Goal: Task Accomplishment & Management: Complete application form

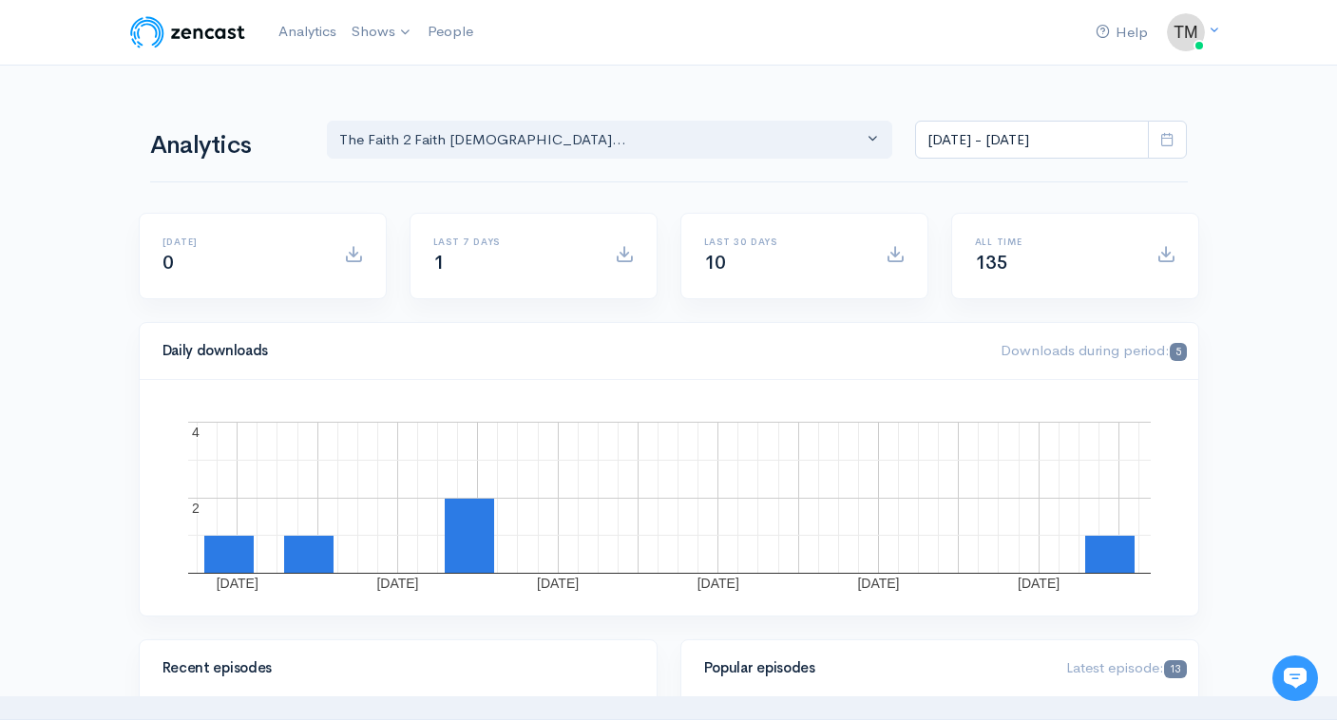
click at [499, 272] on div "Last 7 days 1" at bounding box center [512, 256] width 181 height 39
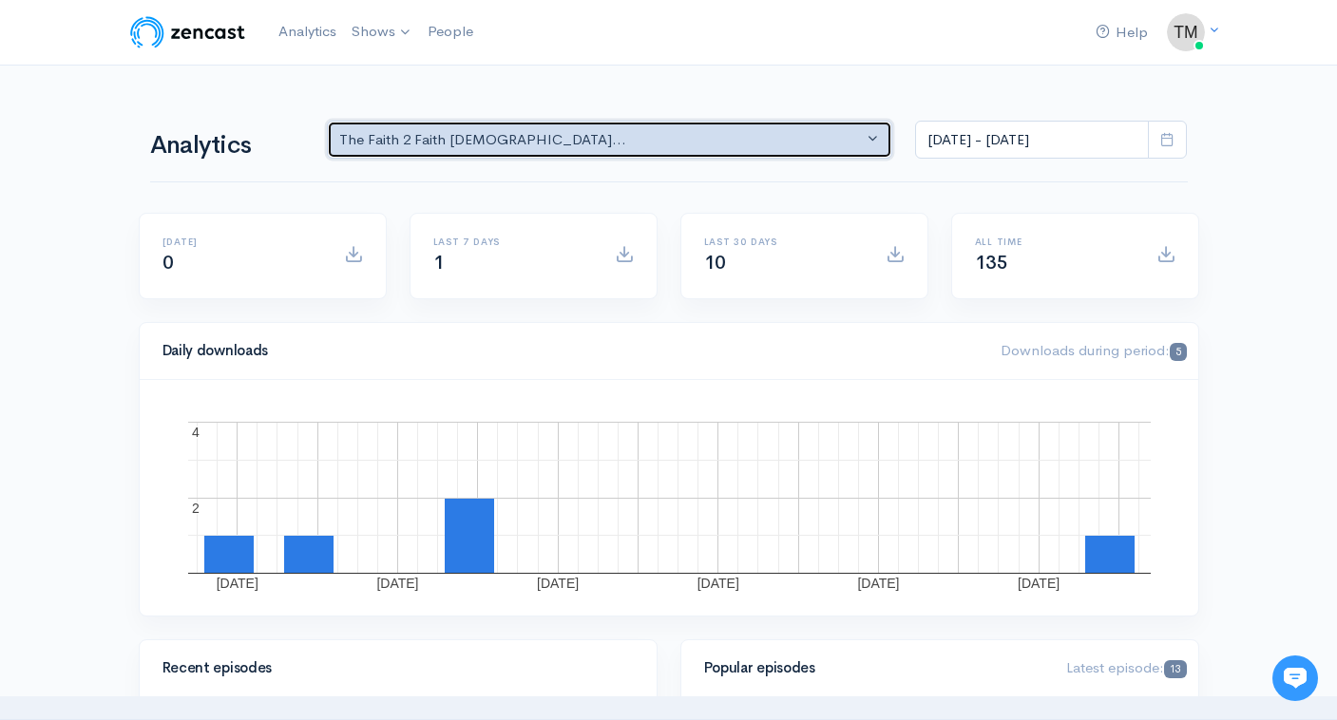
click at [722, 158] on button "The Faith 2 Faith Gospelc..." at bounding box center [610, 140] width 566 height 39
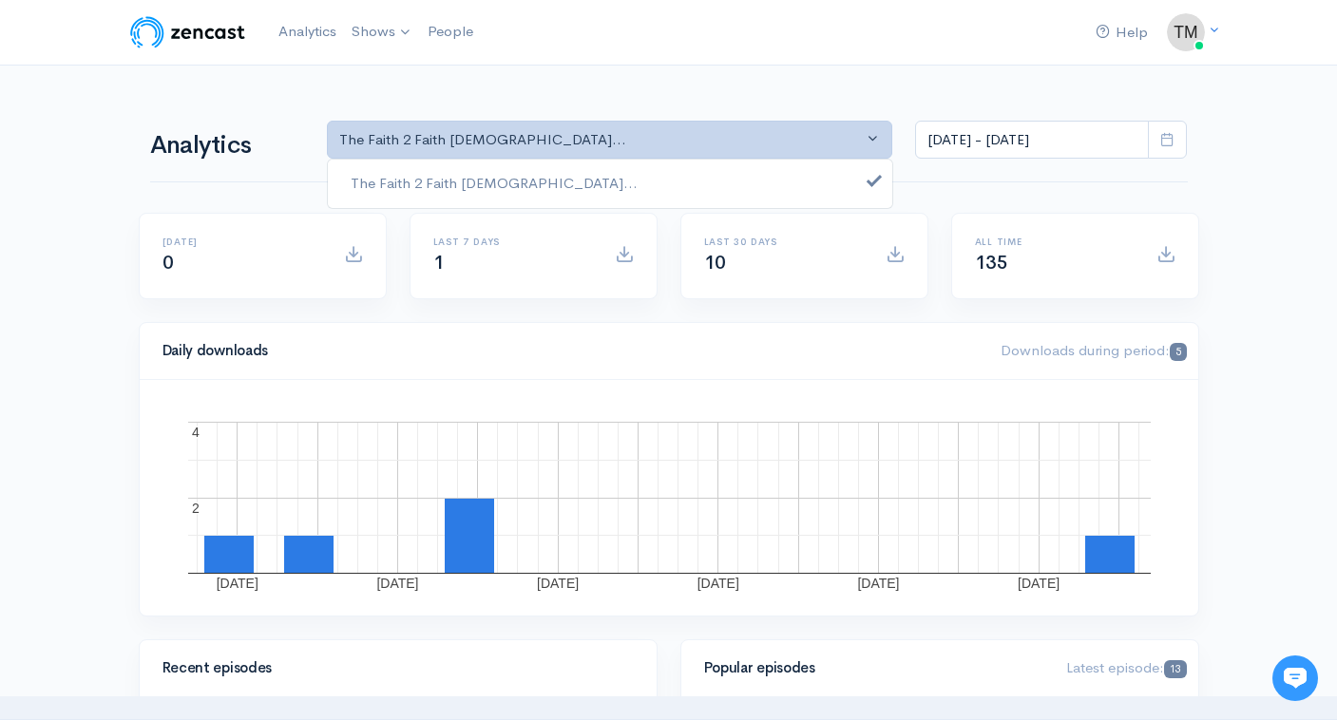
click at [738, 98] on div "Analytics The Faith 2 Faith Gospelc... The Faith 2 Faith Gospelc... The Faith 2…" at bounding box center [669, 137] width 1038 height 91
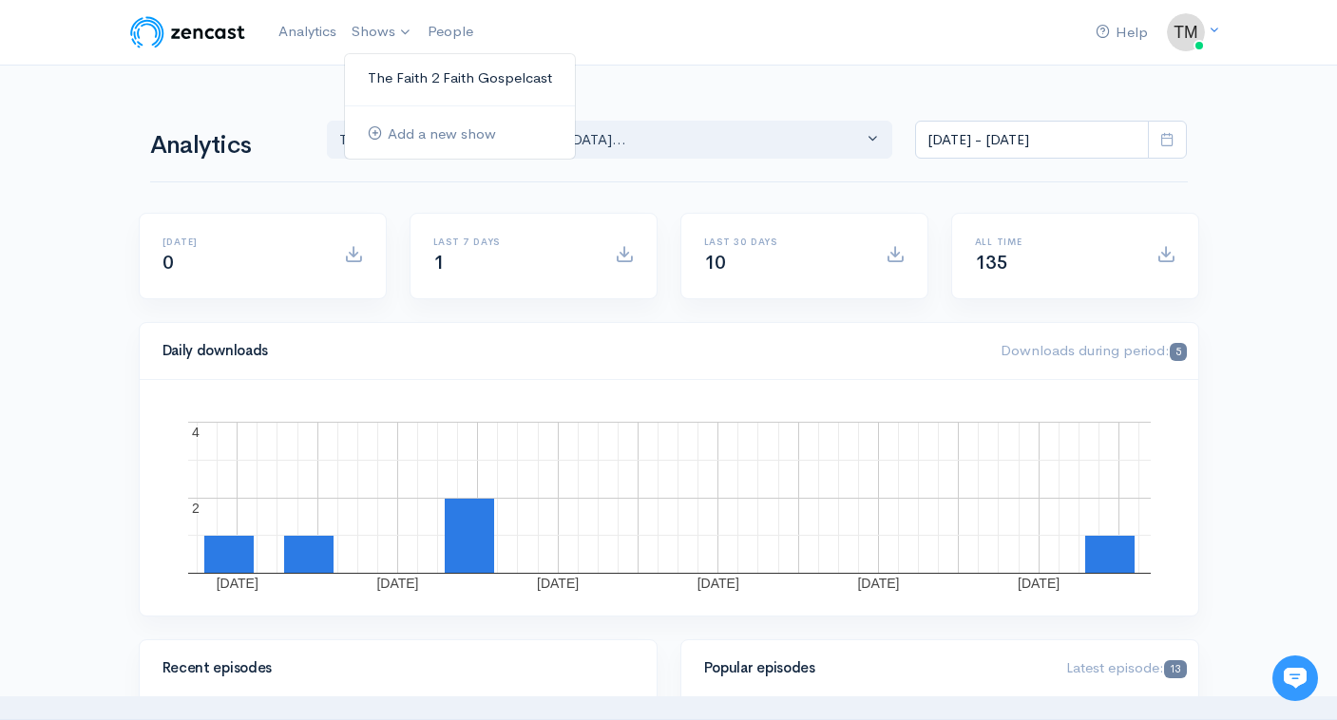
click at [415, 83] on link "The Faith 2 Faith Gospelcast" at bounding box center [460, 78] width 230 height 33
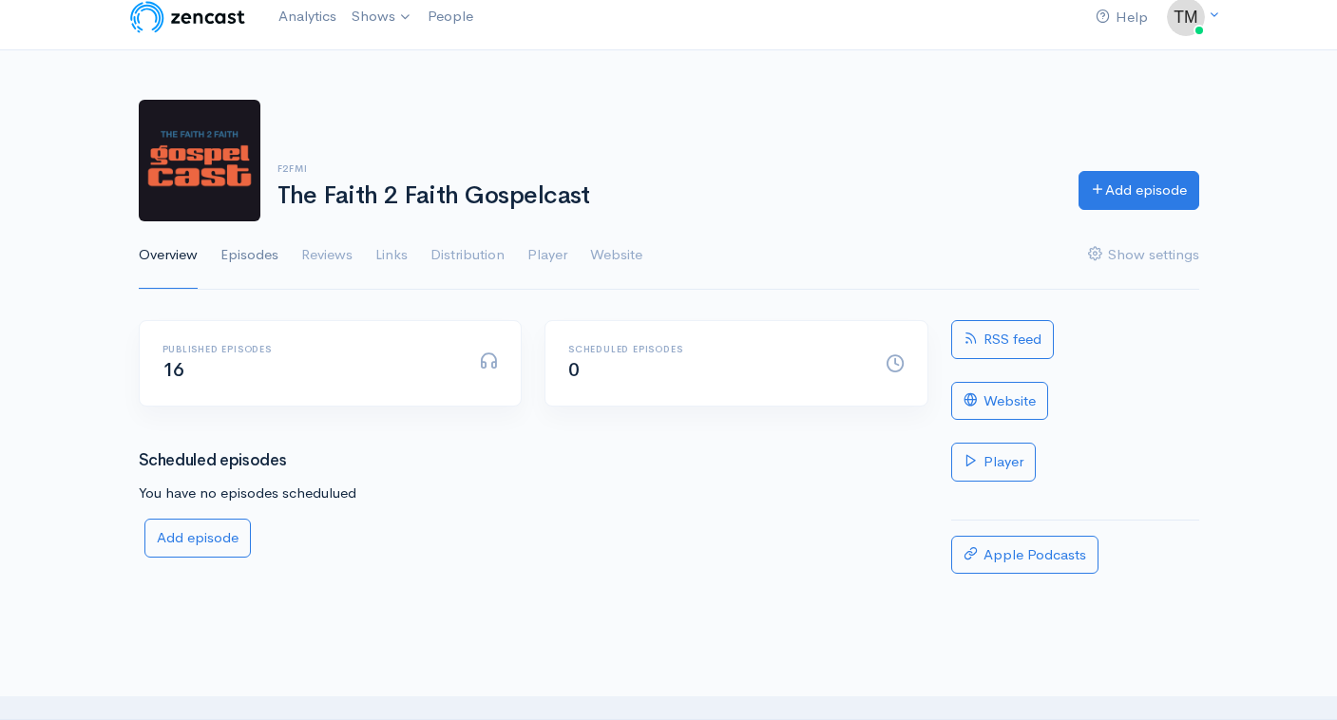
click at [273, 256] on link "Episodes" at bounding box center [249, 255] width 58 height 68
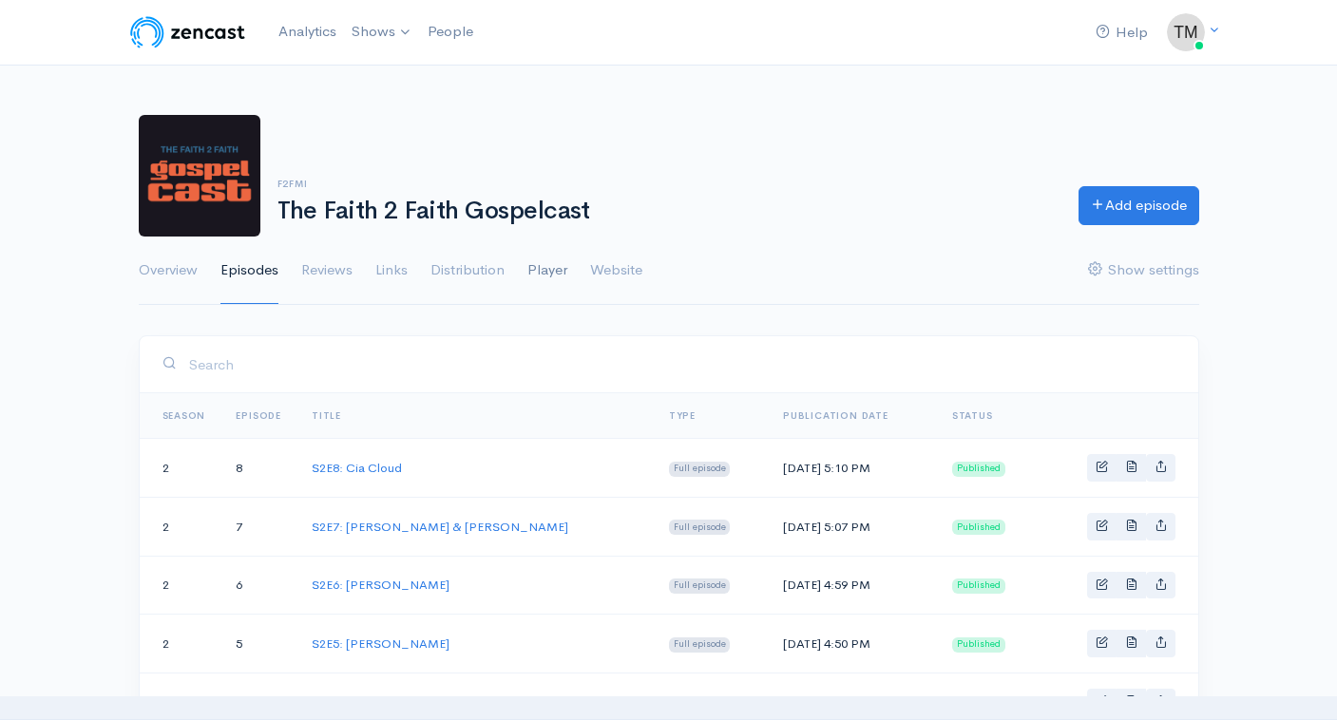
click at [529, 271] on link "Player" at bounding box center [547, 271] width 40 height 68
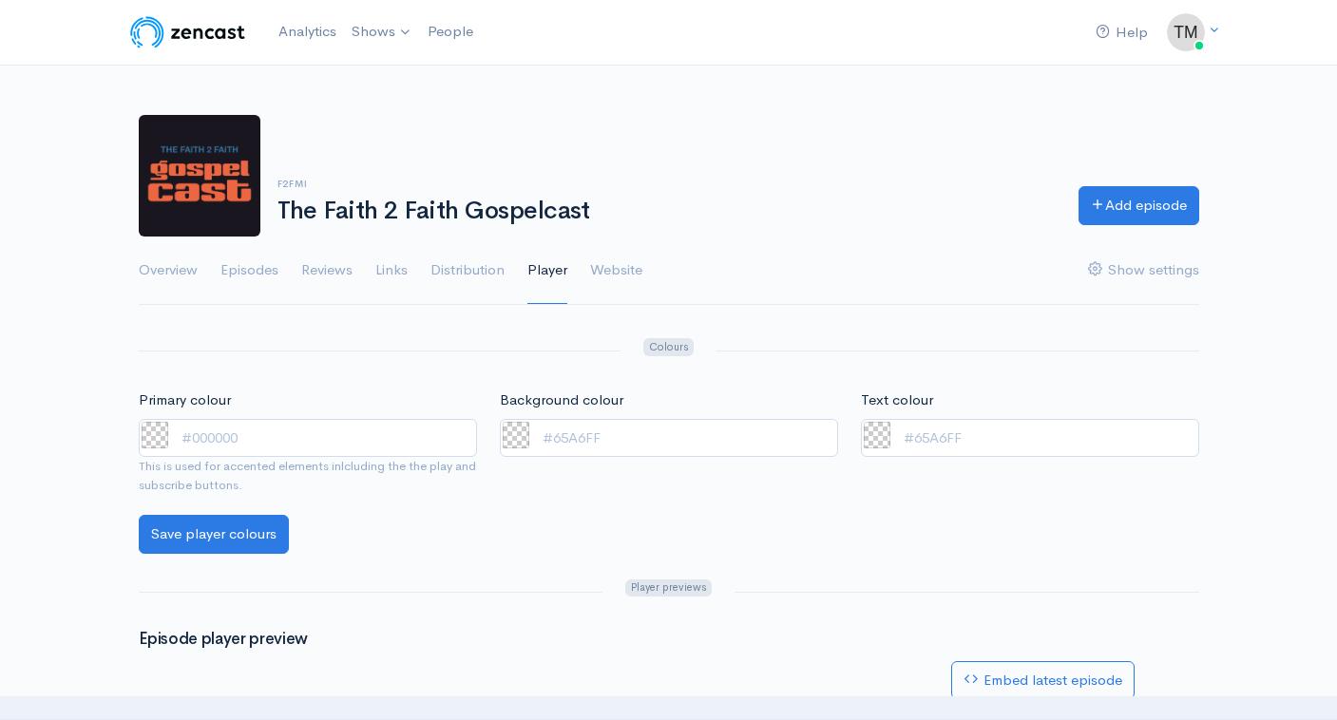
click at [480, 271] on link "Distribution" at bounding box center [467, 271] width 74 height 68
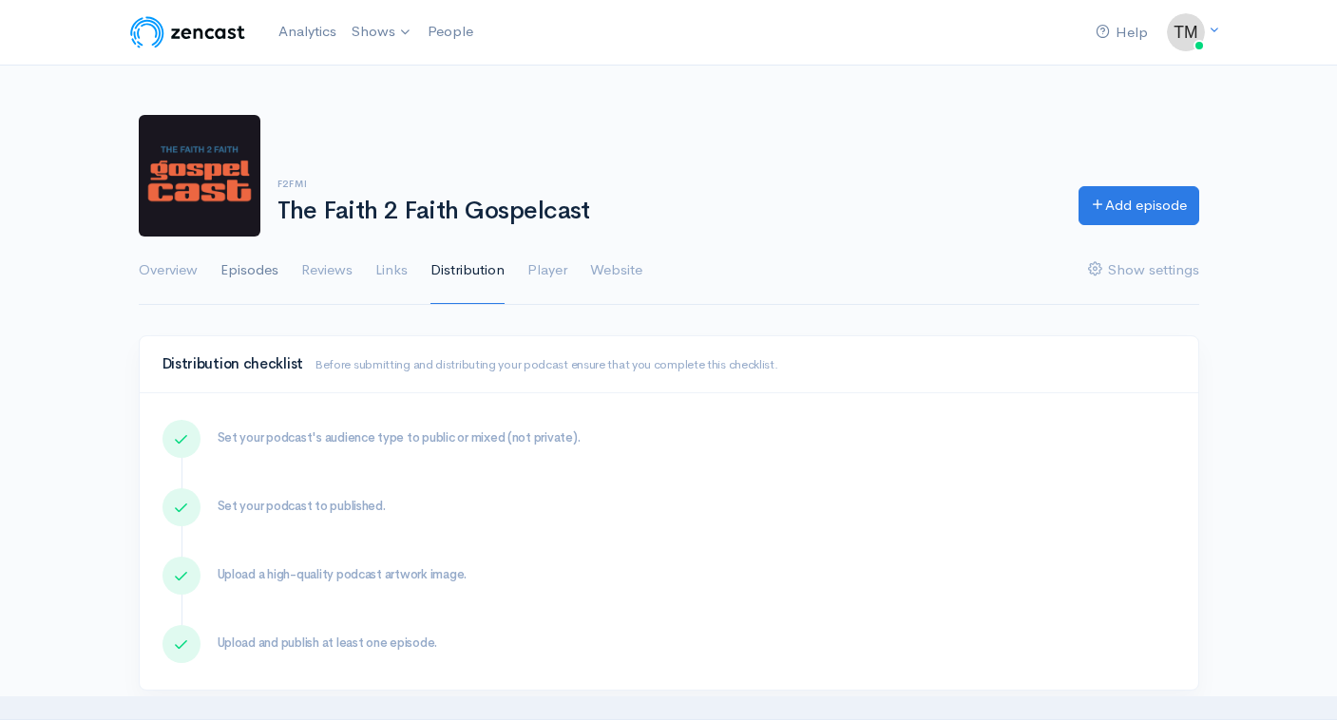
click at [258, 277] on link "Episodes" at bounding box center [249, 271] width 58 height 68
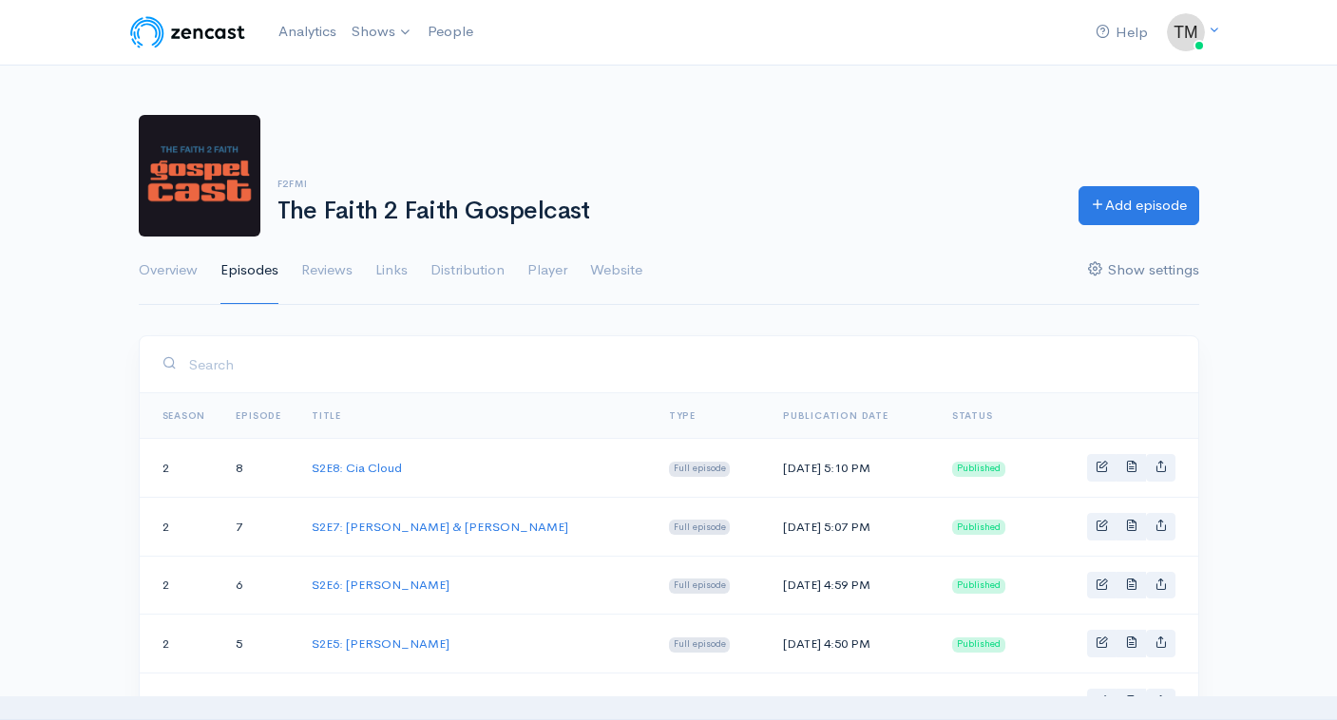
click at [1168, 267] on link "Show settings" at bounding box center [1143, 271] width 111 height 68
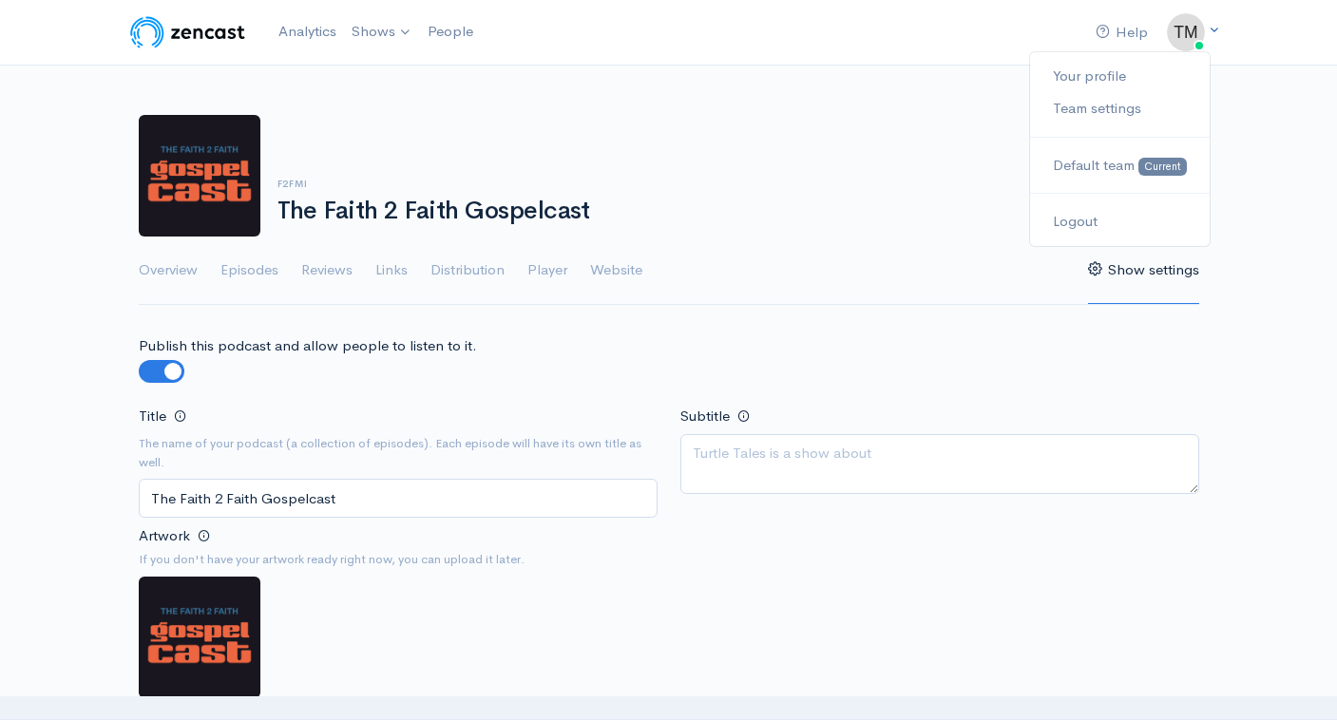
click at [1208, 29] on icon at bounding box center [1214, 30] width 12 height 12
click at [781, 239] on ul "Overview Episodes Reviews Links Distribution Player Website Show settings" at bounding box center [669, 271] width 1060 height 68
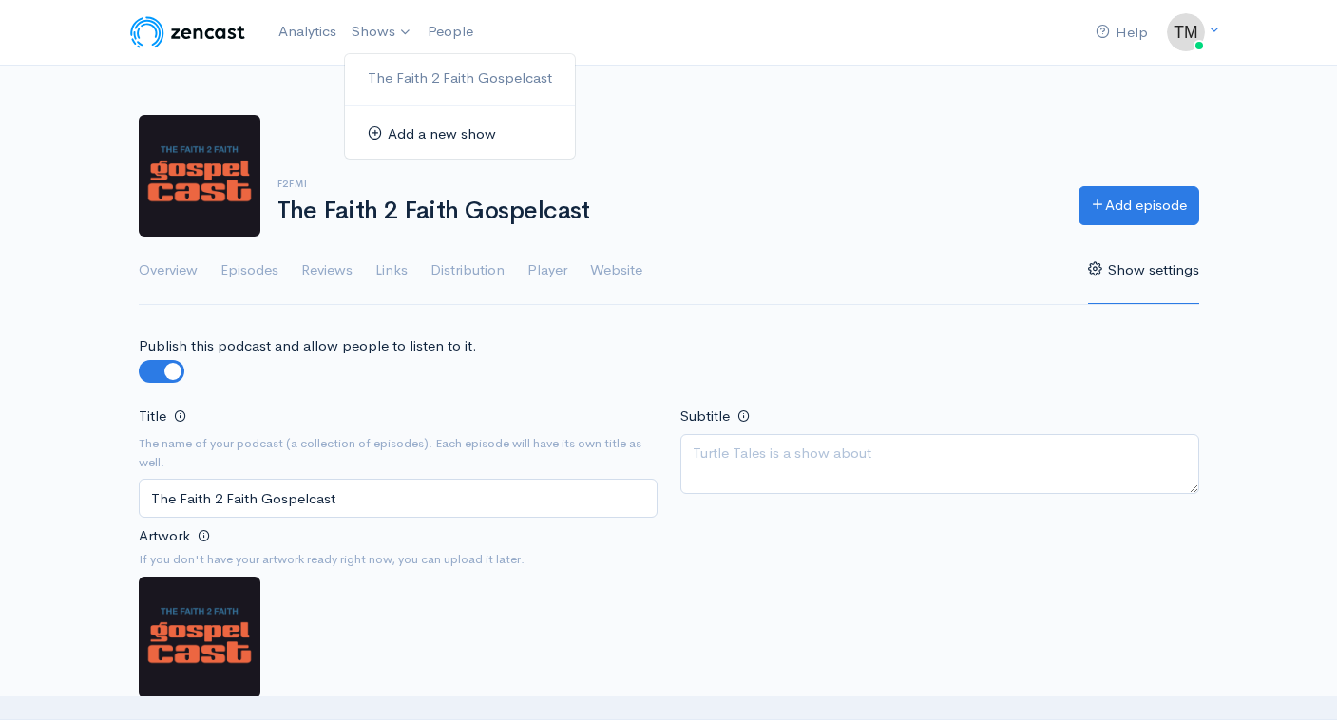
click at [394, 136] on link "Add a new show" at bounding box center [460, 134] width 230 height 33
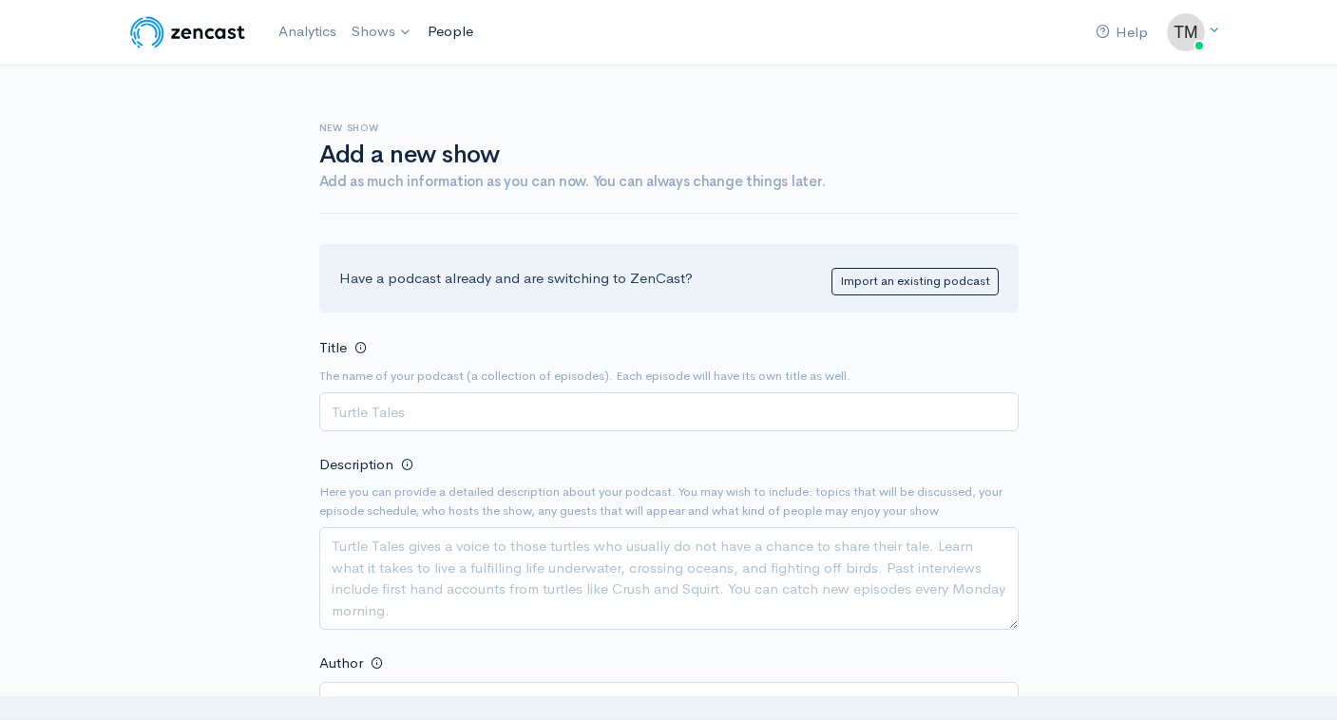
click at [456, 27] on link "People" at bounding box center [450, 31] width 61 height 41
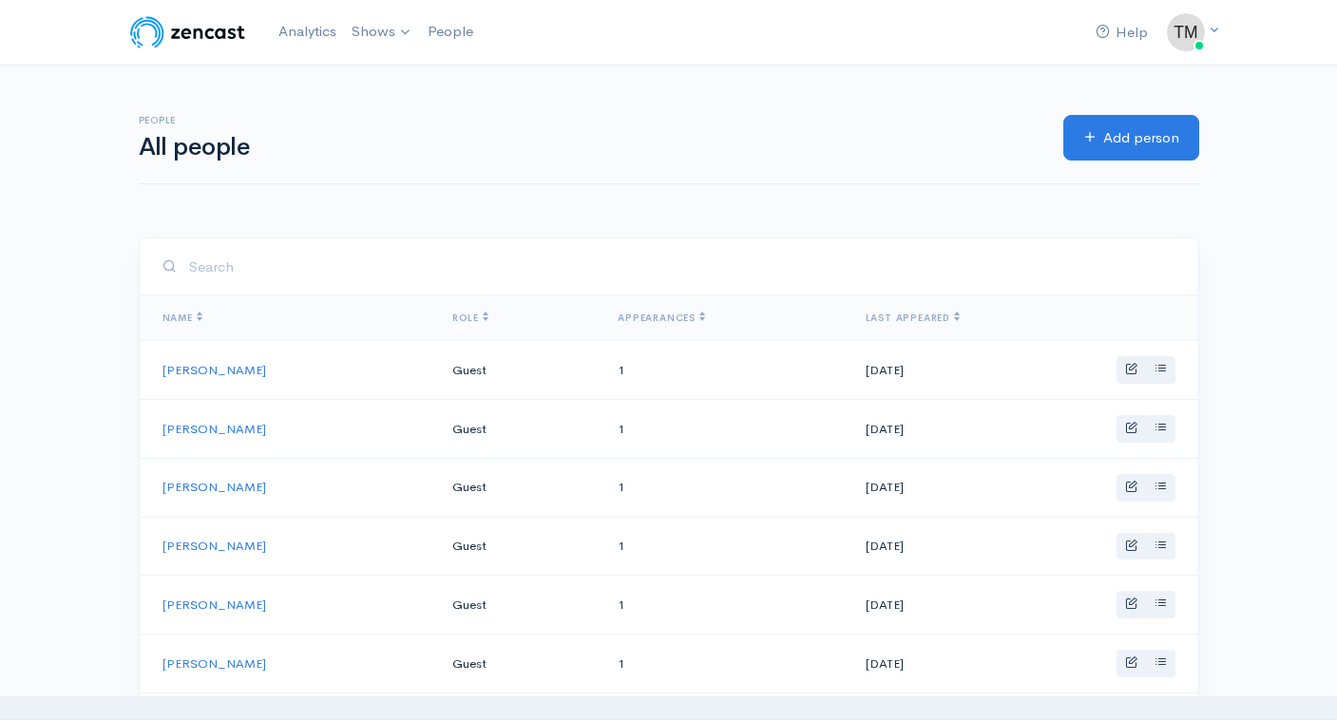
click at [373, 33] on link "Shows" at bounding box center [382, 32] width 76 height 42
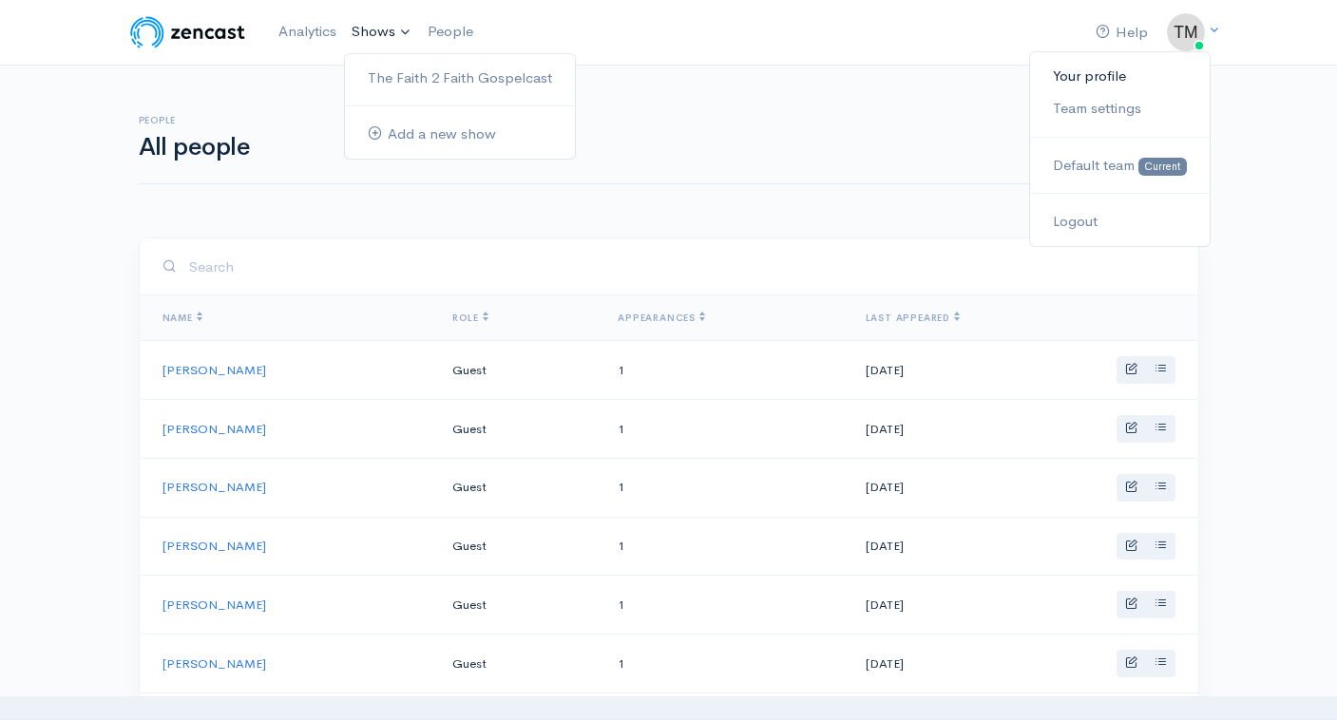
click at [1110, 81] on link "Your profile" at bounding box center [1119, 76] width 179 height 33
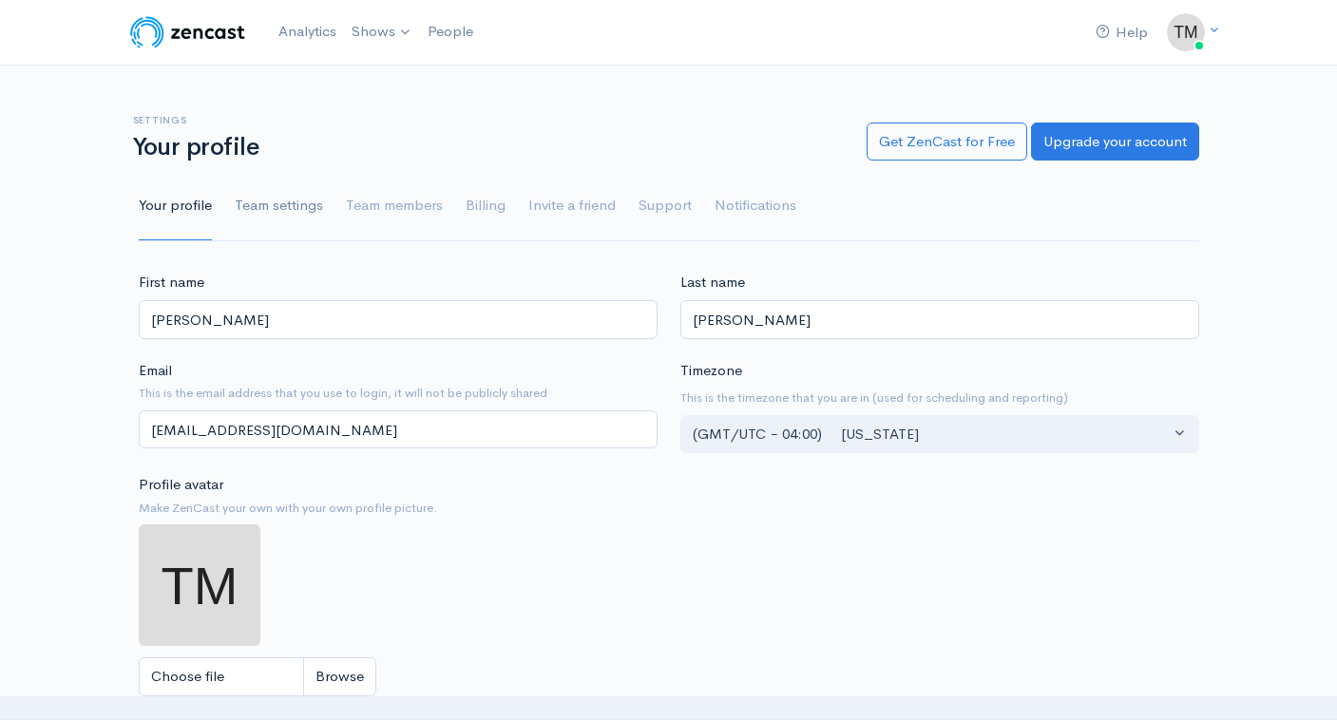
click at [282, 207] on link "Team settings" at bounding box center [279, 206] width 88 height 68
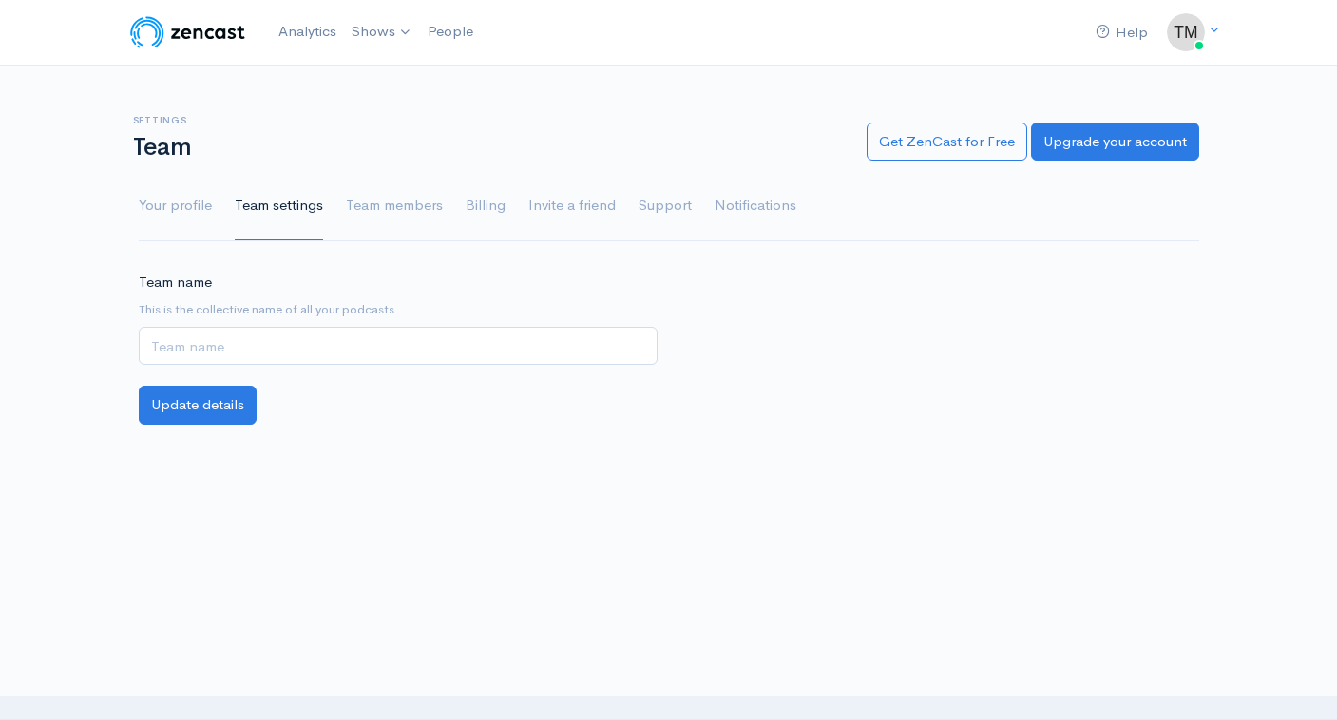
click at [384, 206] on link "Team members" at bounding box center [394, 206] width 97 height 68
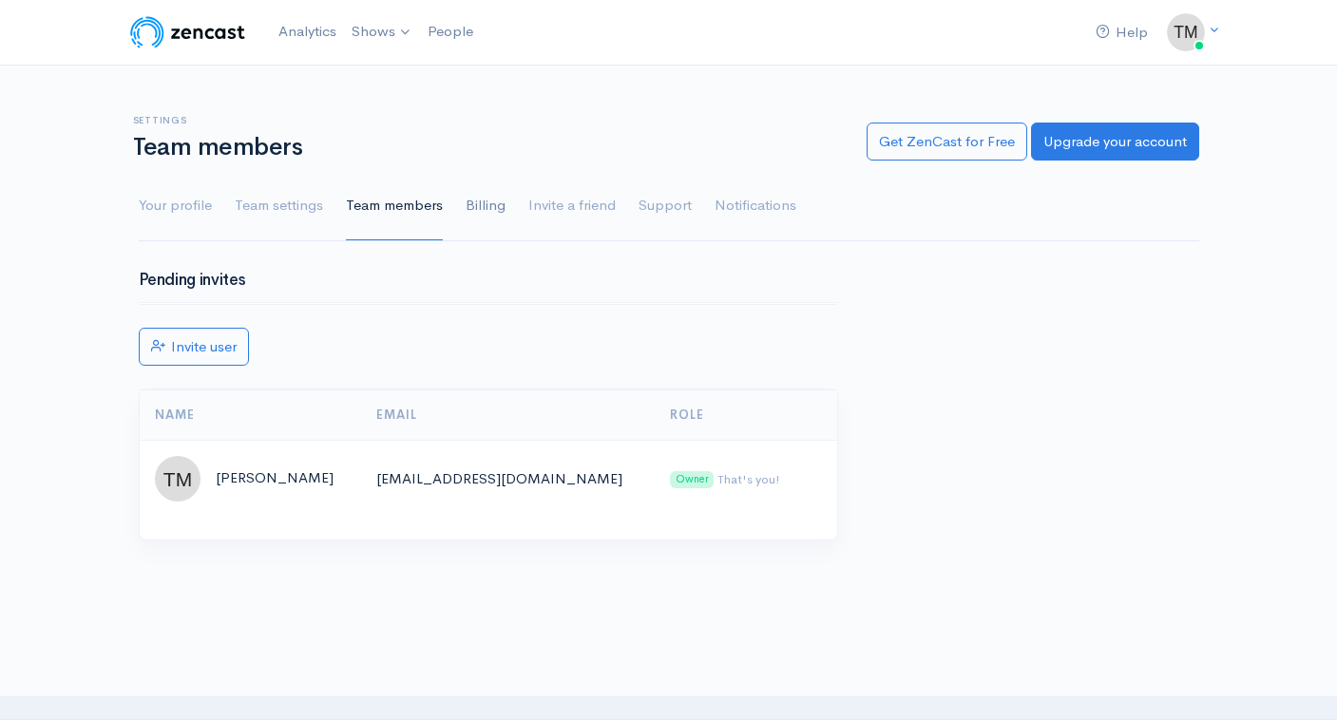
click at [476, 210] on link "Billing" at bounding box center [486, 206] width 40 height 68
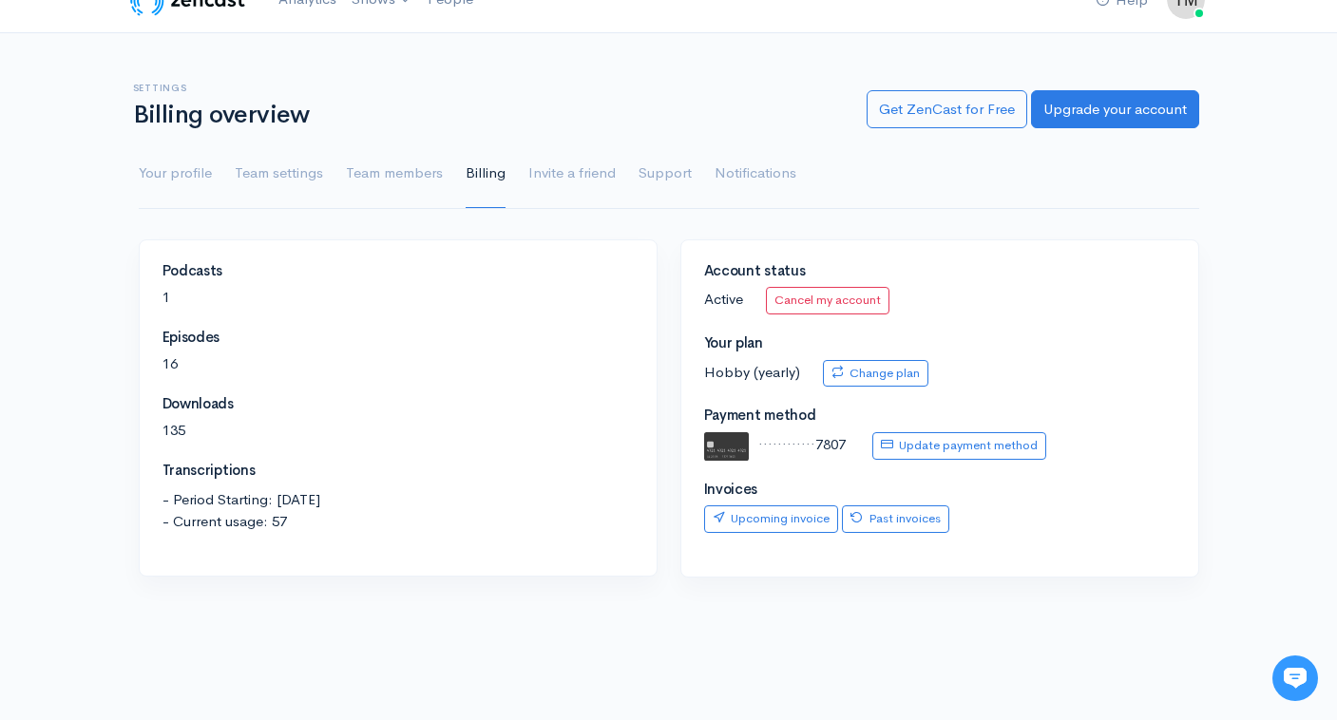
scroll to position [29, 0]
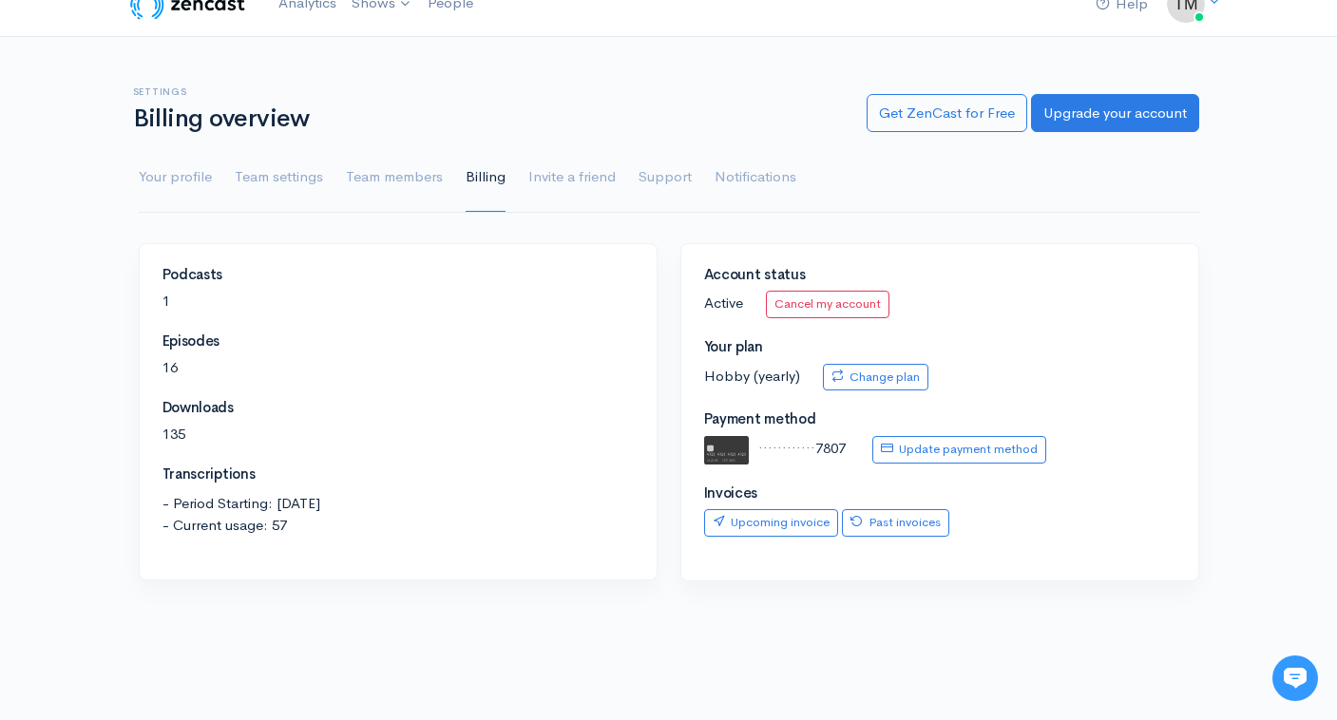
click at [762, 374] on p "Hobby (yearly) Change plan" at bounding box center [939, 378] width 471 height 28
click at [884, 374] on link "Change plan" at bounding box center [875, 378] width 105 height 28
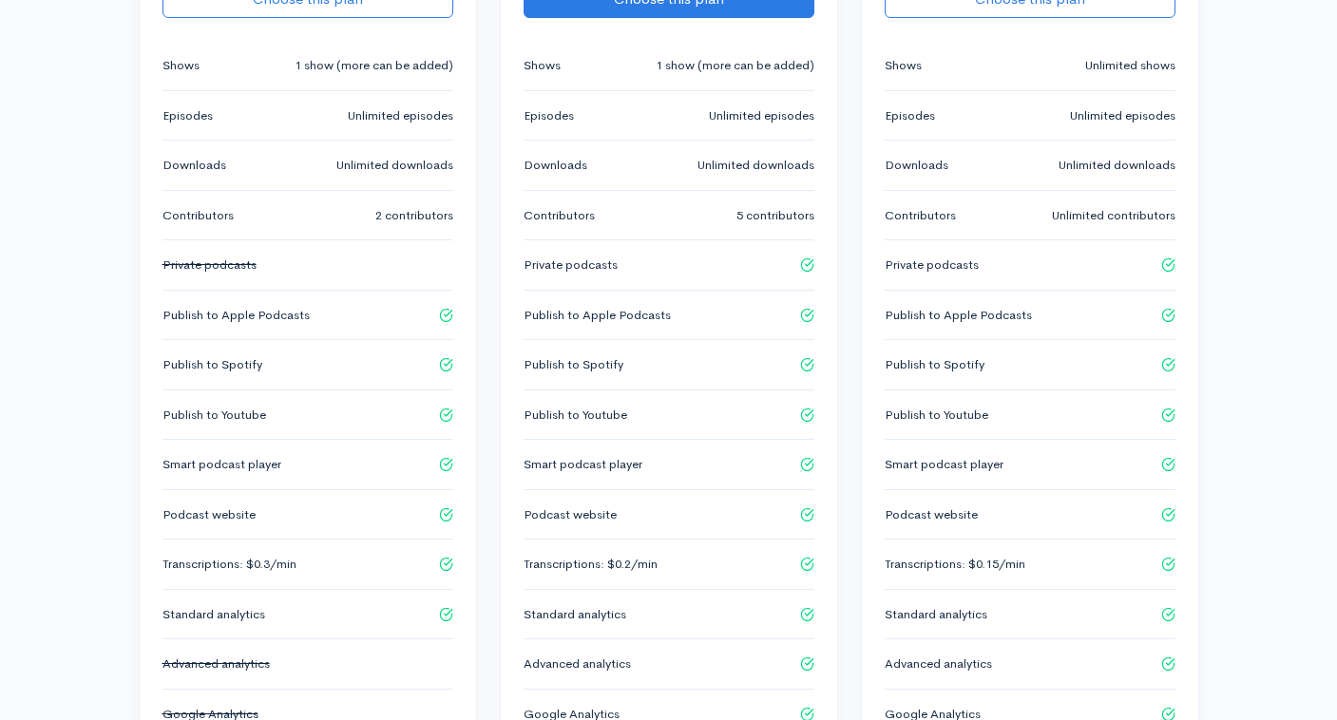
scroll to position [734, 1]
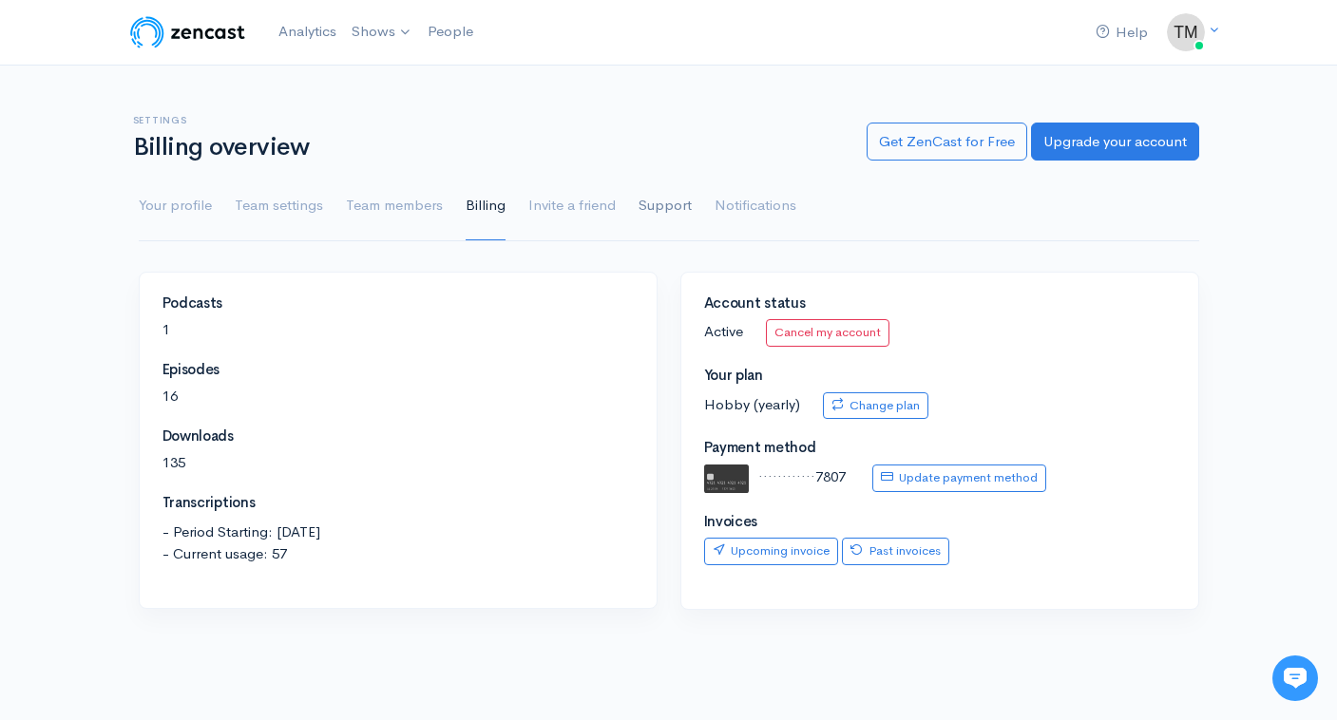
click at [661, 201] on link "Support" at bounding box center [665, 206] width 53 height 68
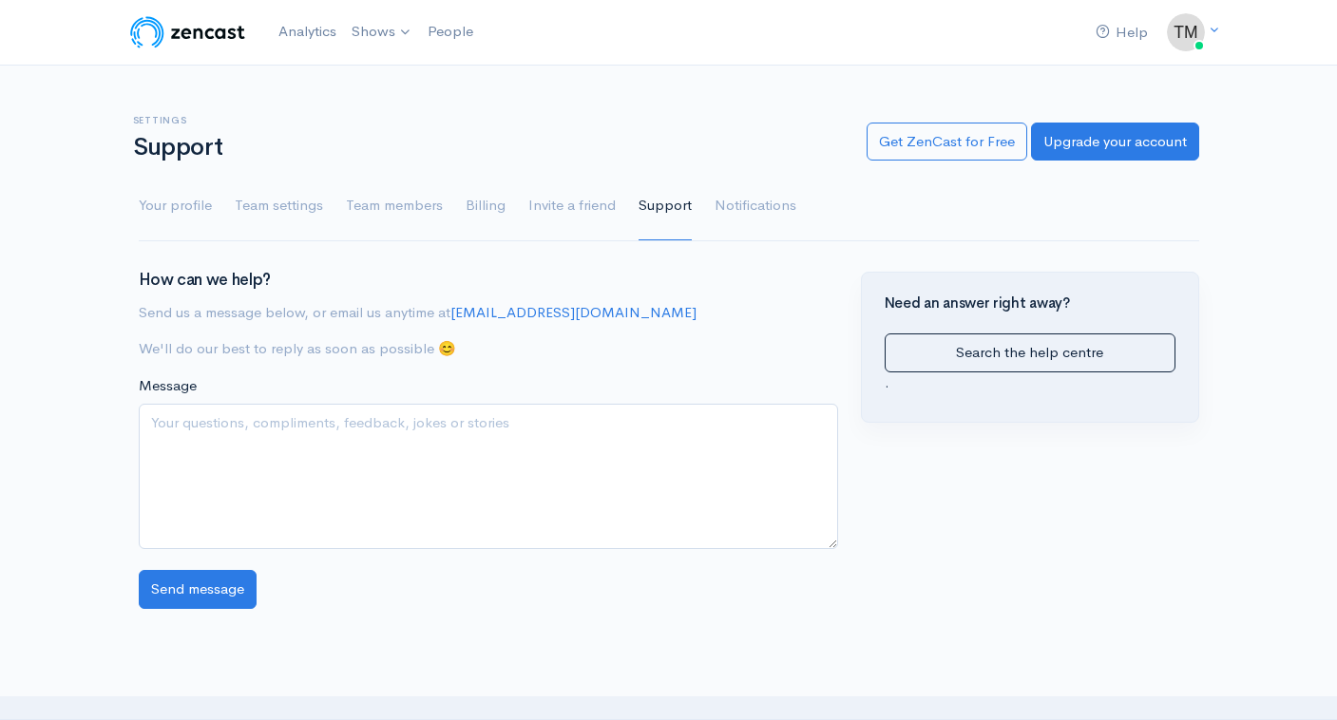
click at [745, 203] on link "Notifications" at bounding box center [756, 206] width 82 height 68
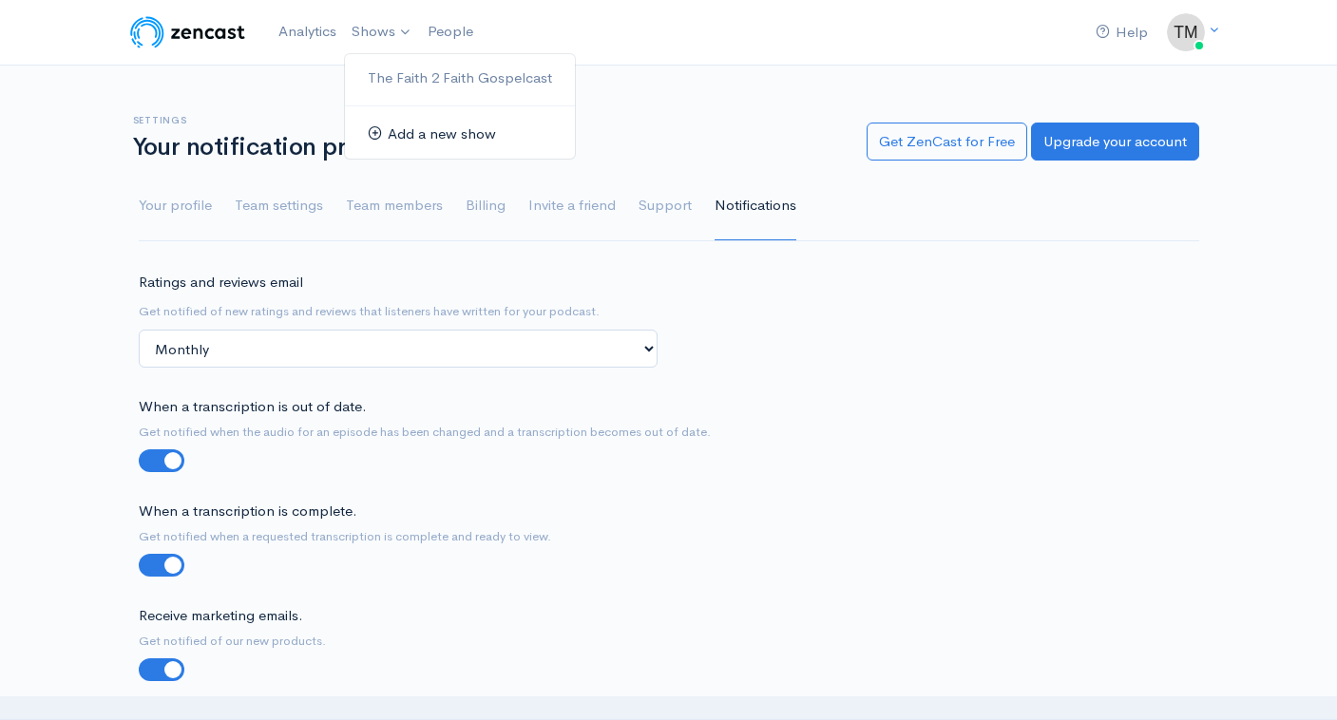
click at [391, 135] on link "Add a new show" at bounding box center [460, 134] width 230 height 33
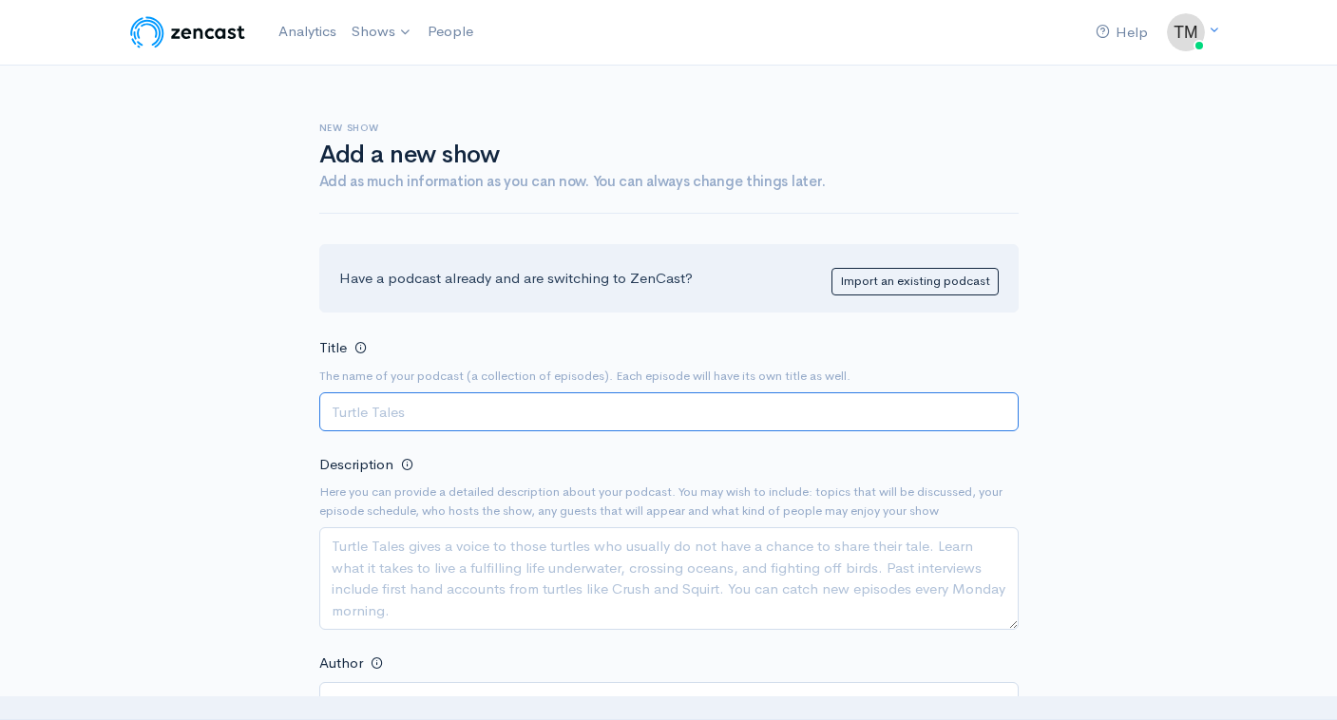
click at [505, 417] on input "Title" at bounding box center [668, 411] width 699 height 39
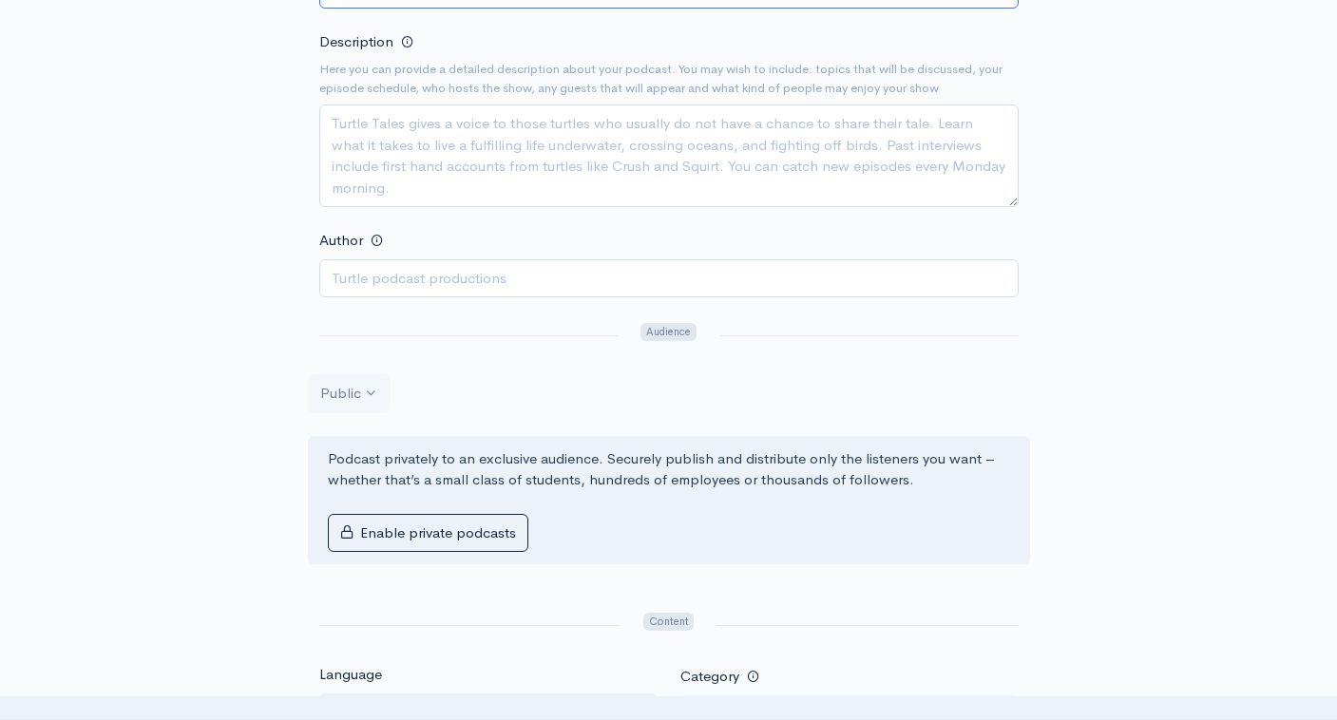
scroll to position [417, 0]
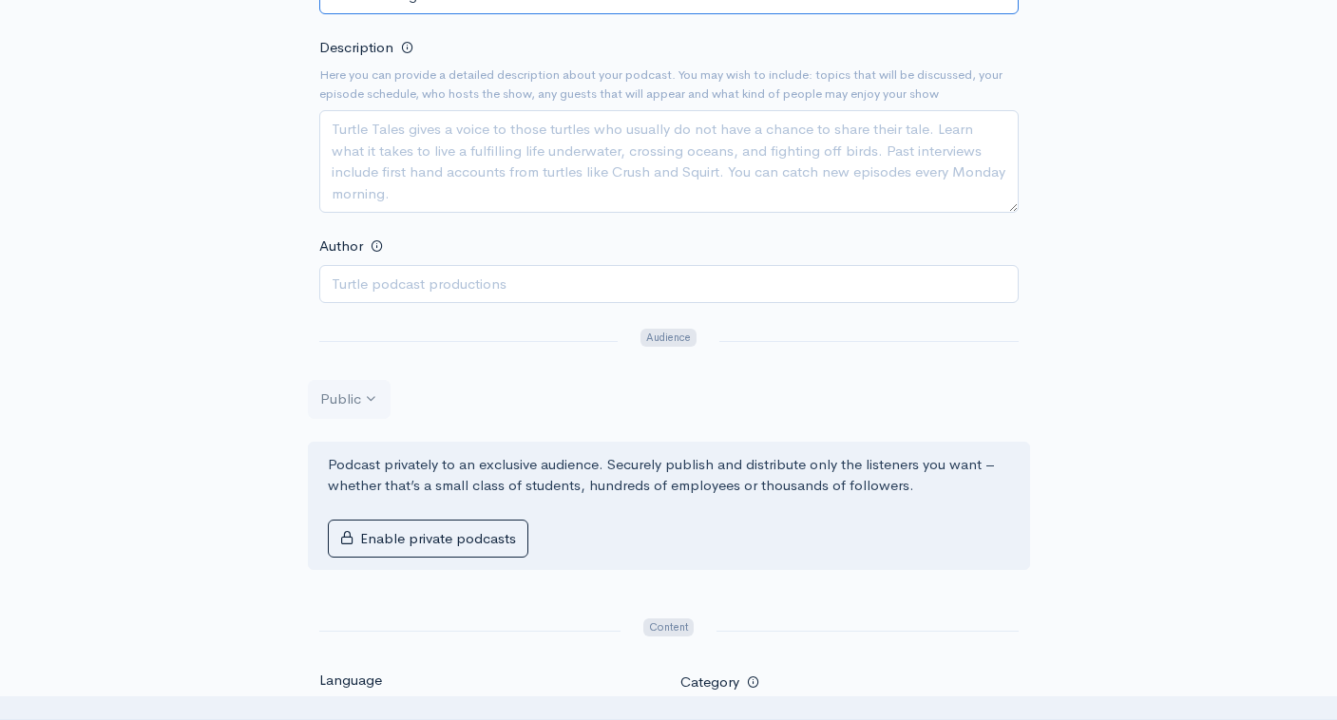
type input "The Breaking Bread Podcast"
click at [544, 284] on input "Author" at bounding box center [668, 284] width 699 height 39
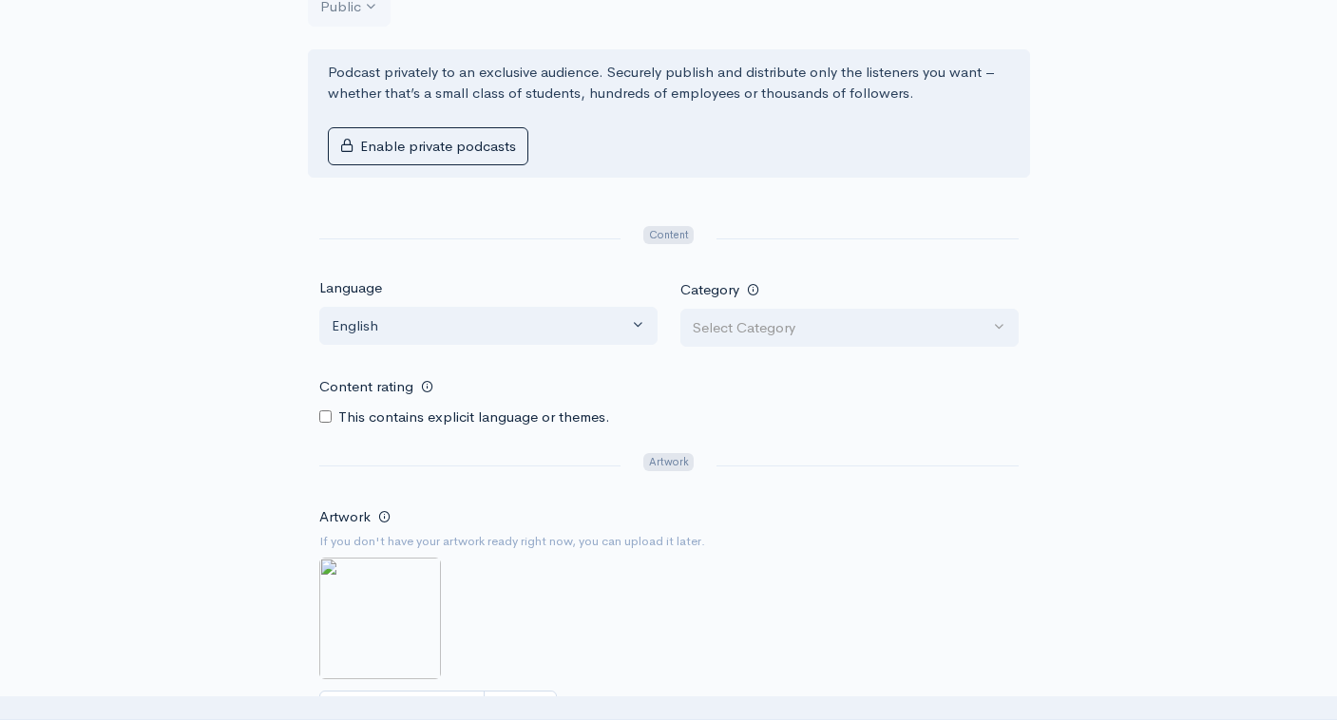
scroll to position [811, 0]
type input "Cia Cloud"
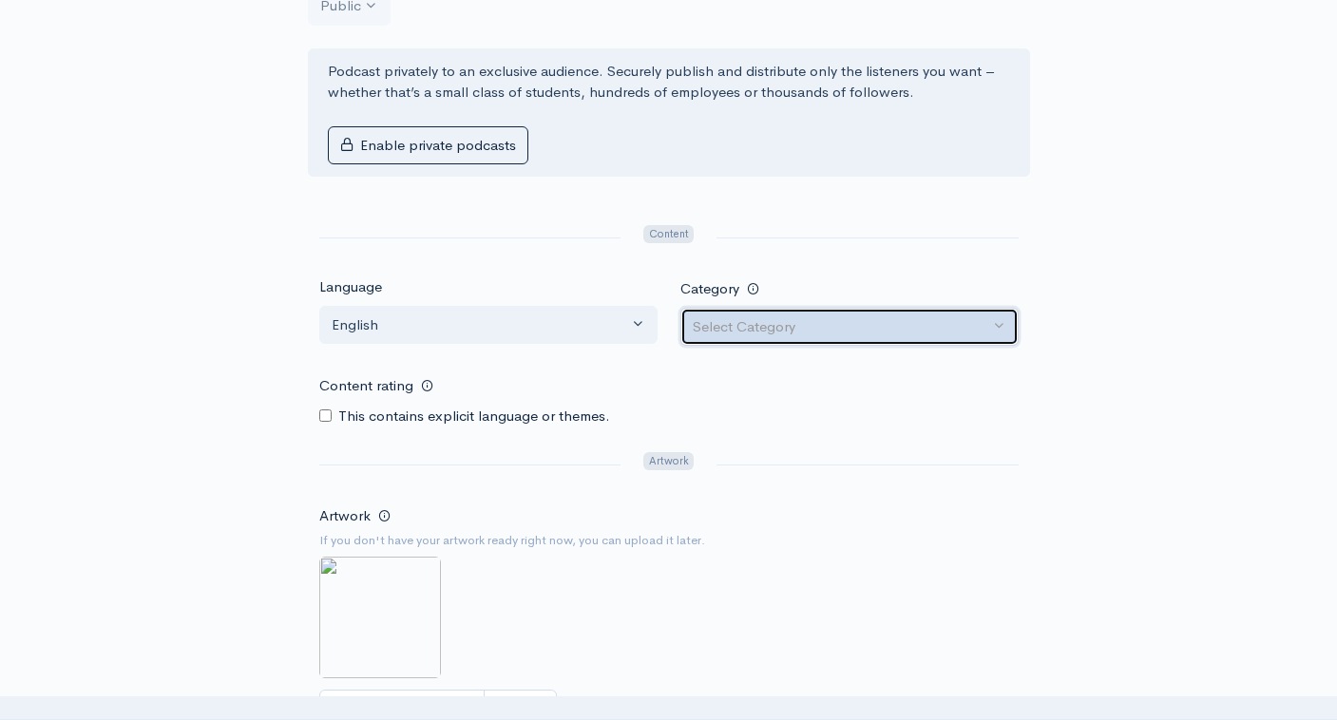
click at [888, 320] on div "Select Category" at bounding box center [841, 327] width 296 height 22
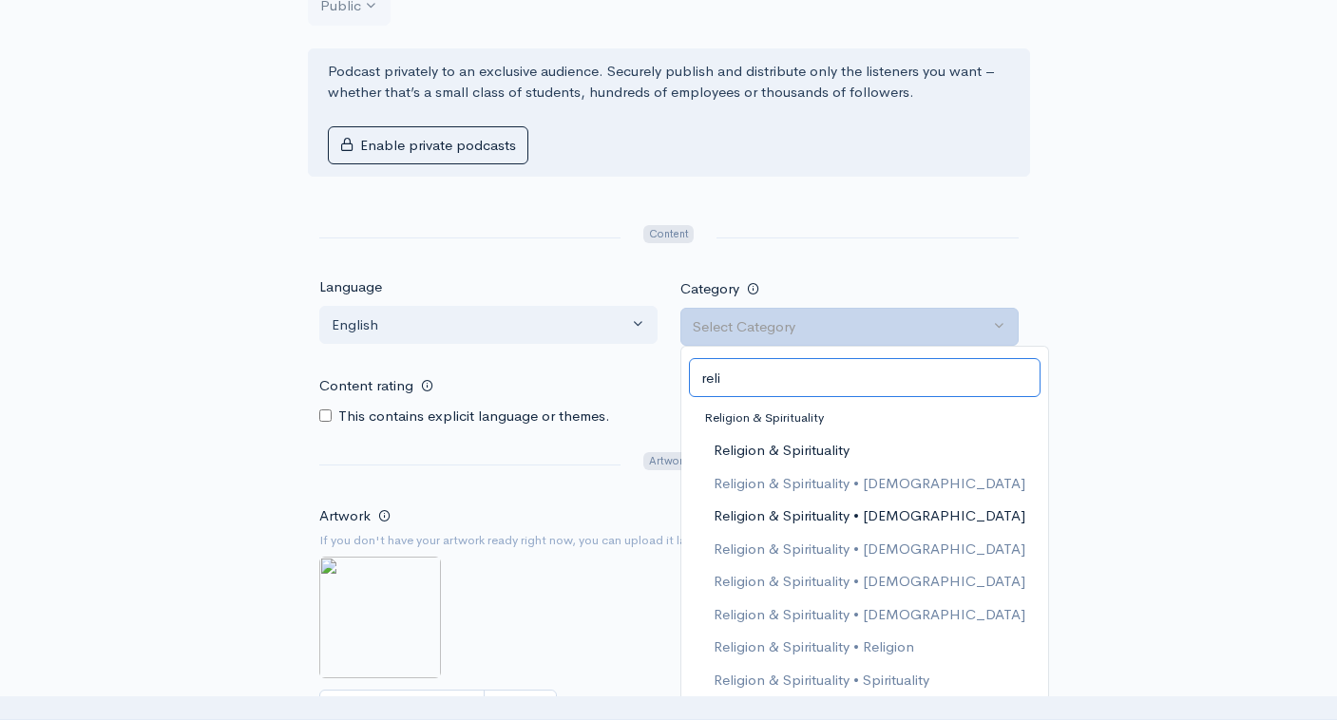
type input "reli"
click at [878, 505] on span "Religion & Spirituality • Christianity" at bounding box center [869, 516] width 312 height 22
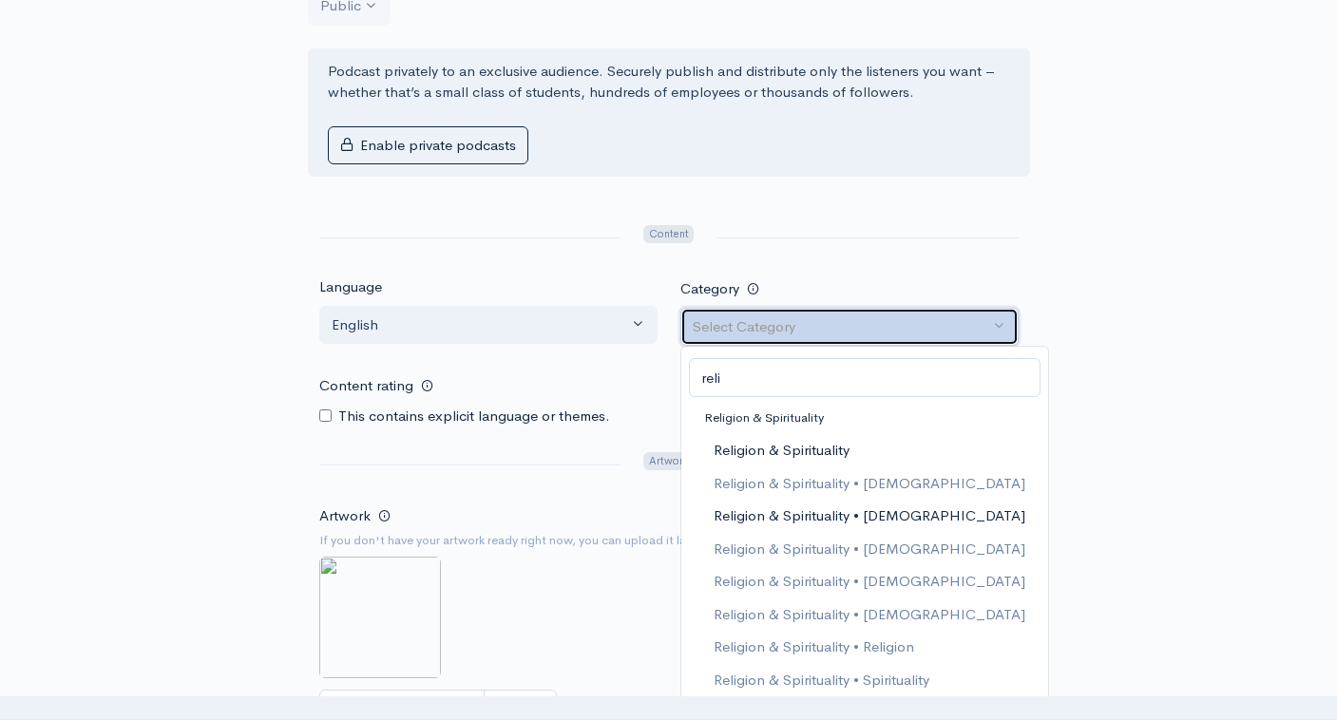
select select "Religion & Spirituality > Christianity"
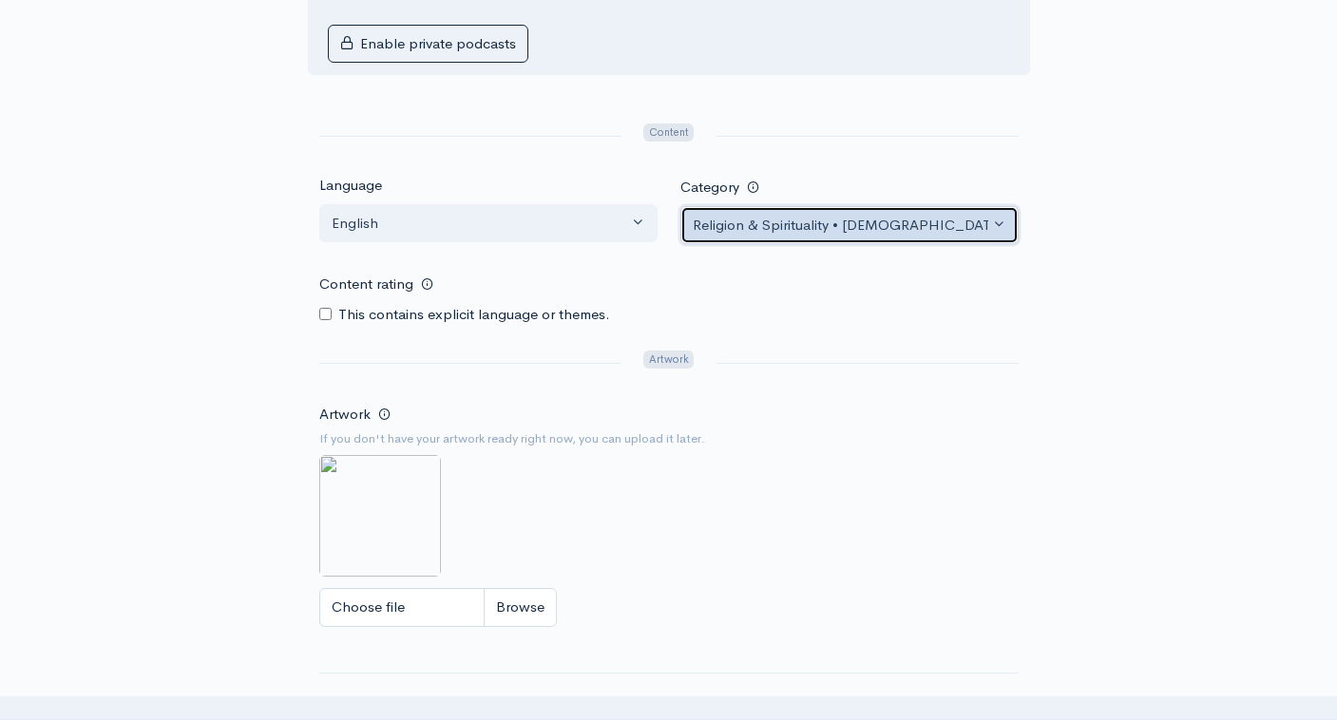
scroll to position [917, 0]
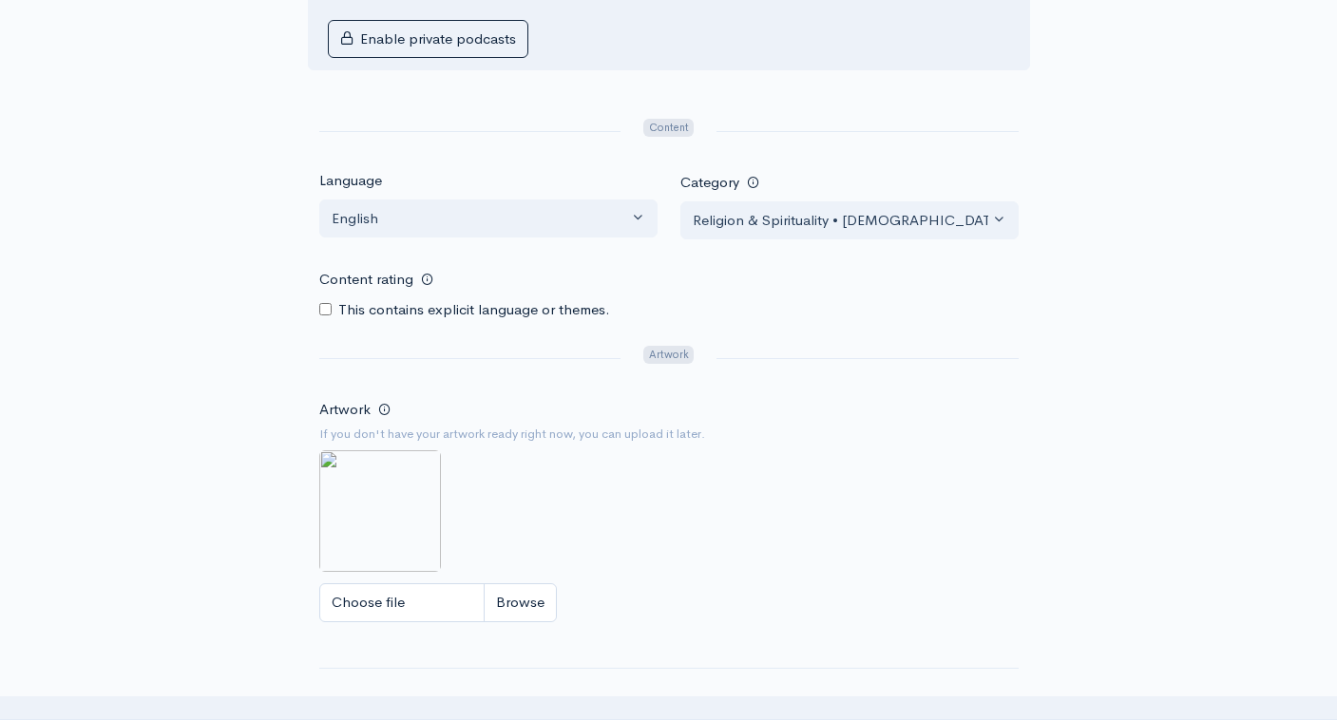
click at [522, 427] on small "If you don't have your artwork ready right now, you can upload it later." at bounding box center [668, 434] width 699 height 19
click at [508, 588] on input "Choose file" at bounding box center [438, 602] width 238 height 39
type input "C:\fakepath\IMG_8904.jpg"
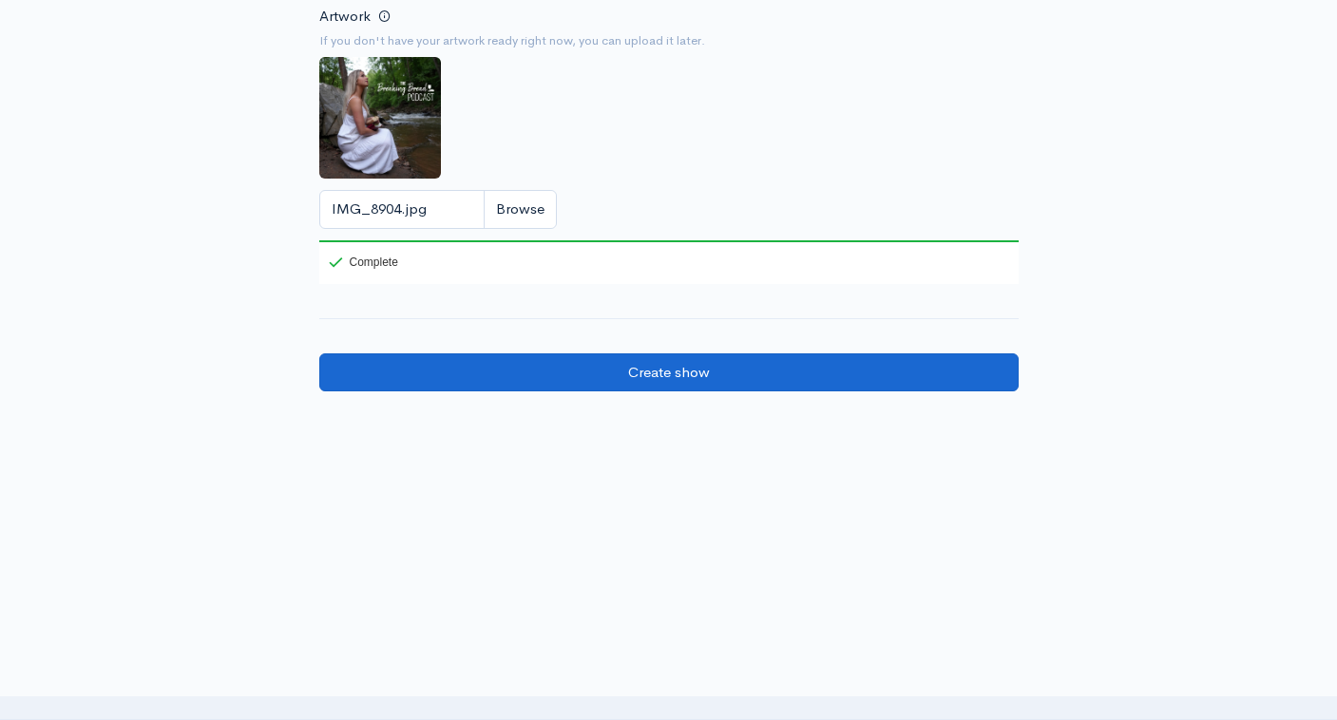
scroll to position [1309, 0]
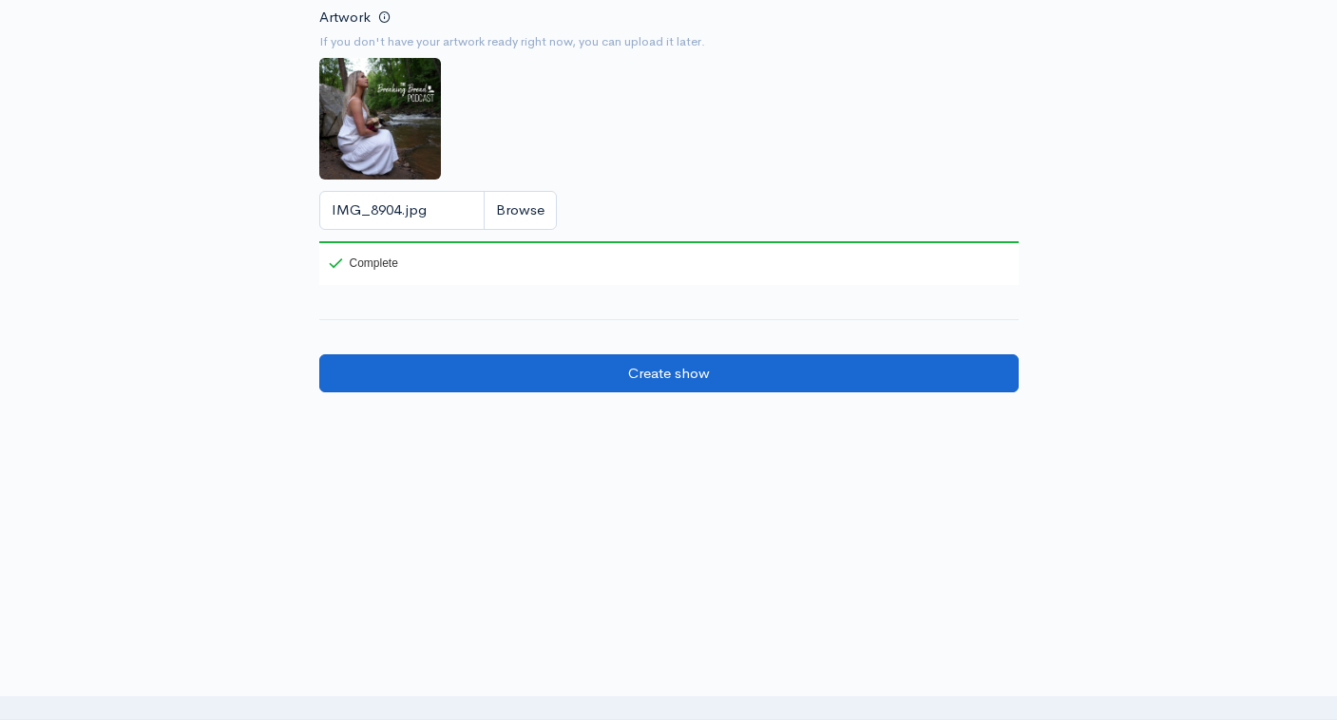
click at [662, 368] on input "Create show" at bounding box center [668, 373] width 699 height 39
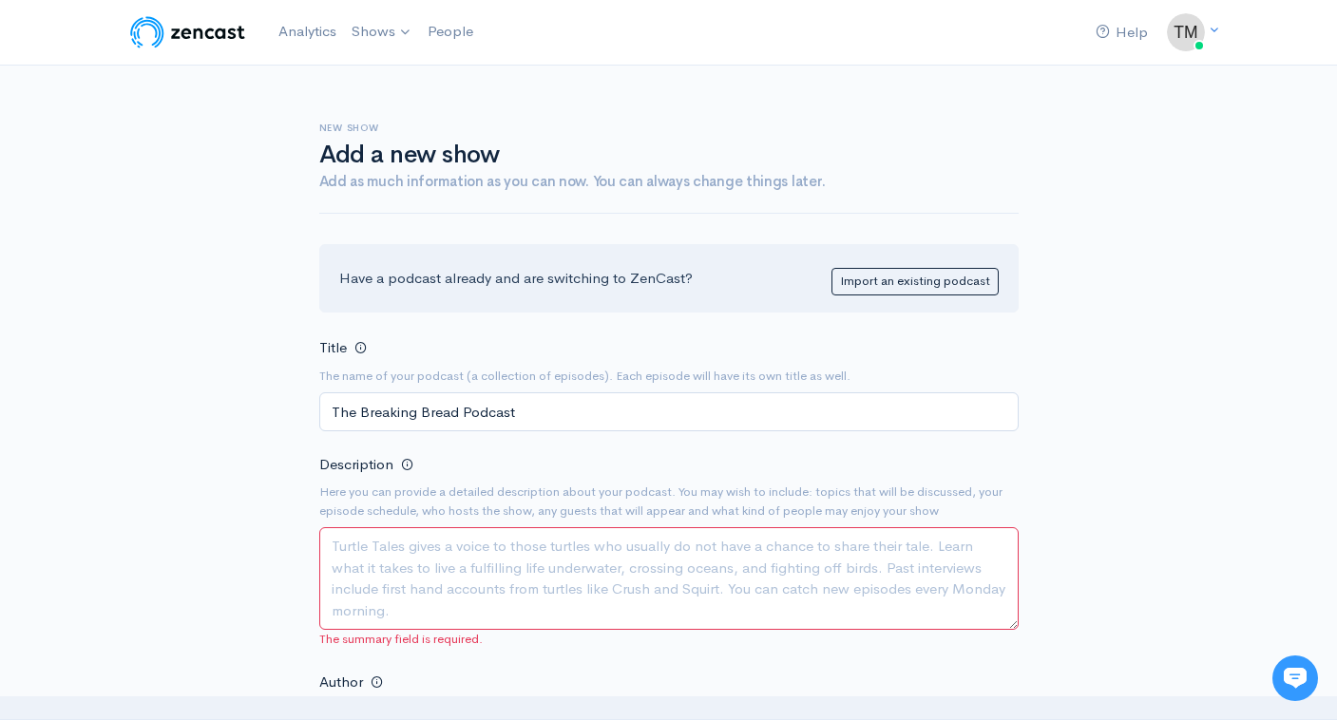
click at [446, 578] on textarea "Description" at bounding box center [668, 578] width 699 height 103
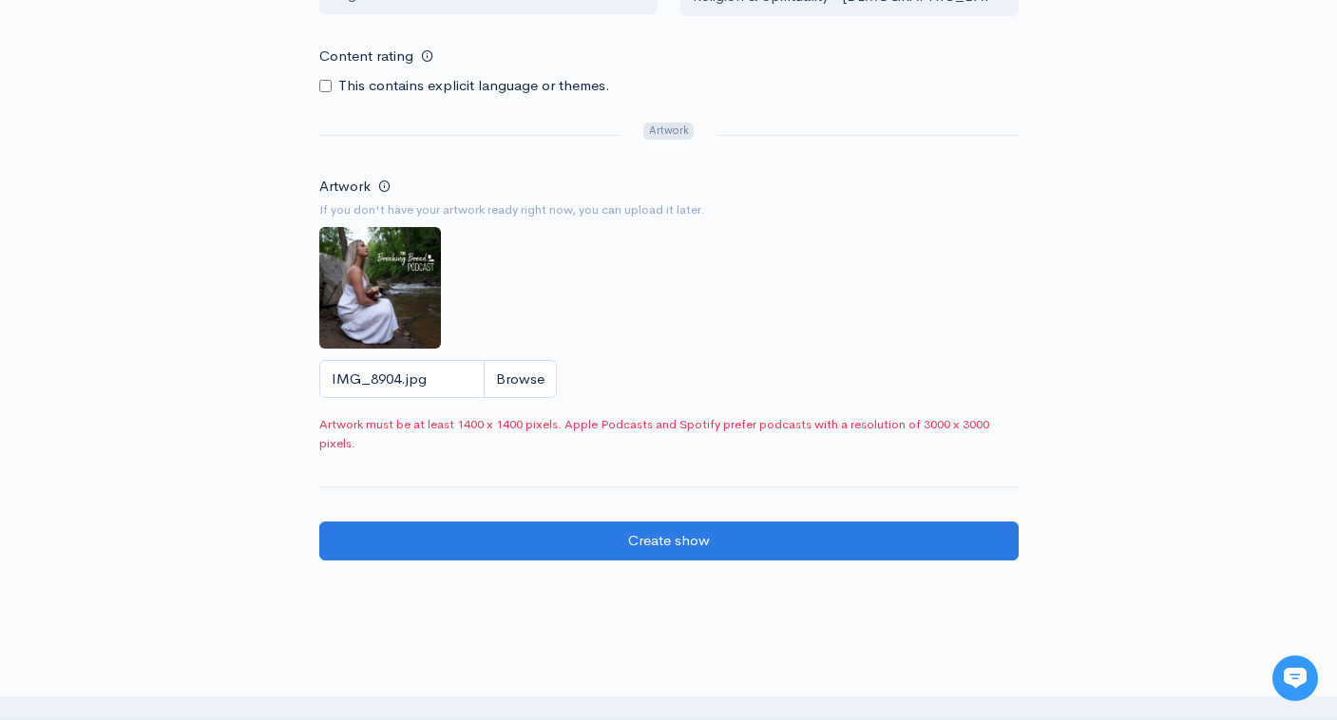
scroll to position [1287, 0]
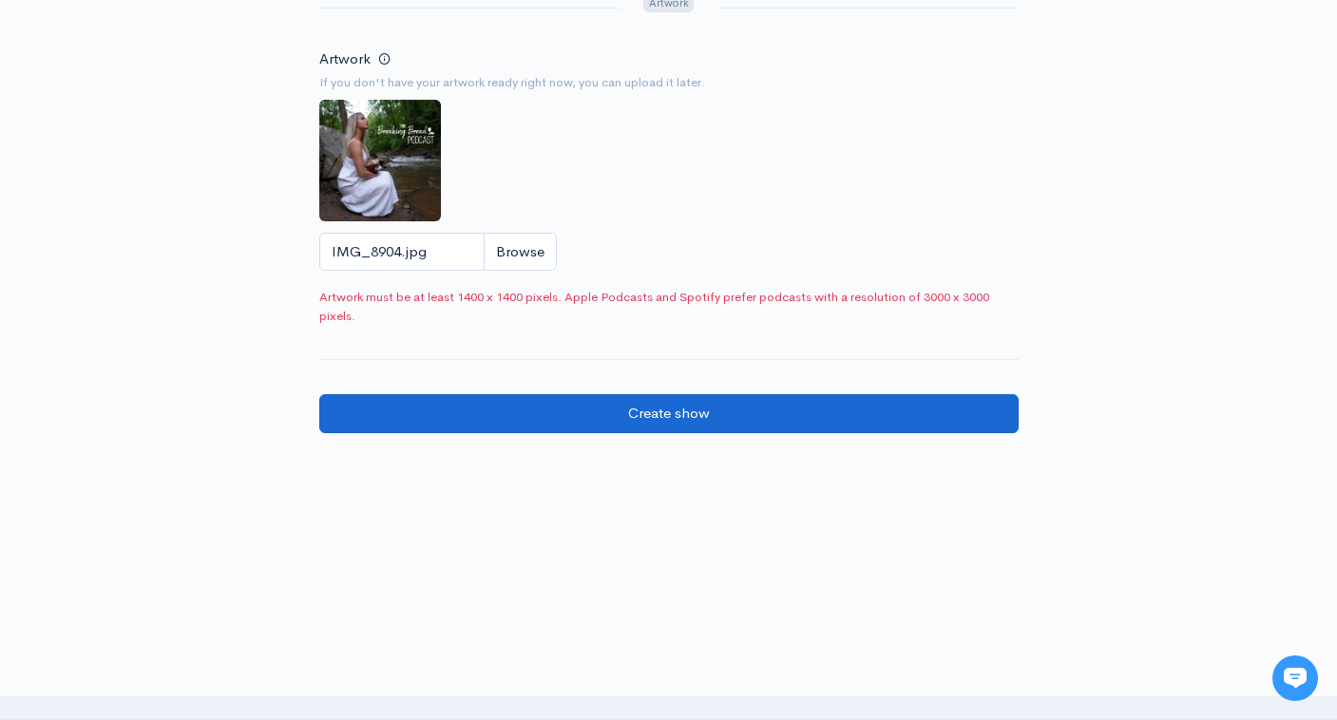
type textarea "Breaking Bread Stuff"
click at [721, 405] on input "Create show" at bounding box center [668, 413] width 699 height 39
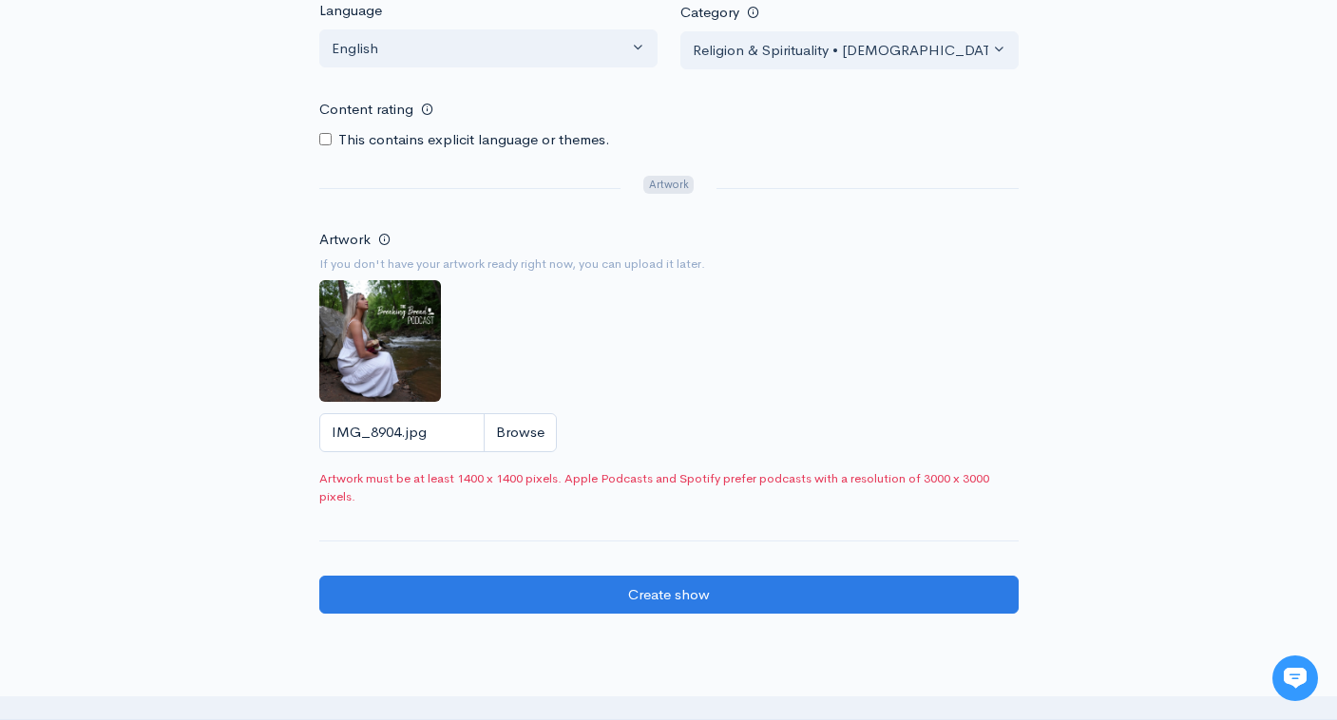
scroll to position [1087, 0]
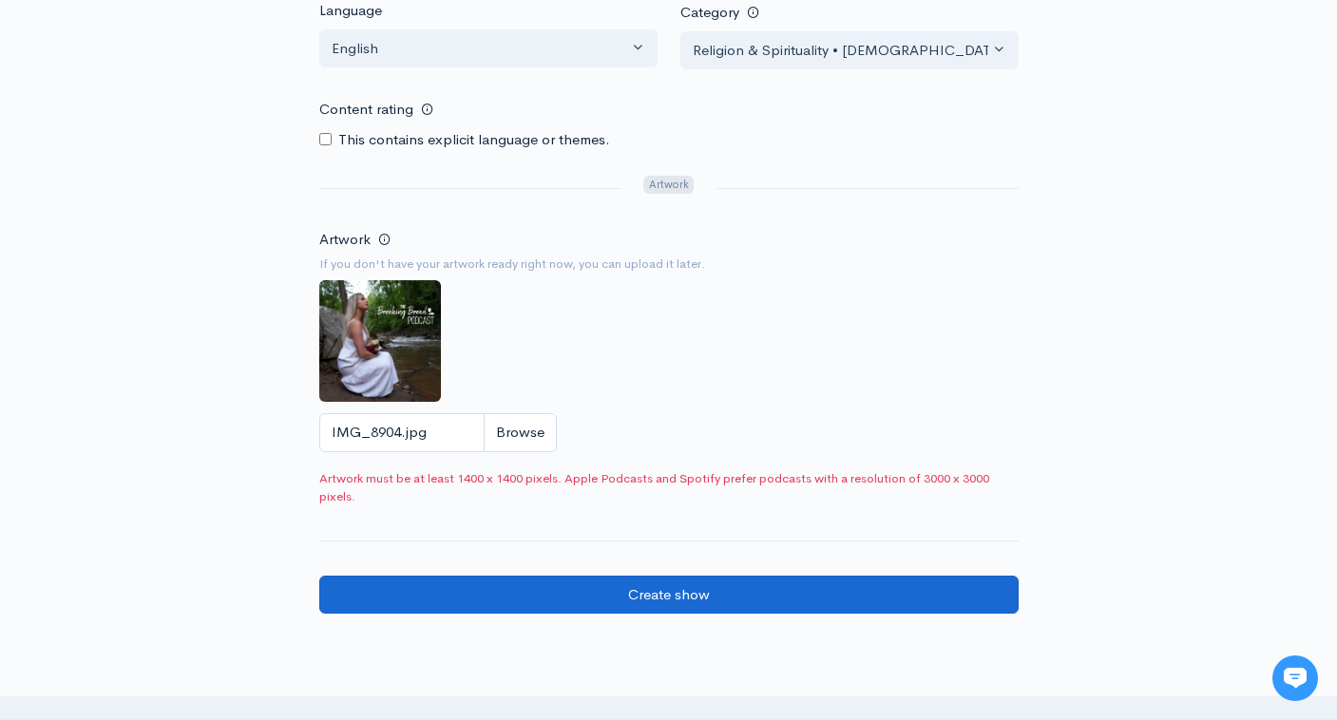
click at [609, 585] on input "Create show" at bounding box center [668, 595] width 699 height 39
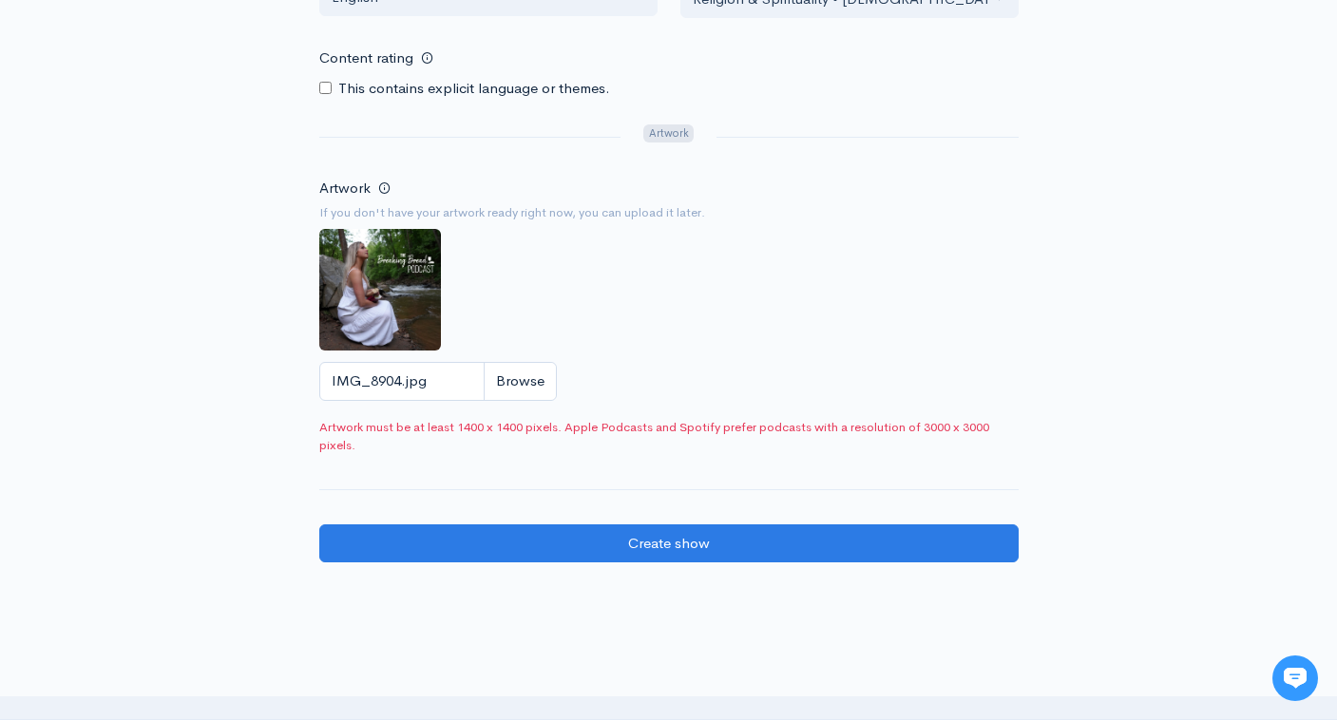
scroll to position [1178, 0]
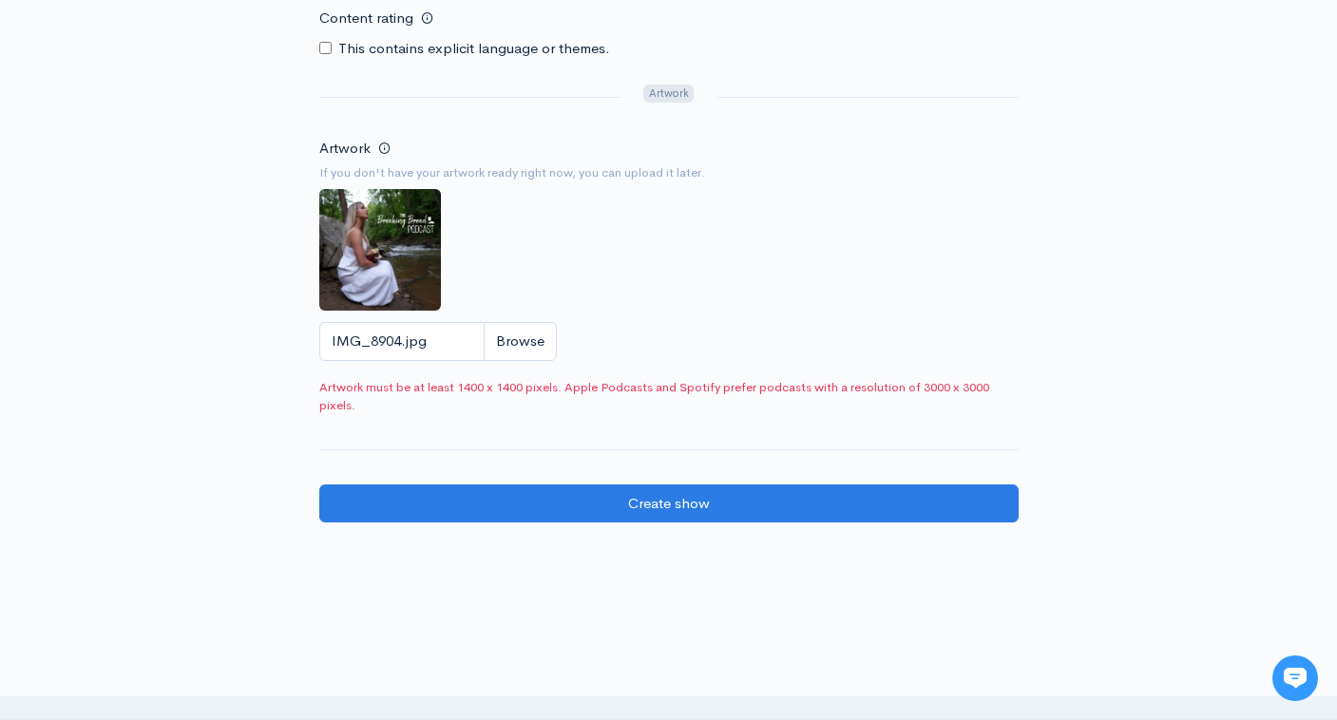
click at [762, 322] on div "IMG_8904.jpg" at bounding box center [668, 341] width 699 height 39
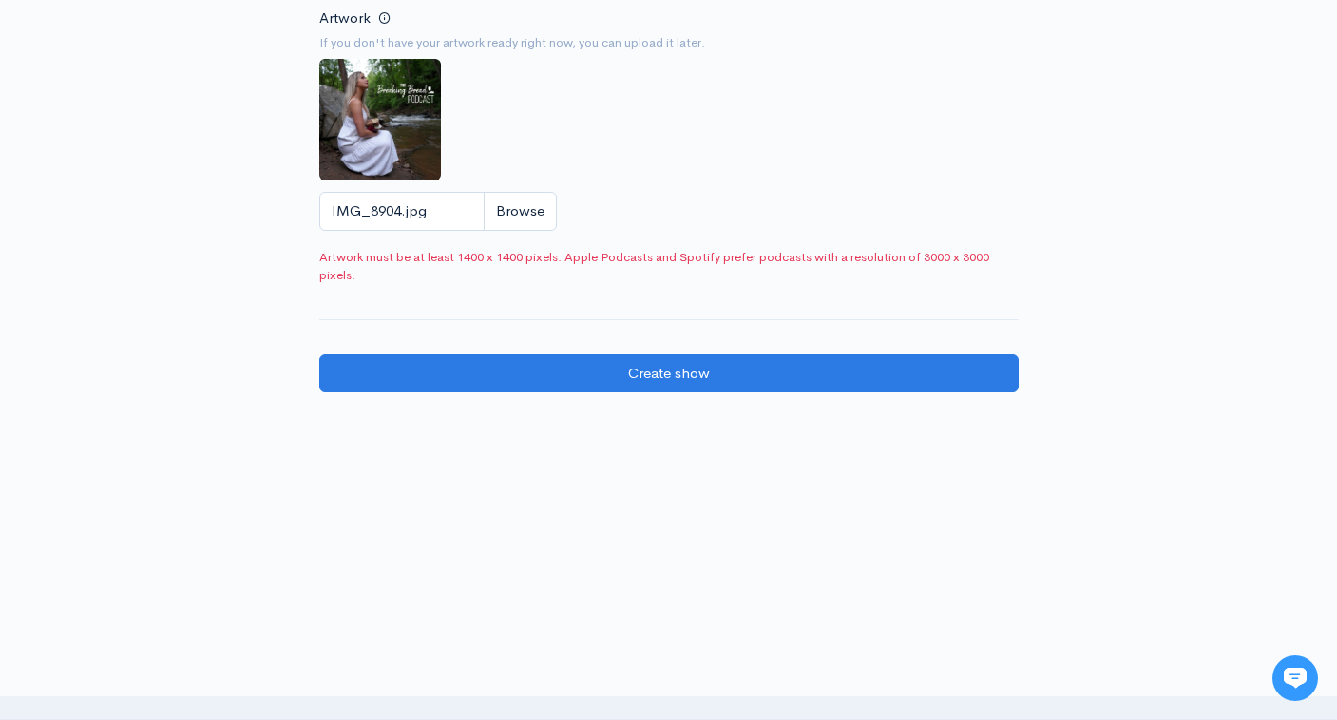
scroll to position [1307, 0]
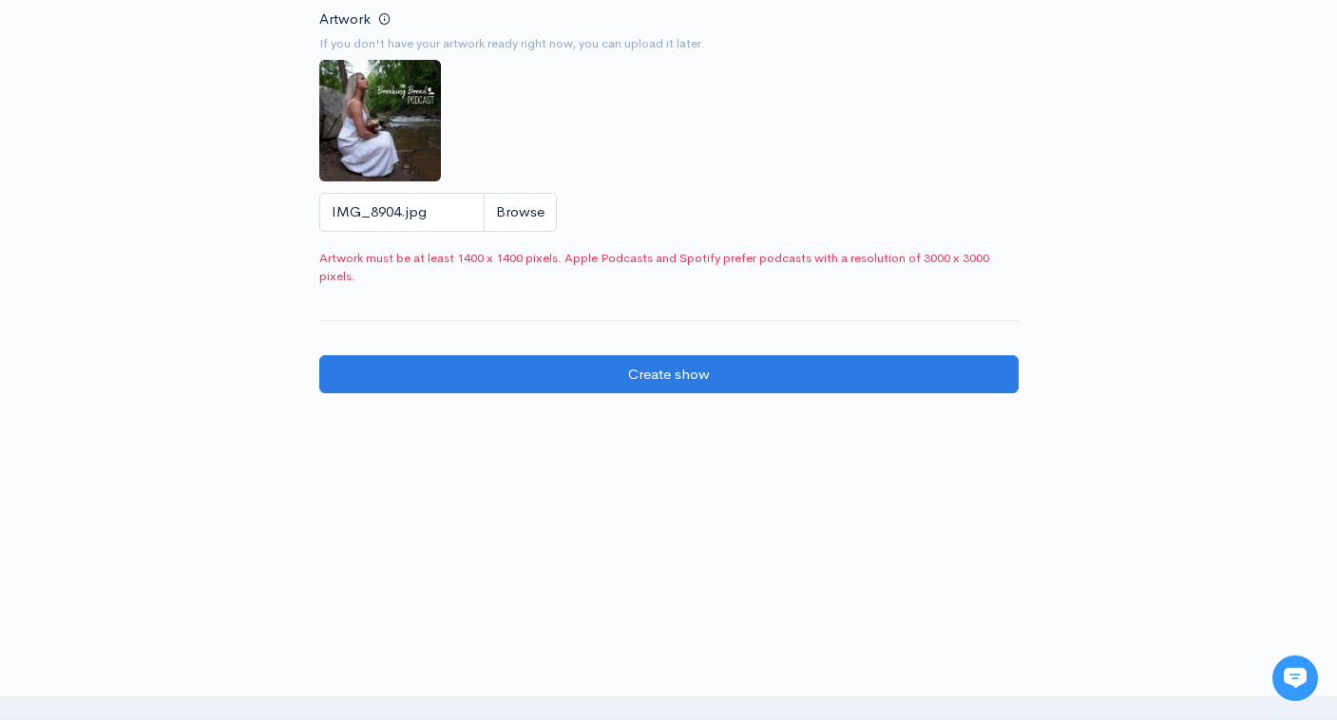
click at [387, 119] on img at bounding box center [380, 121] width 122 height 122
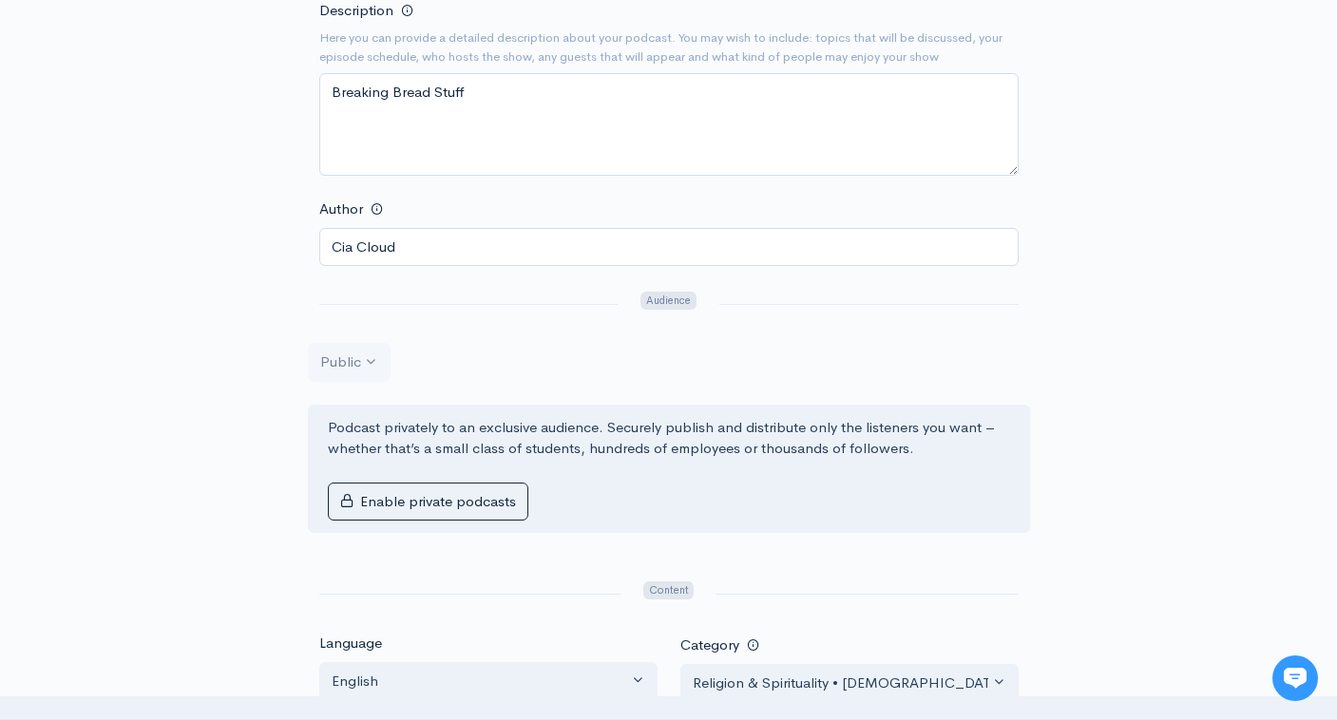
scroll to position [336, 0]
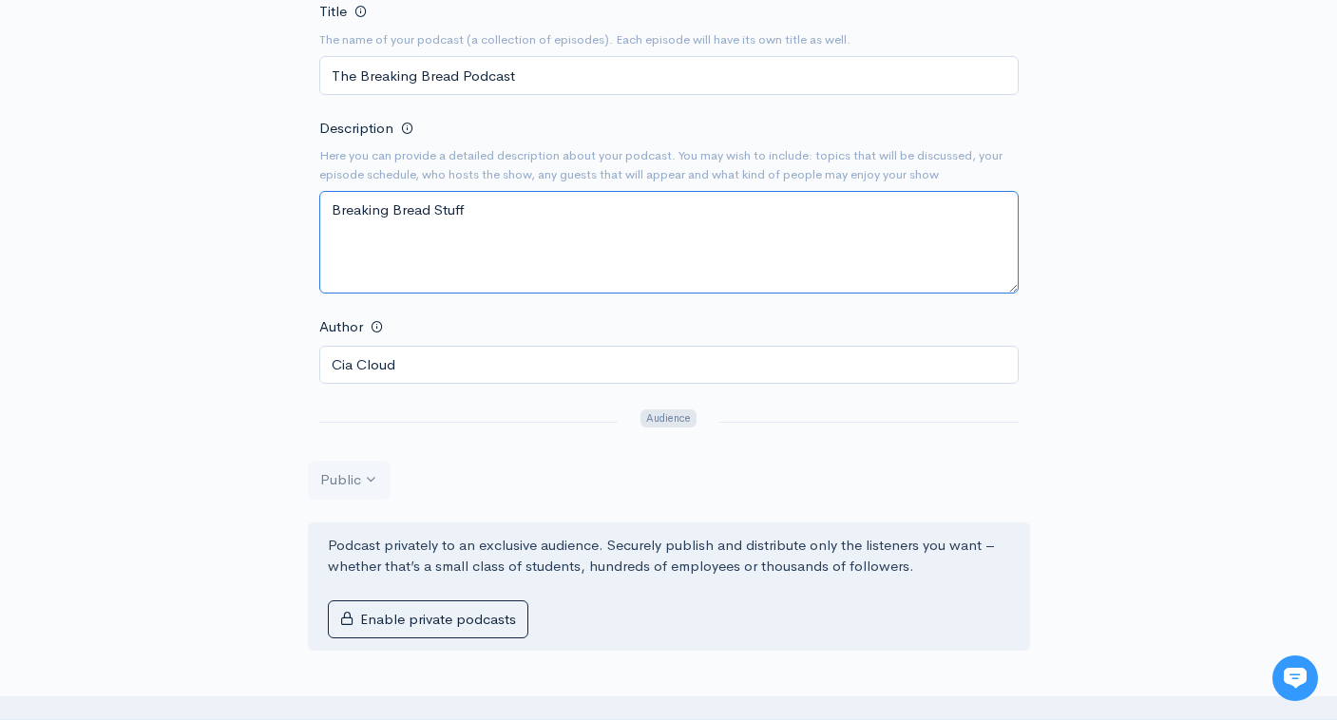
click at [518, 233] on textarea "Breaking Bread Stuff" at bounding box center [668, 242] width 699 height 103
drag, startPoint x: 521, startPoint y: 216, endPoint x: 520, endPoint y: 129, distance: 86.5
click at [520, 129] on div "Description Here you can provide a detailed description about your podcast. You…" at bounding box center [668, 205] width 699 height 178
paste textarea "a podcast set on the deep things of God. Let’s dive in and break bread together."
drag, startPoint x: 336, startPoint y: 209, endPoint x: 305, endPoint y: 203, distance: 31.9
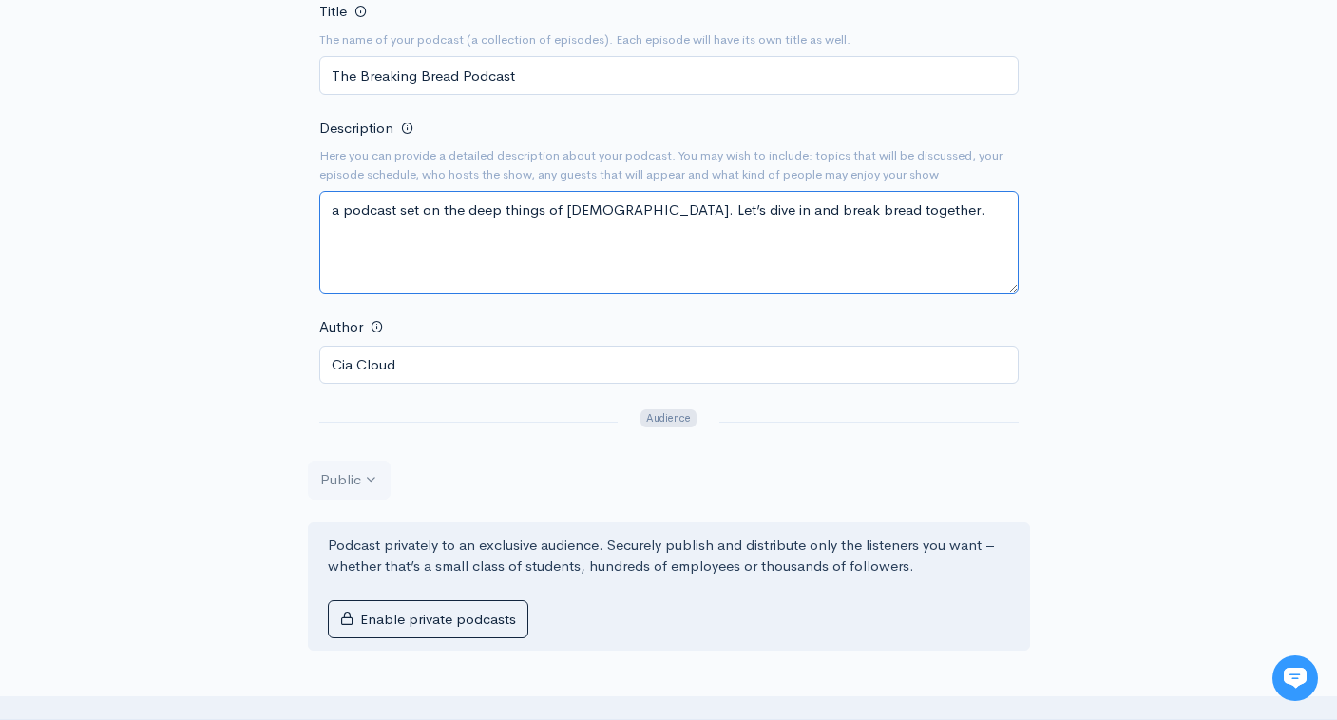
click at [305, 203] on div "New show Add a new show Add as much information as you can now. You can always …" at bounding box center [668, 558] width 1083 height 1659
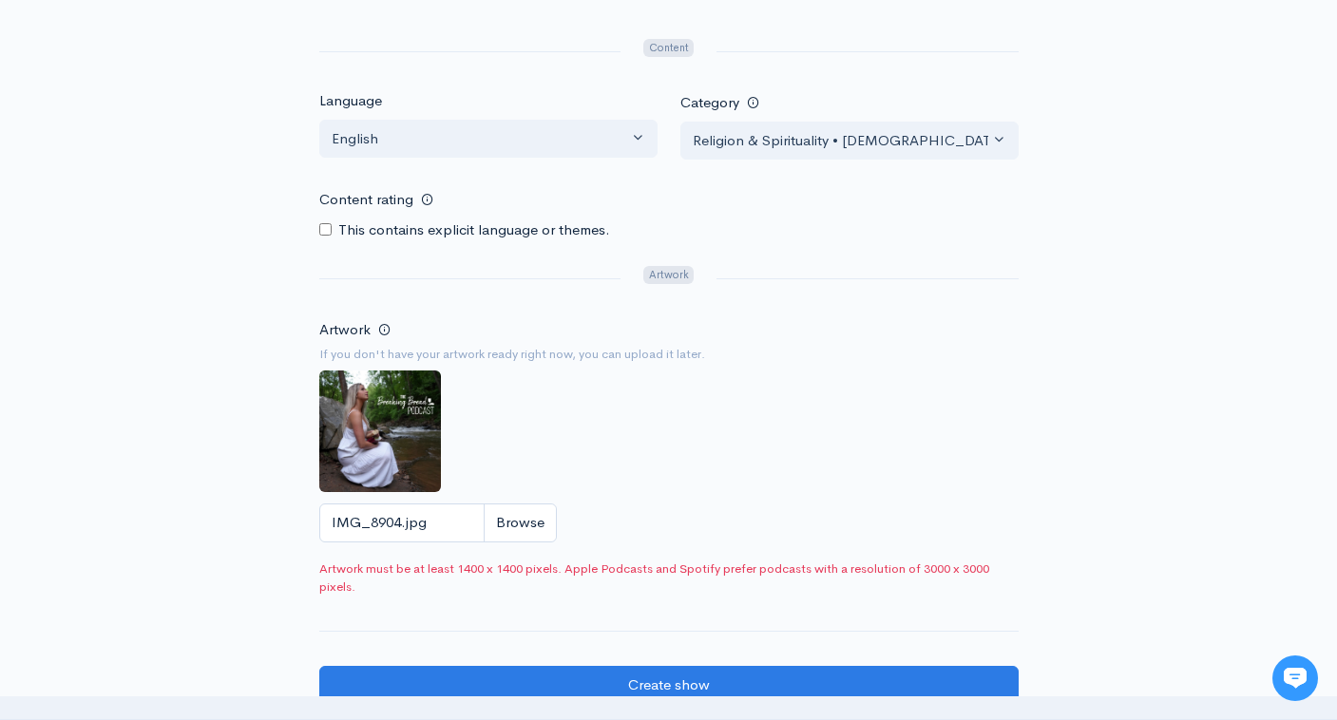
scroll to position [1003, 0]
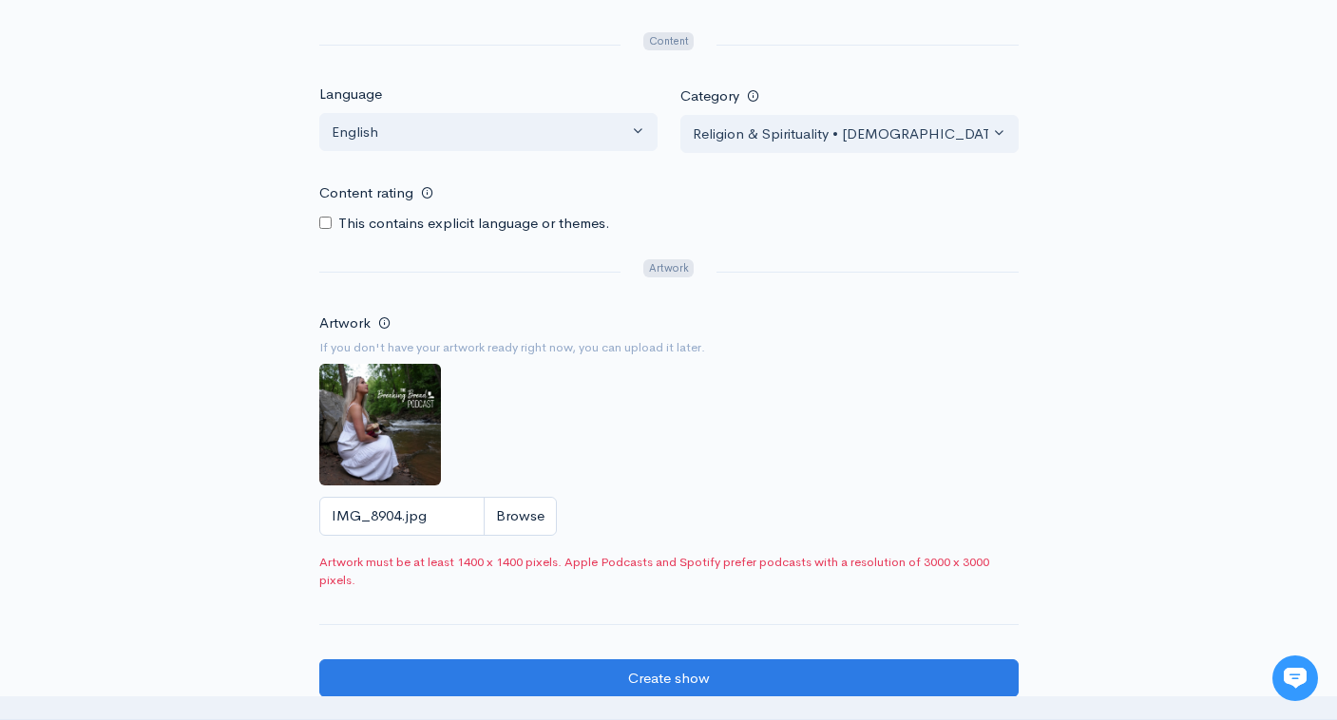
type textarea "A podcast set on the deep things of God. Let’s dive in and break bread together."
click at [529, 501] on input "IMG_8904.jpg" at bounding box center [438, 516] width 238 height 39
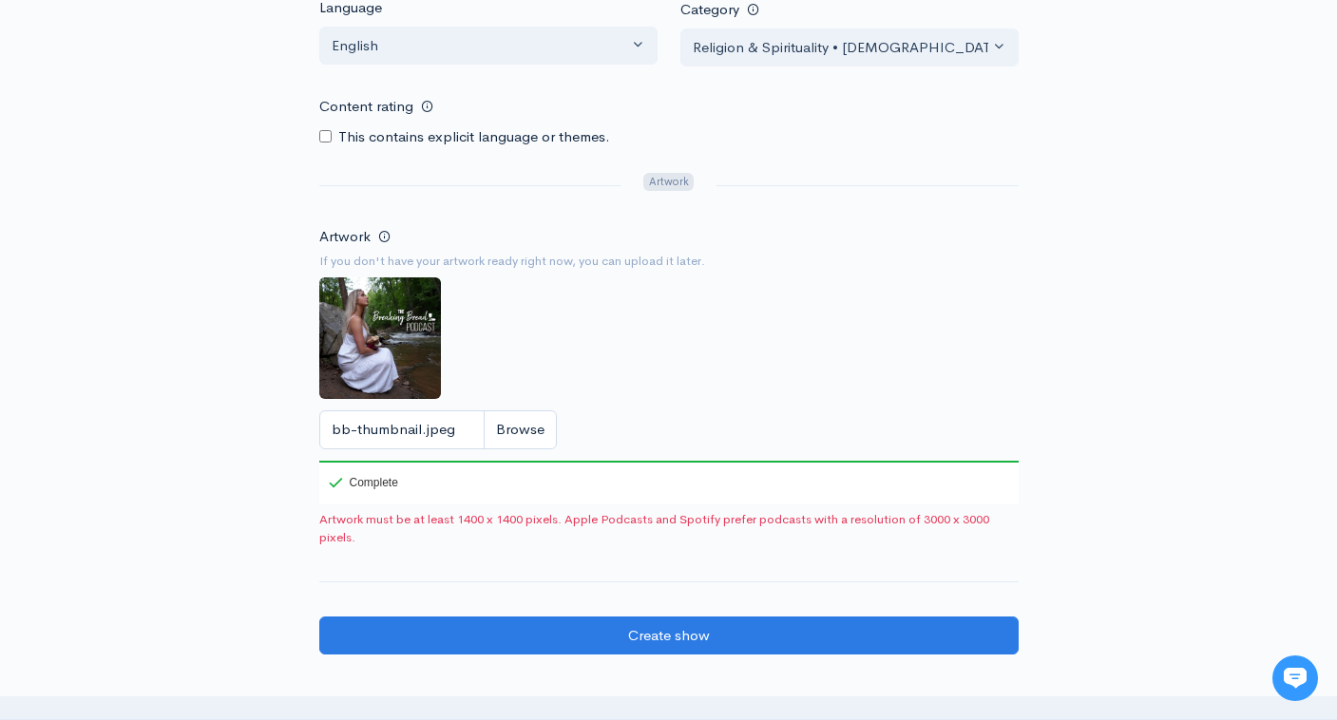
scroll to position [1092, 0]
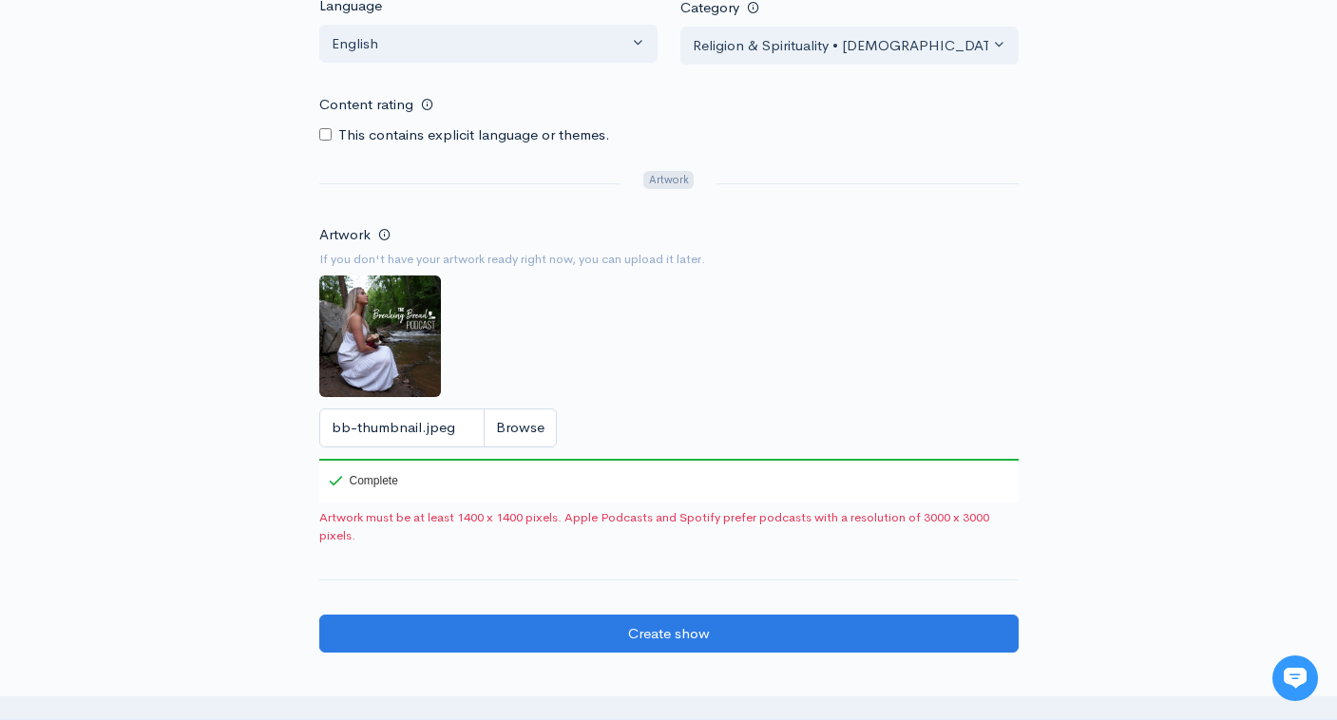
click at [513, 421] on input "bb-thumbnail.jpeg" at bounding box center [438, 428] width 238 height 39
type input "C:\fakepath\bb-thumbnail.jpeg"
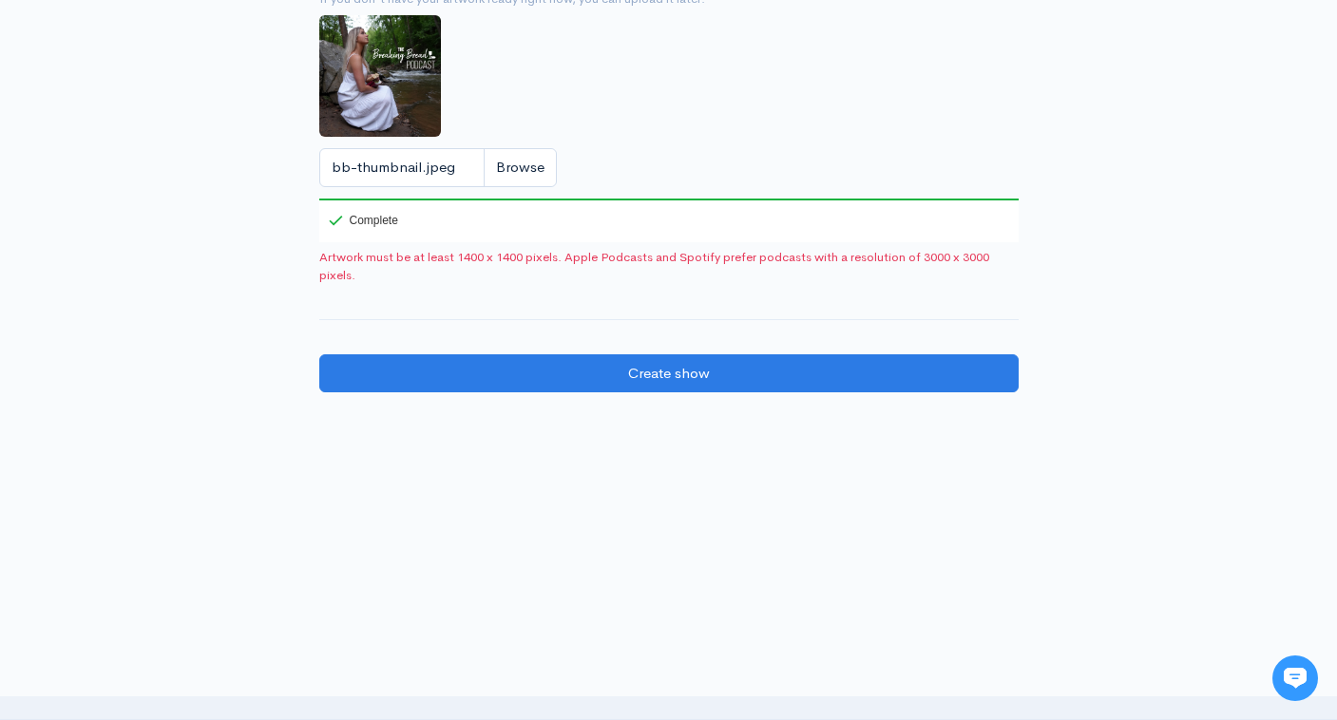
scroll to position [1351, 0]
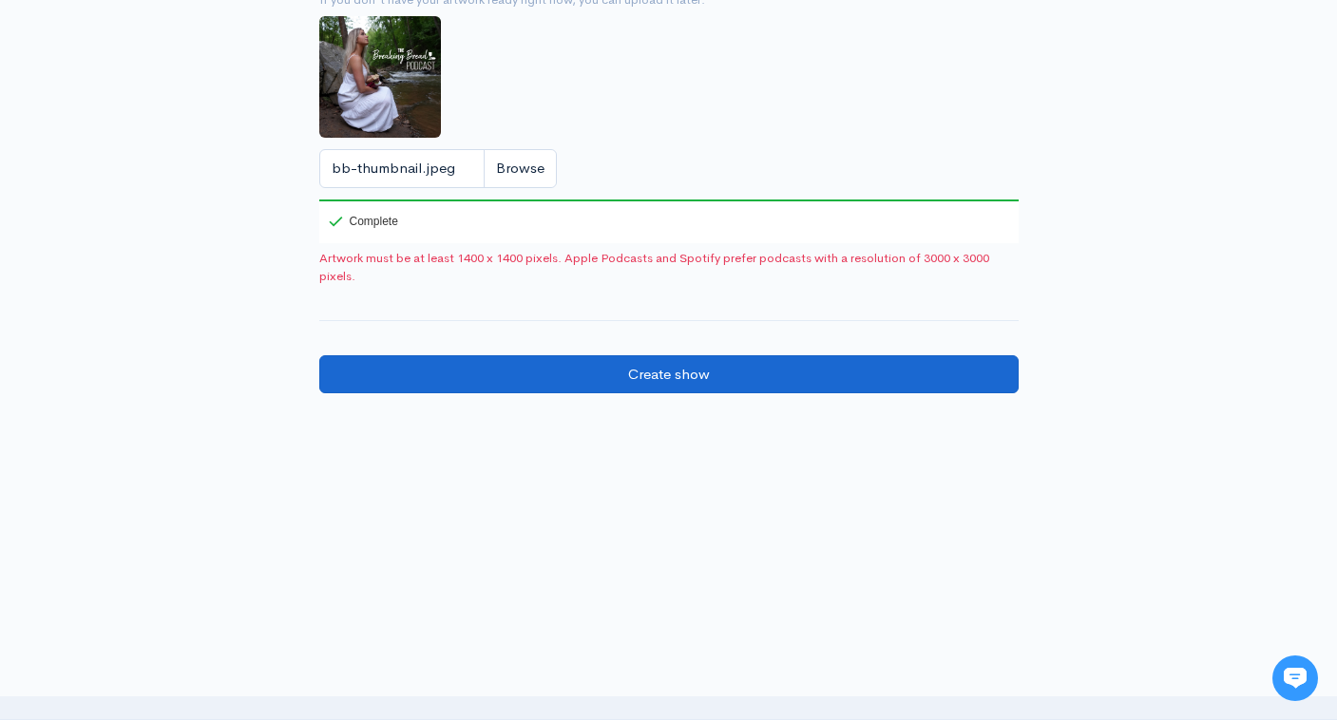
click at [655, 366] on input "Create show" at bounding box center [668, 374] width 699 height 39
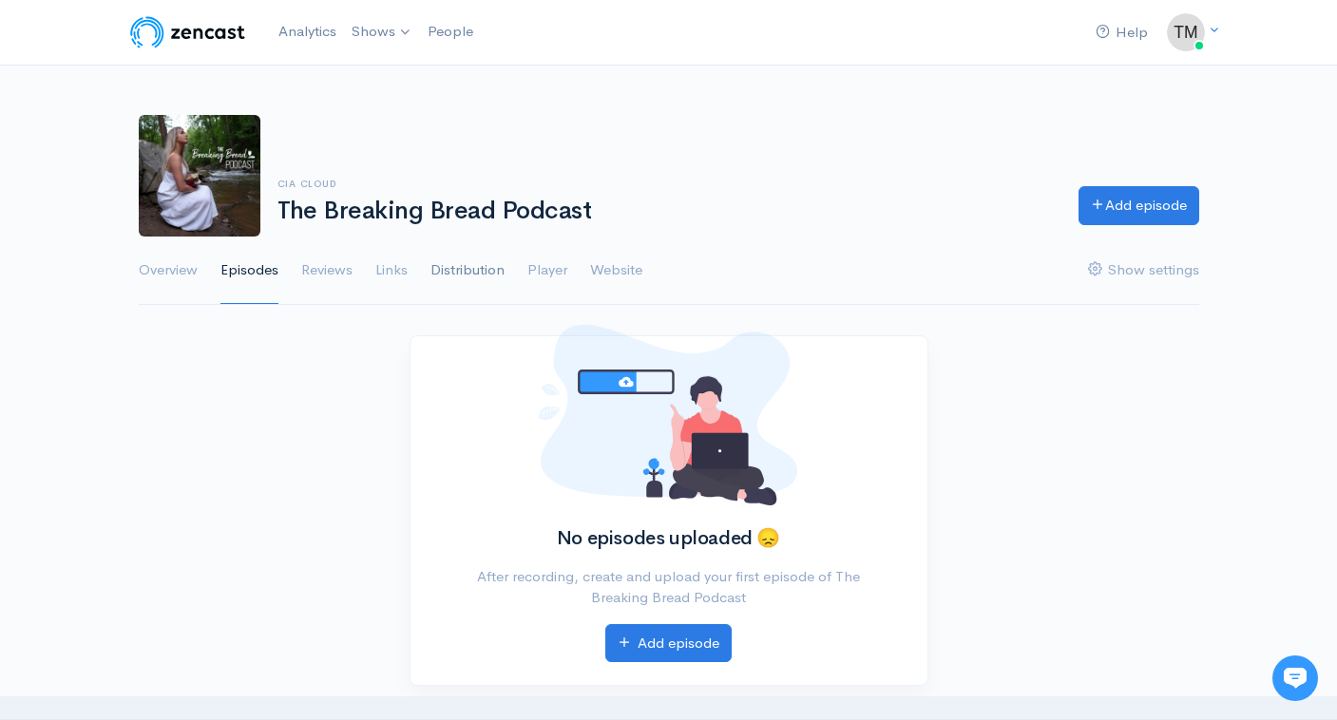
click at [469, 267] on link "Distribution" at bounding box center [467, 271] width 74 height 68
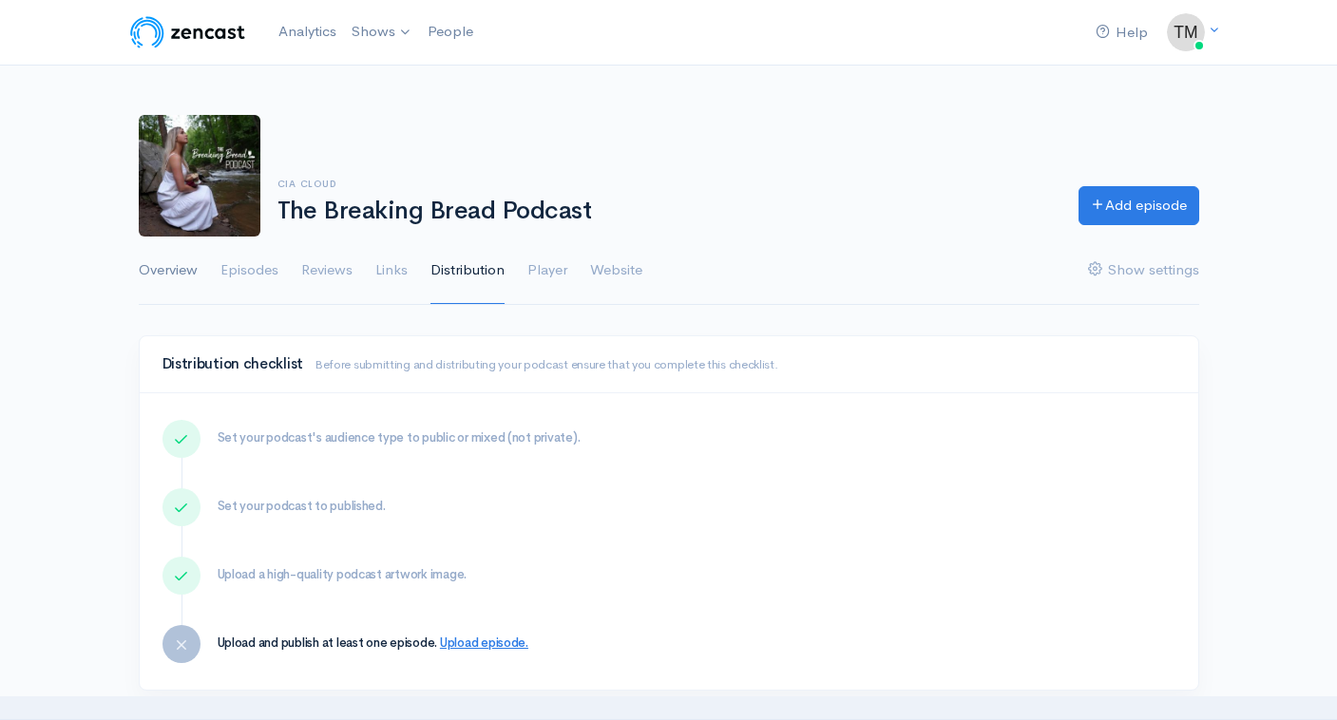
click at [175, 272] on link "Overview" at bounding box center [168, 271] width 59 height 68
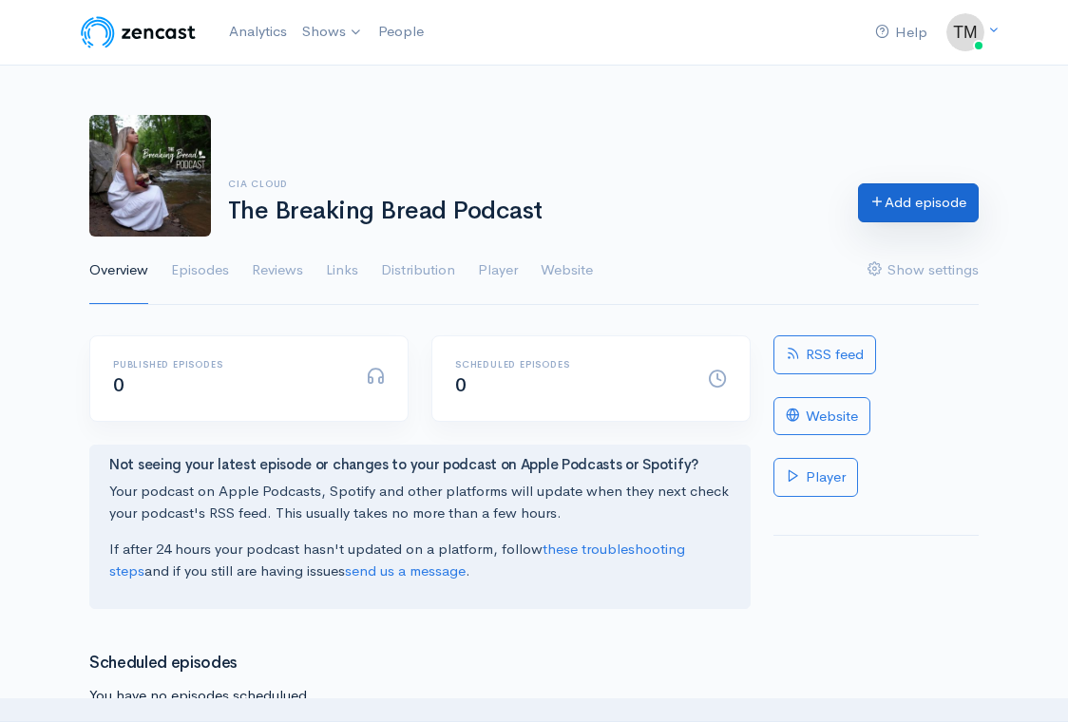
click at [902, 199] on link "Add episode" at bounding box center [918, 202] width 121 height 39
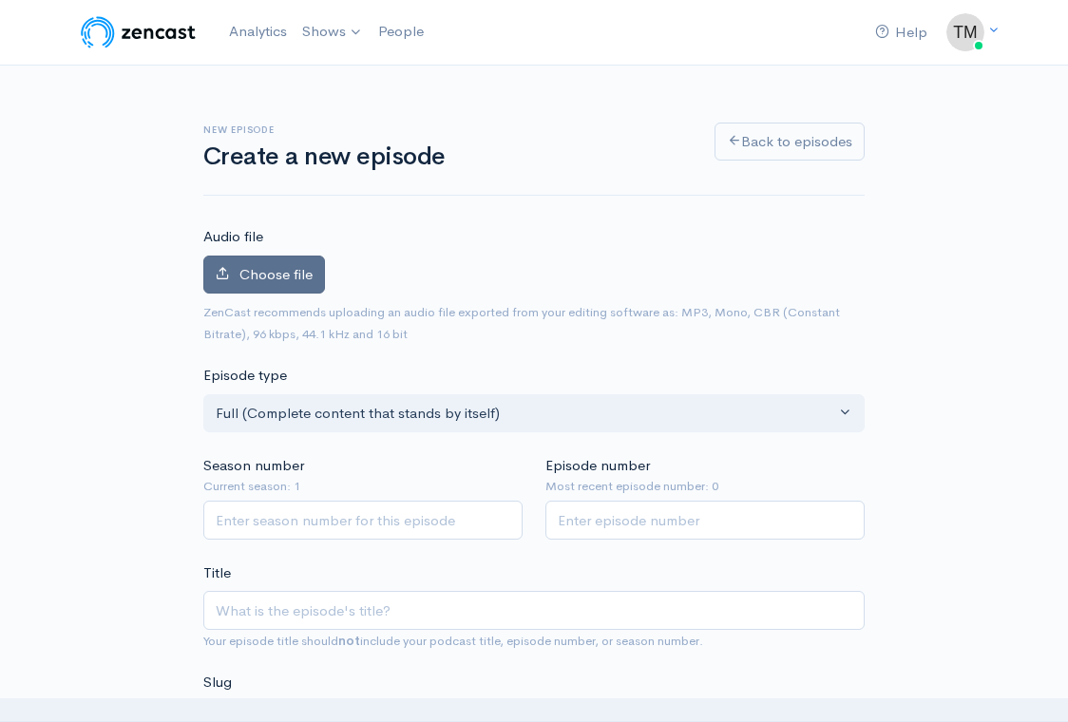
click at [276, 277] on span "Choose file" at bounding box center [275, 274] width 73 height 18
click at [0, 0] on input "Choose file" at bounding box center [0, 0] width 0 height 0
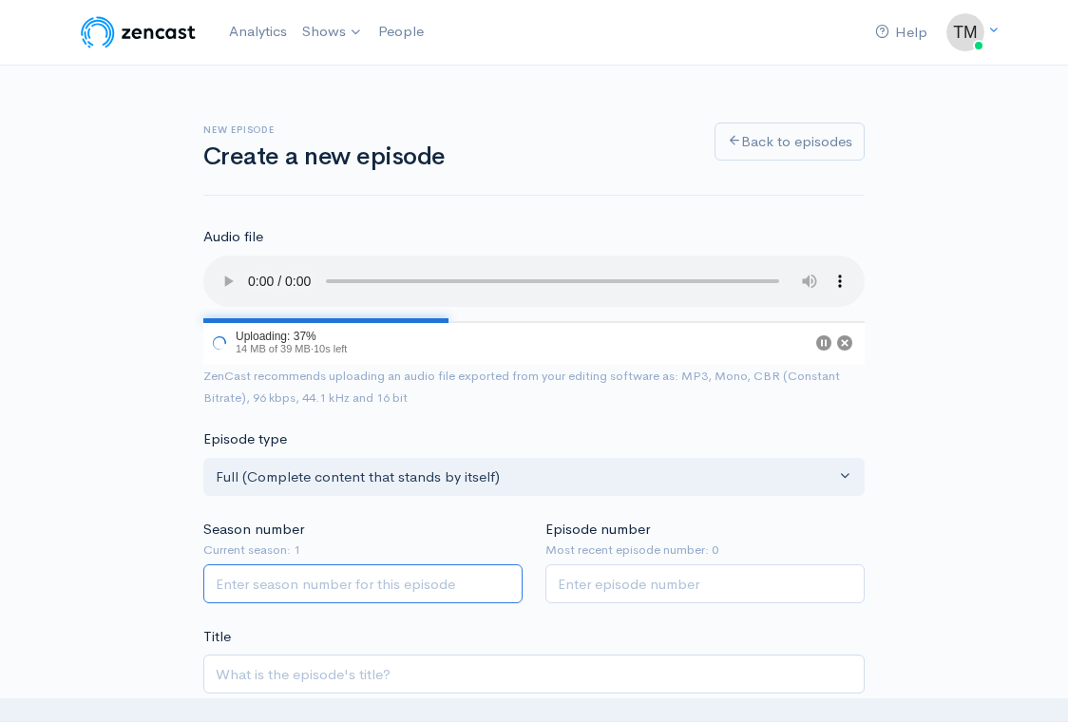
click at [417, 564] on input "Season number" at bounding box center [362, 583] width 319 height 39
type input "1"
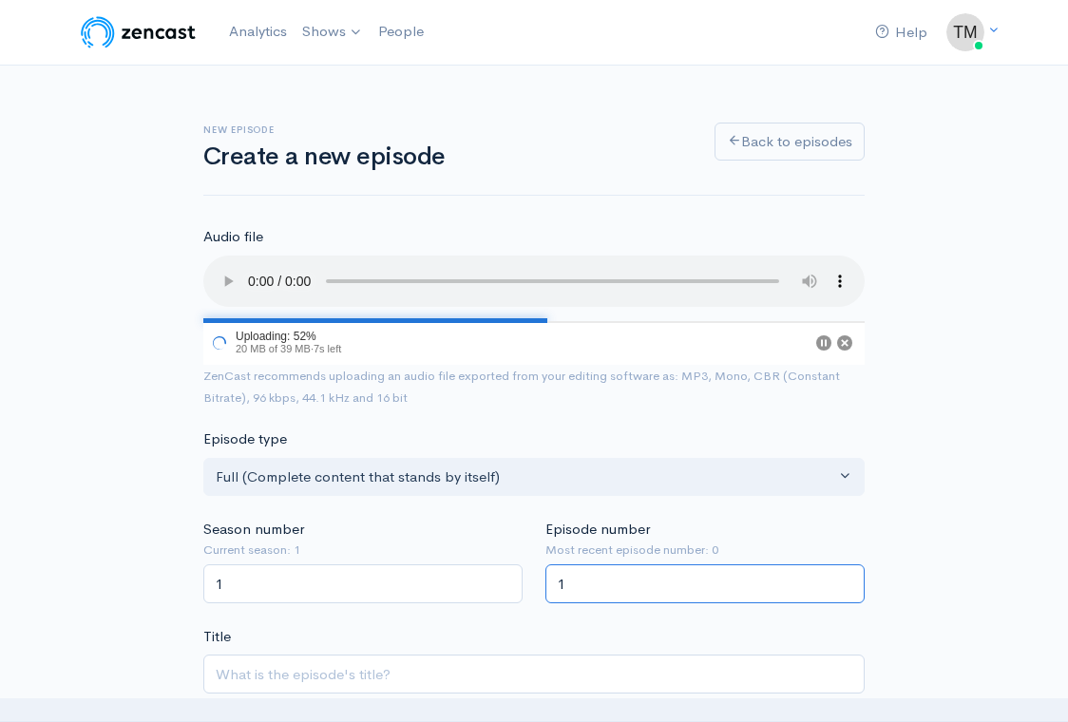
click at [593, 564] on input "1" at bounding box center [704, 583] width 319 height 39
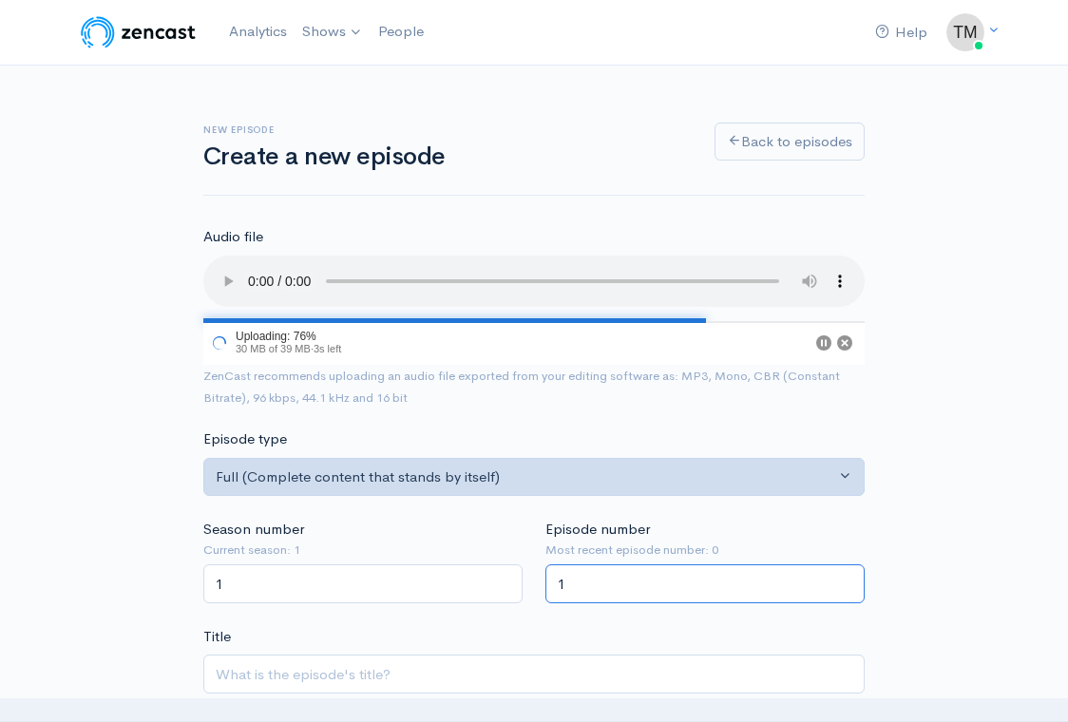
type input "1"
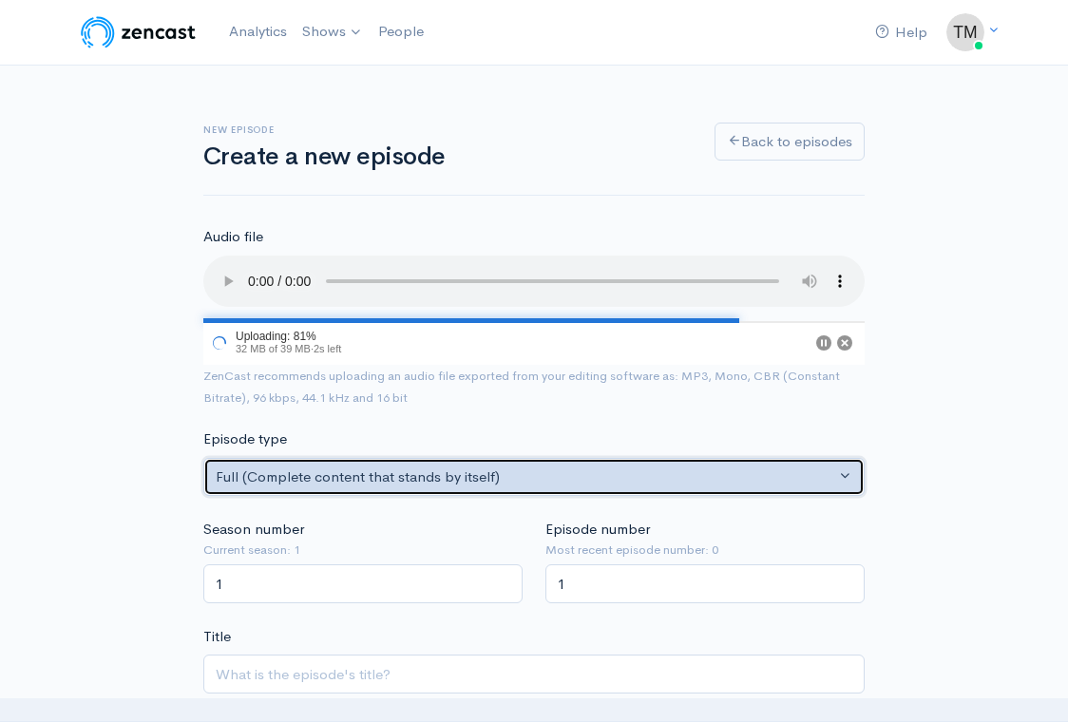
click at [342, 467] on div "Full (Complete content that stands by itself)" at bounding box center [526, 478] width 620 height 22
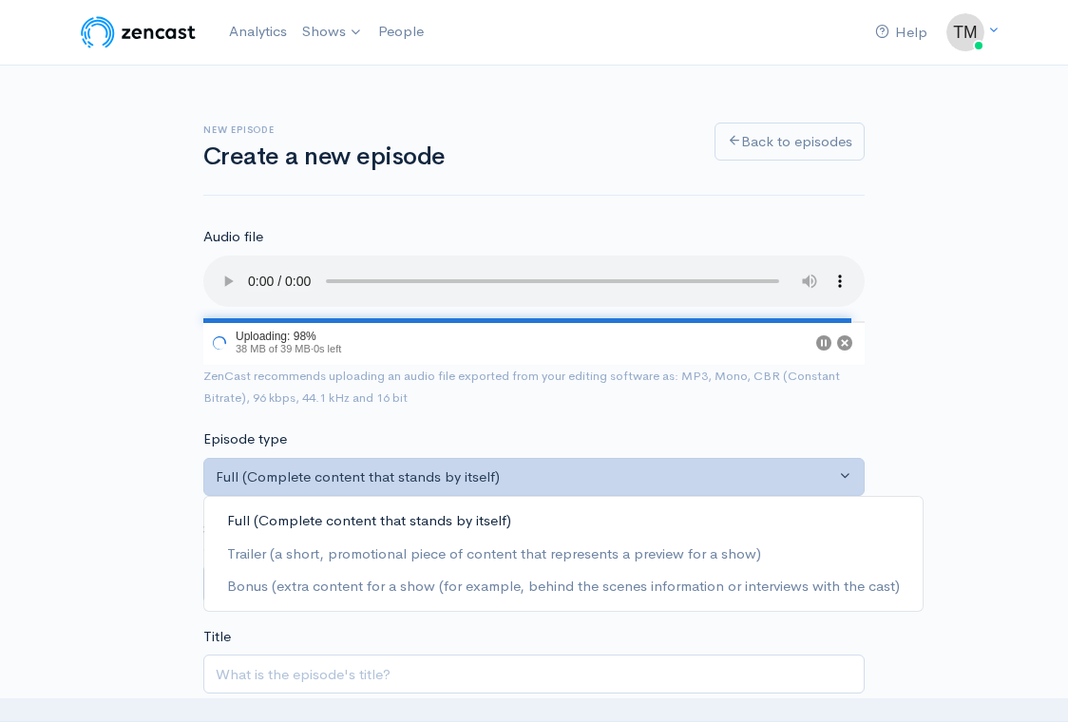
click at [333, 510] on span "Full (Complete content that stands by itself)" at bounding box center [369, 521] width 284 height 22
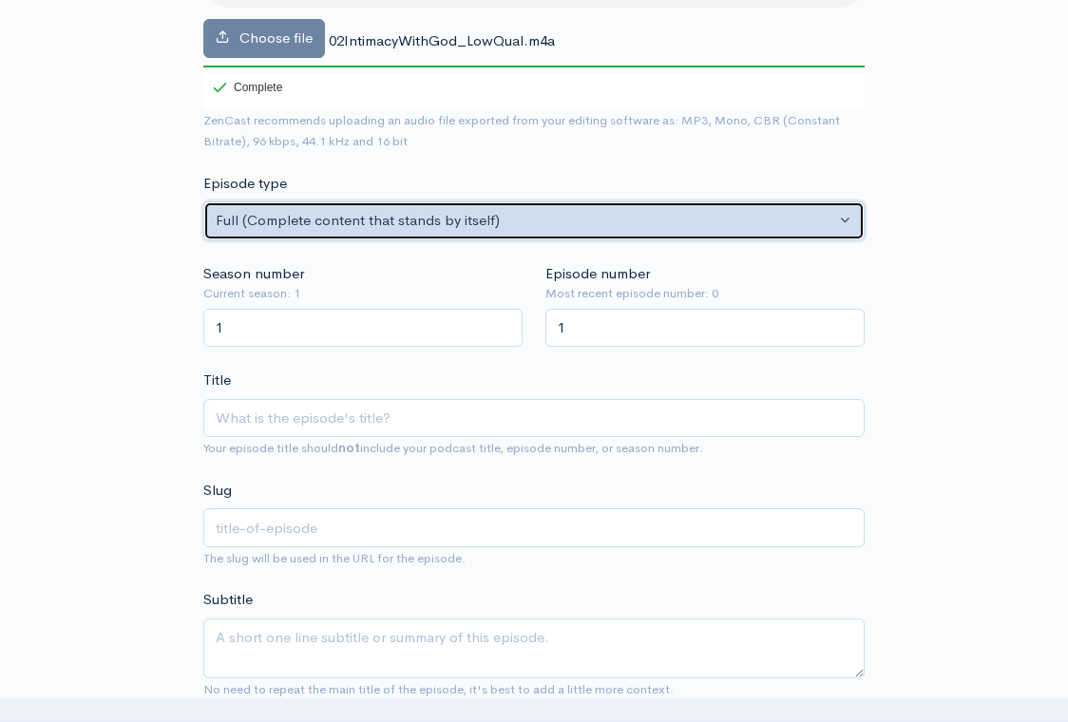
scroll to position [307, 0]
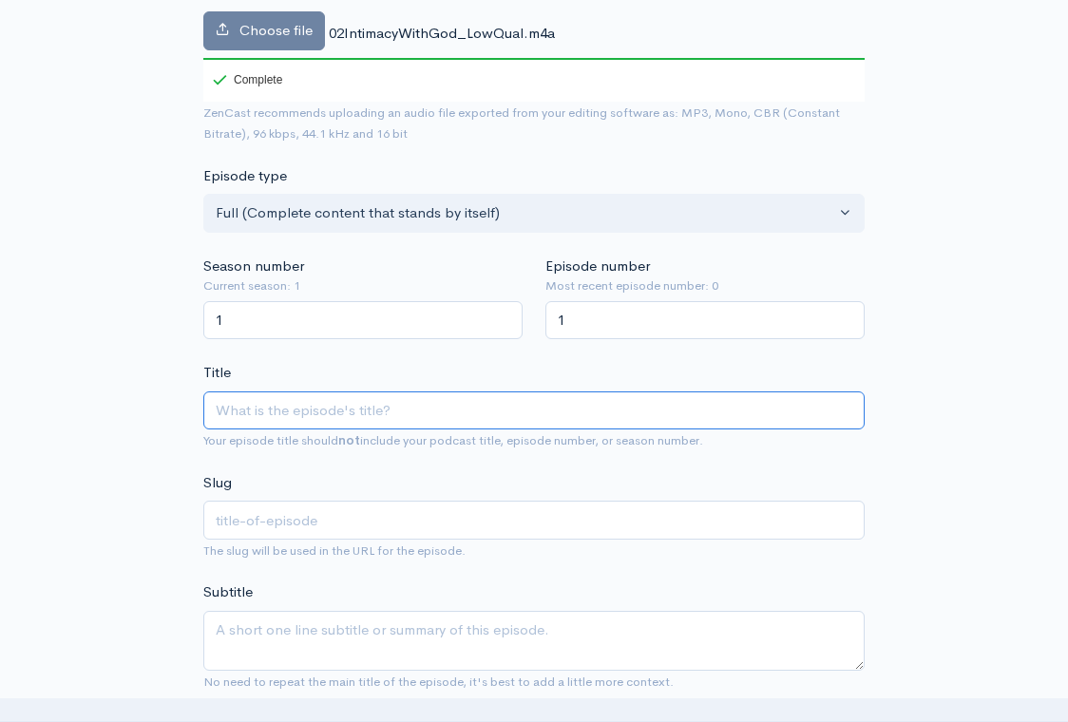
click at [357, 391] on input "Title" at bounding box center [533, 410] width 661 height 39
paste input "Secrets To Intimacy With God: Episode 1"
type input "Secrets To Intimacy With God: Episode 1"
type input "secrets-to-intimacy-with-god-episode-1"
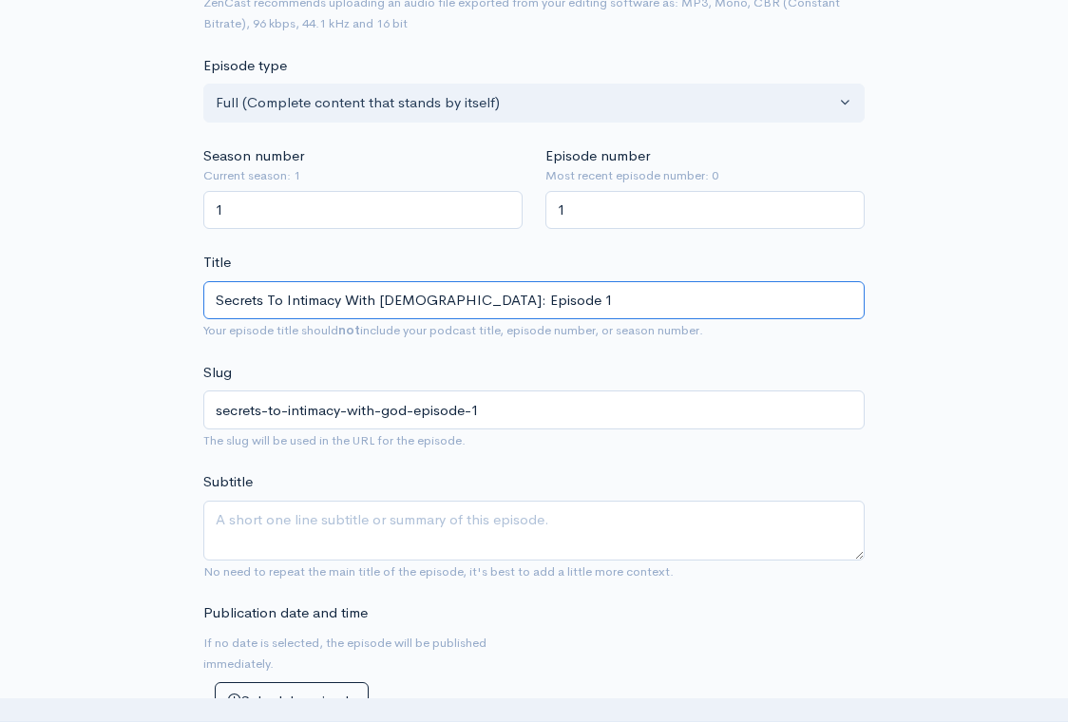
scroll to position [426, 0]
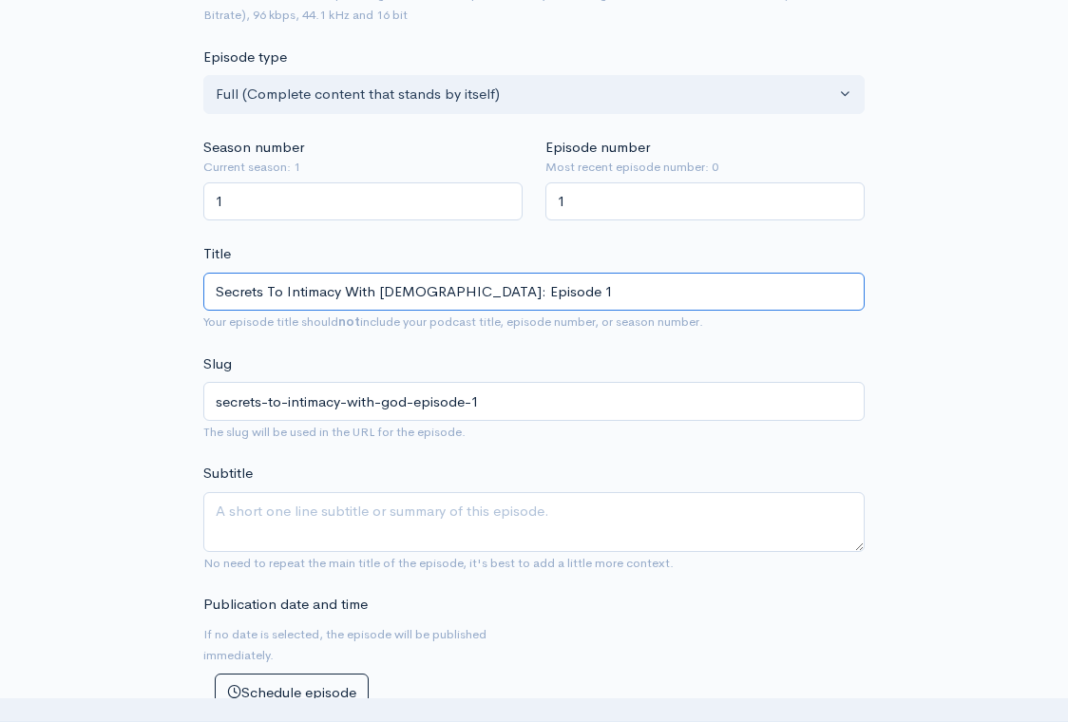
type input "Secrets To Intimacy With God: Episode 1"
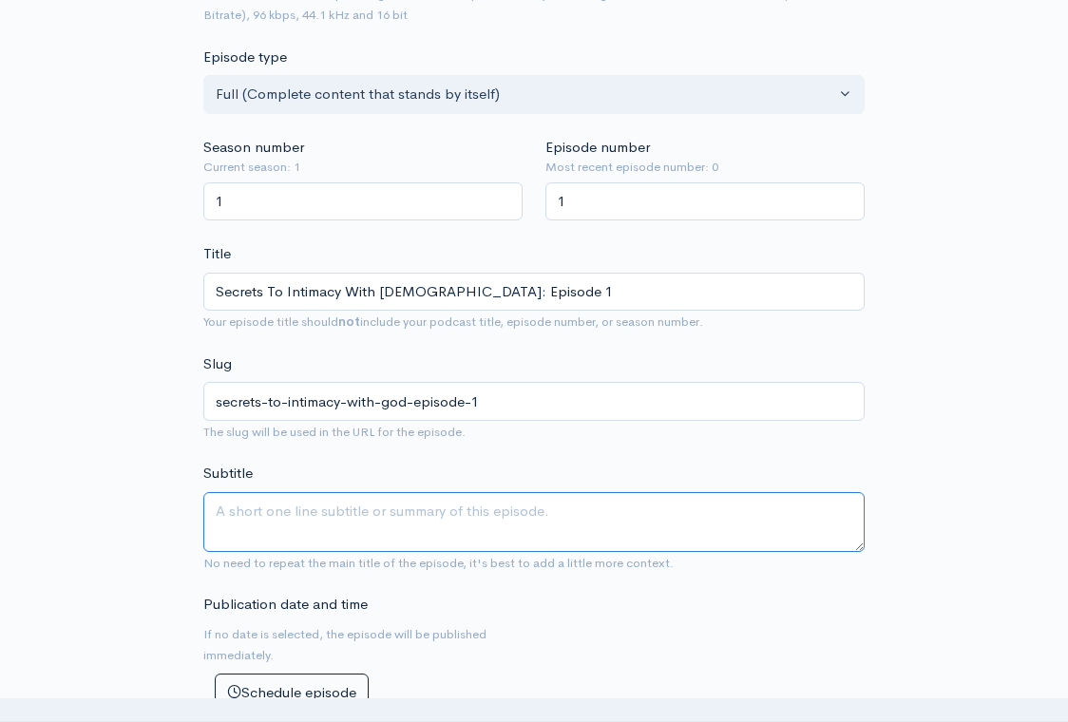
click at [325, 492] on textarea "Subtitle" at bounding box center [533, 522] width 661 height 60
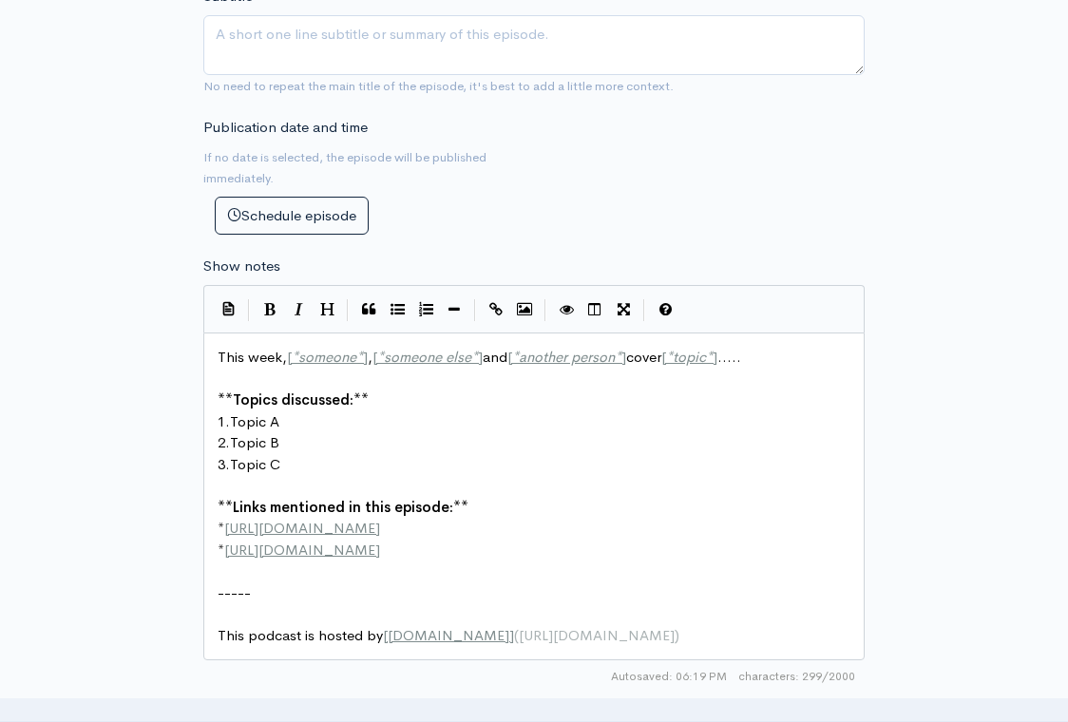
scroll to position [10, 0]
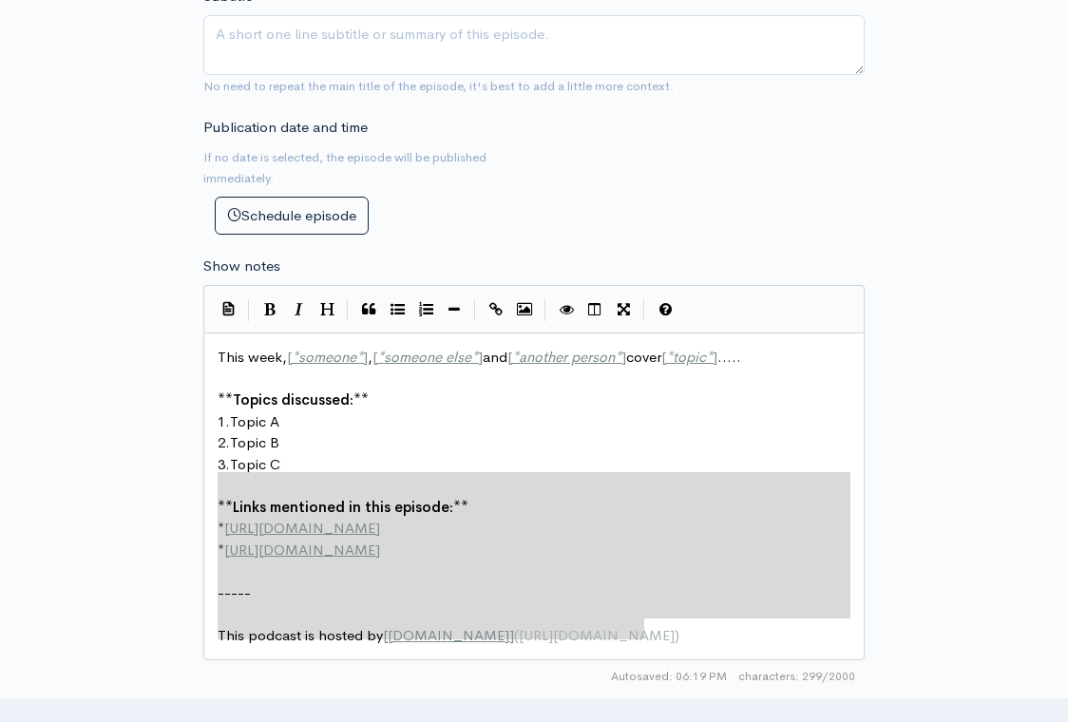
type textarea "This week, [*someone*], [*someone else*] and [*another person*] cover [*topic*]…"
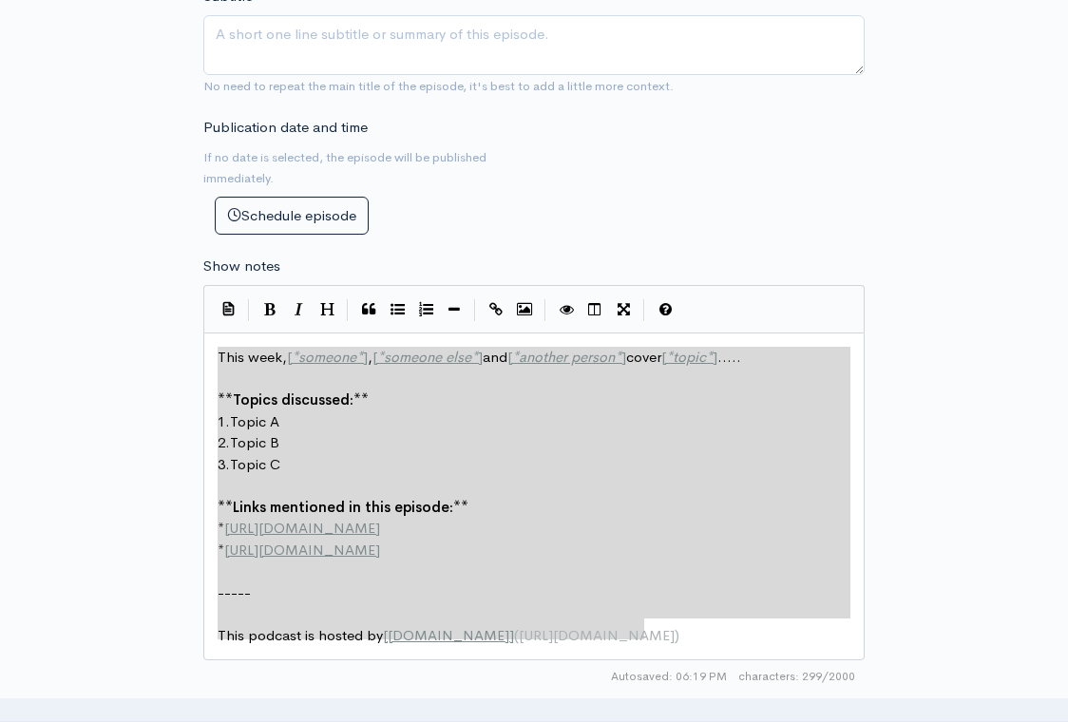
drag, startPoint x: 702, startPoint y: 598, endPoint x: 203, endPoint y: 309, distance: 576.4
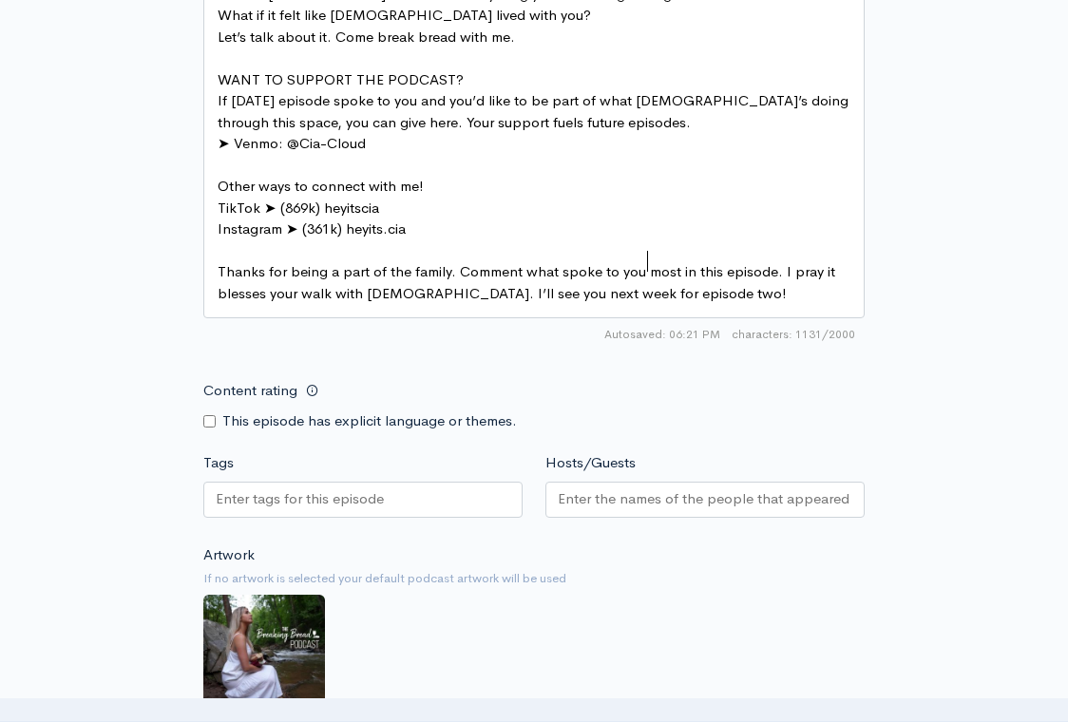
scroll to position [1462, 0]
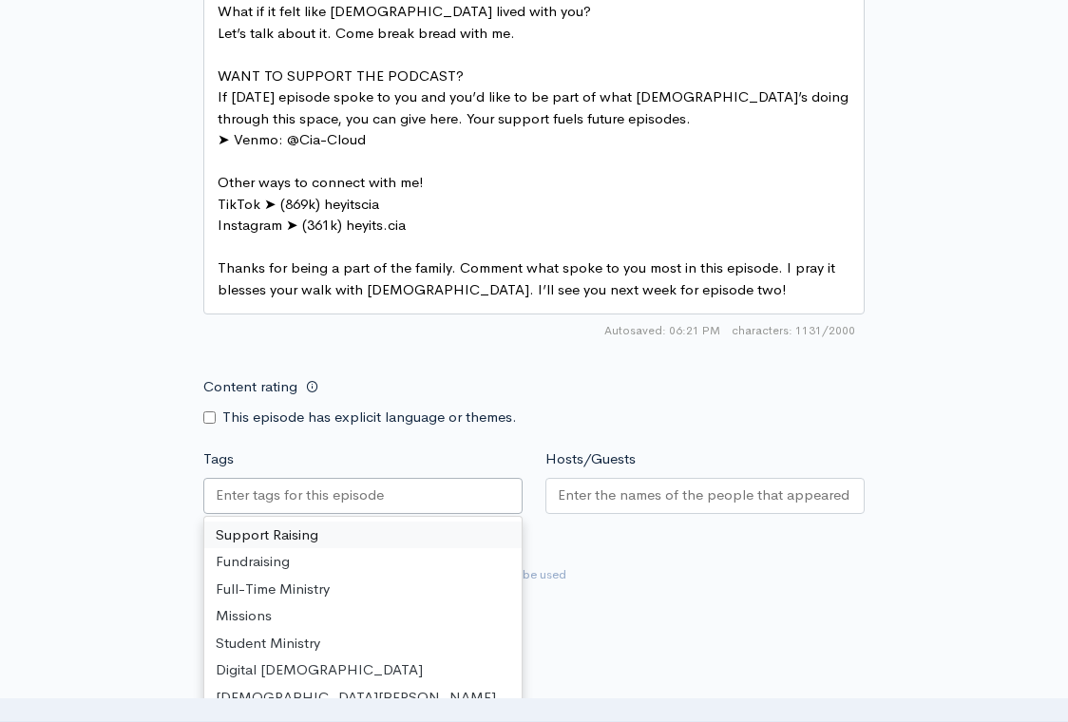
click at [381, 478] on div at bounding box center [362, 496] width 319 height 36
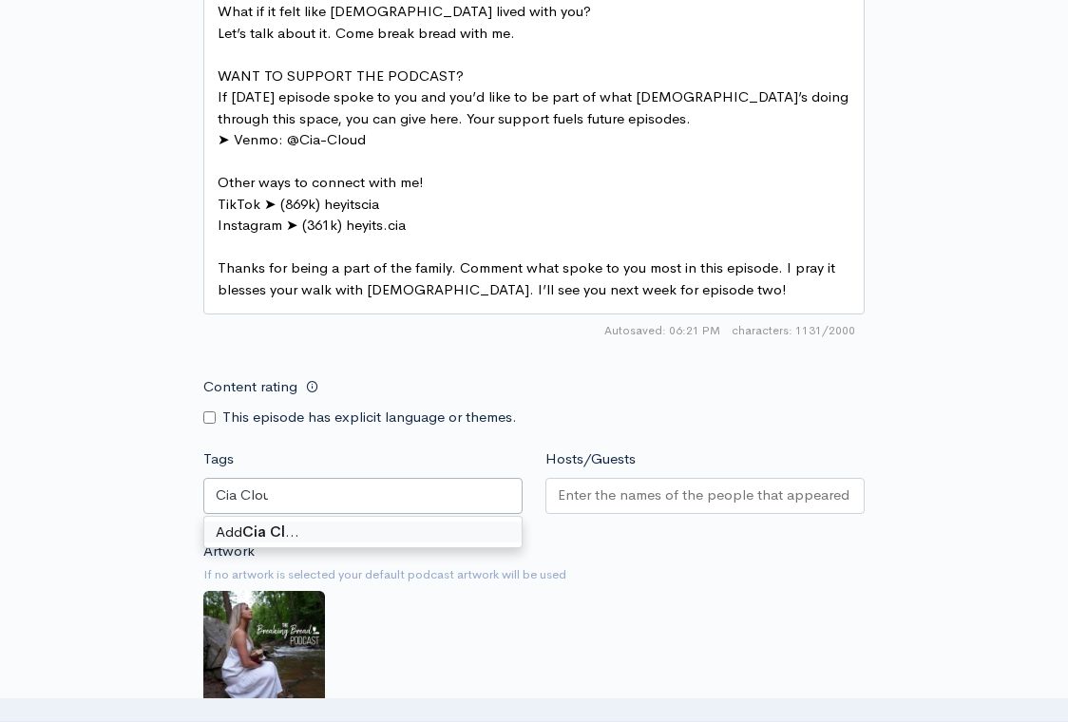
type input "Cia Cloud"
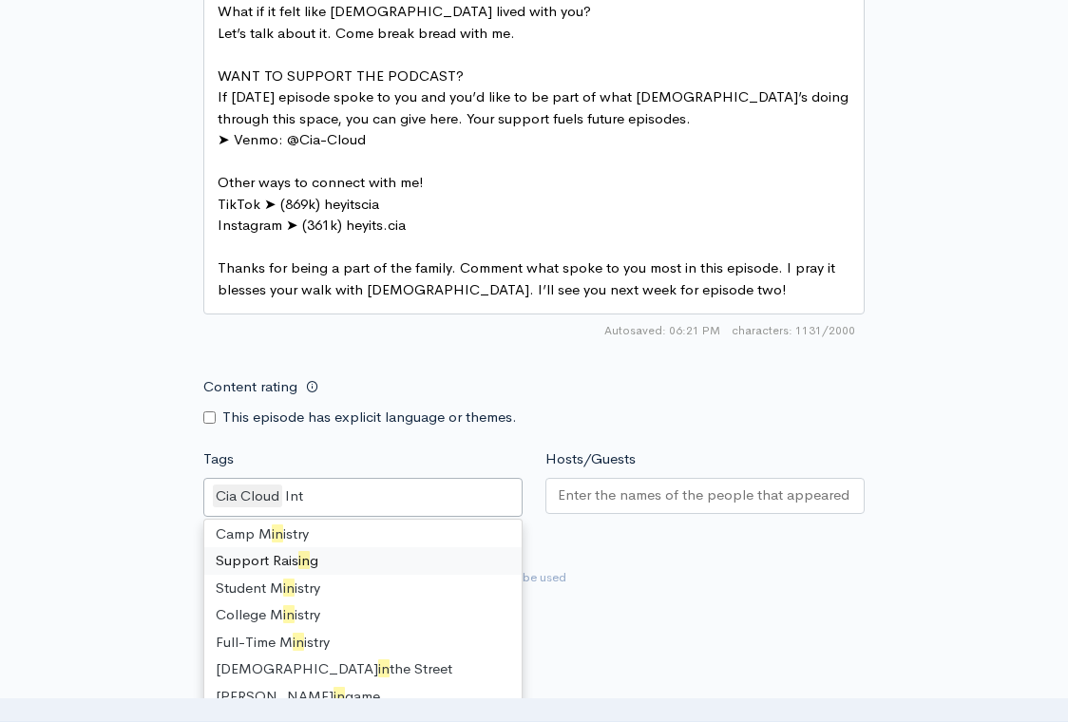
scroll to position [0, 0]
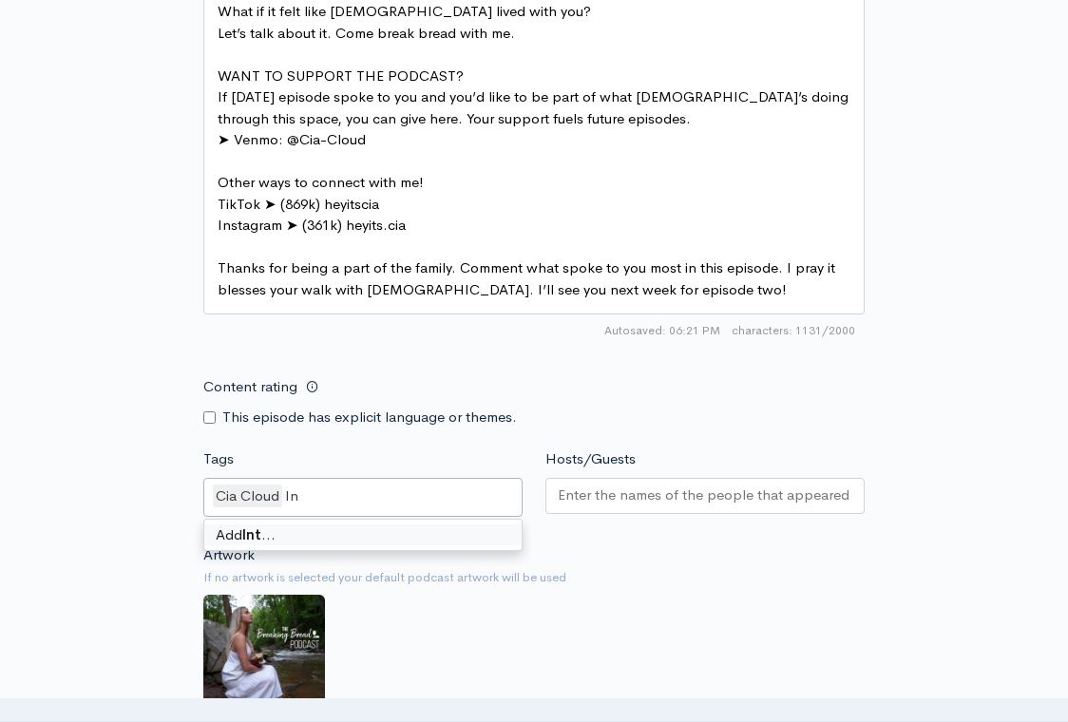
type input "I"
type input "Breaking Bread Podcast"
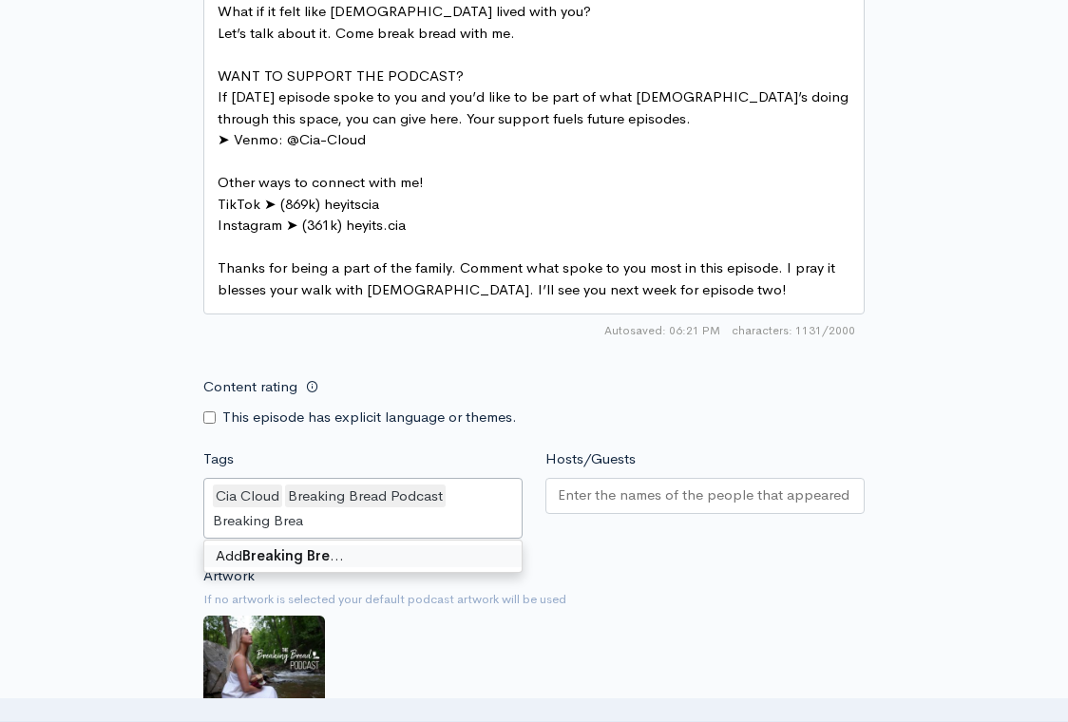
type input "Breaking Bread"
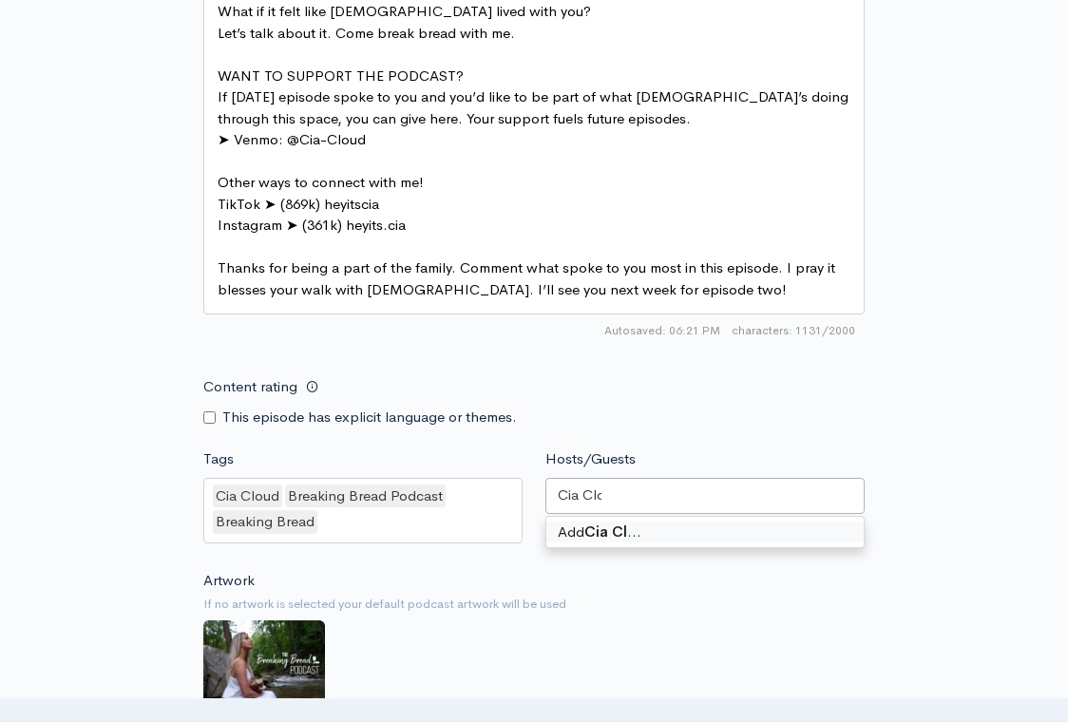
type input "Cia Cloud"
click at [448, 570] on div "Artwork If no artwork is selected your default podcast artwork will be used Cho…" at bounding box center [533, 687] width 661 height 234
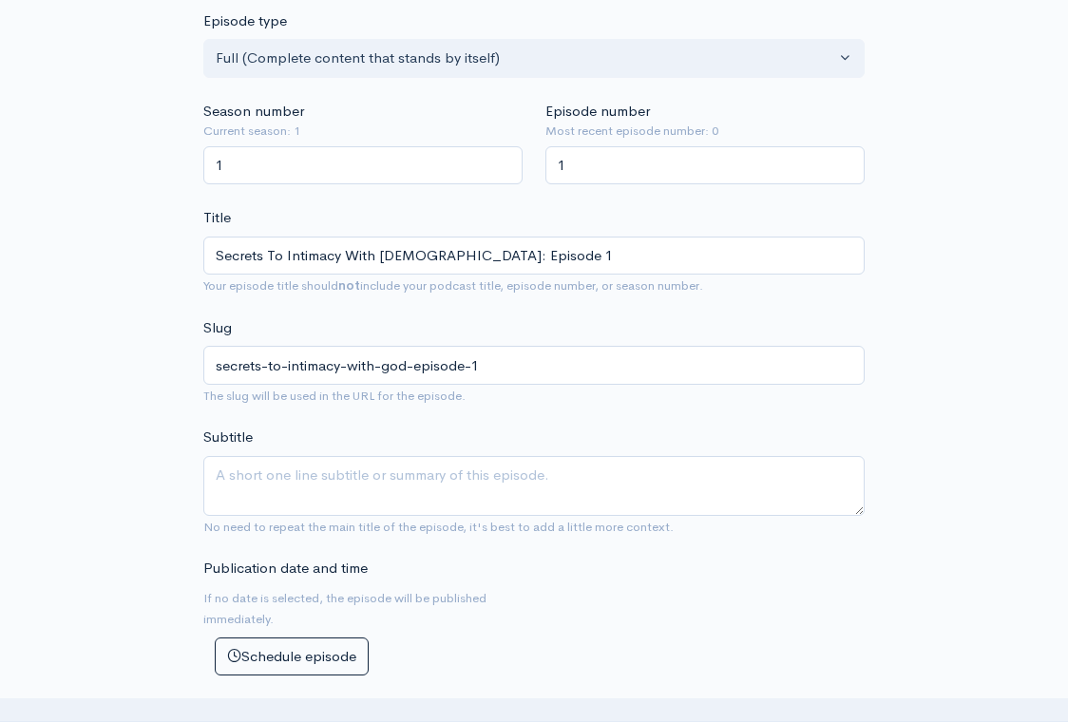
scroll to position [399, 0]
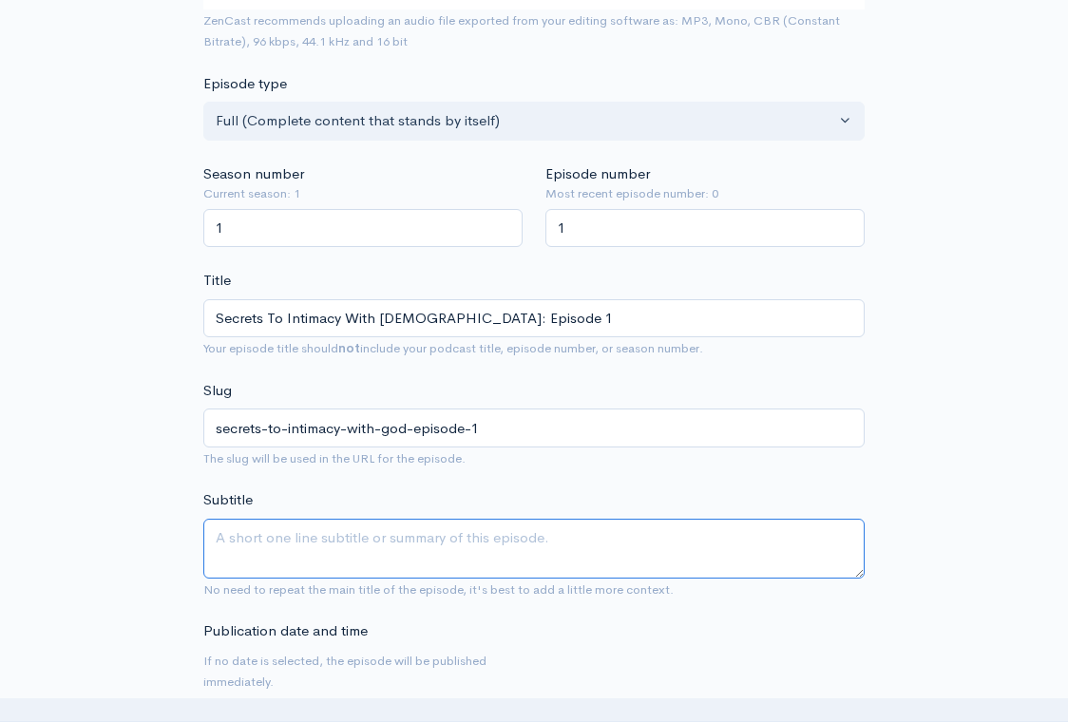
click at [398, 521] on textarea "Subtitle" at bounding box center [533, 549] width 661 height 60
paste textarea "What if Jesus felt near in everything you’re walking through?"
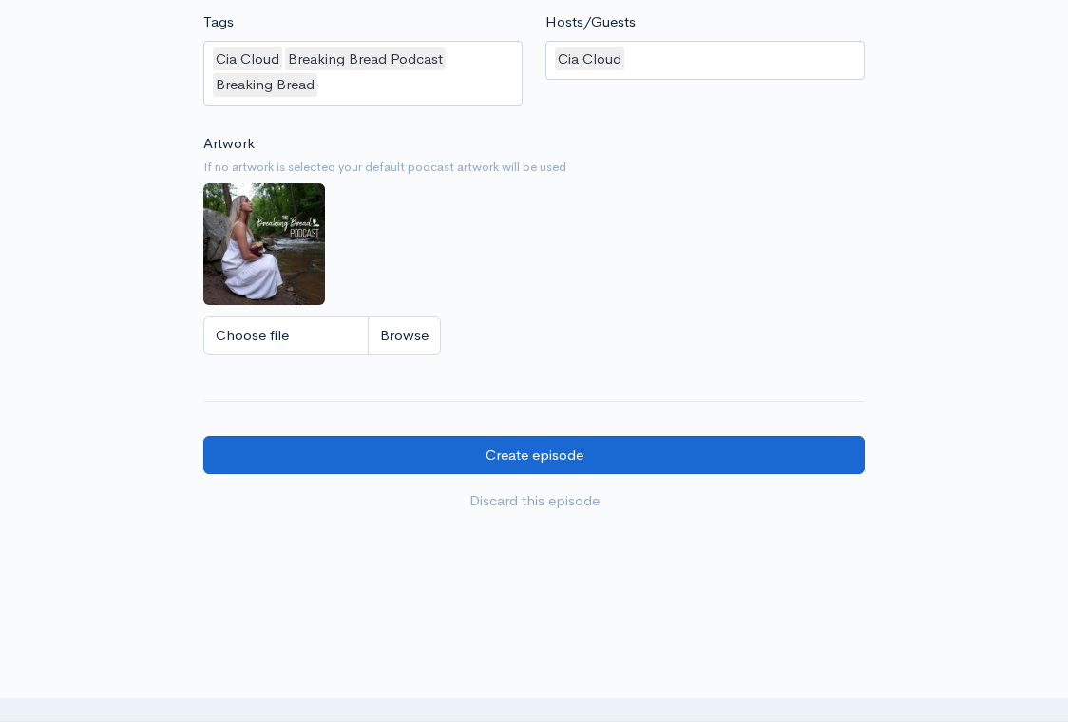
scroll to position [1898, 0]
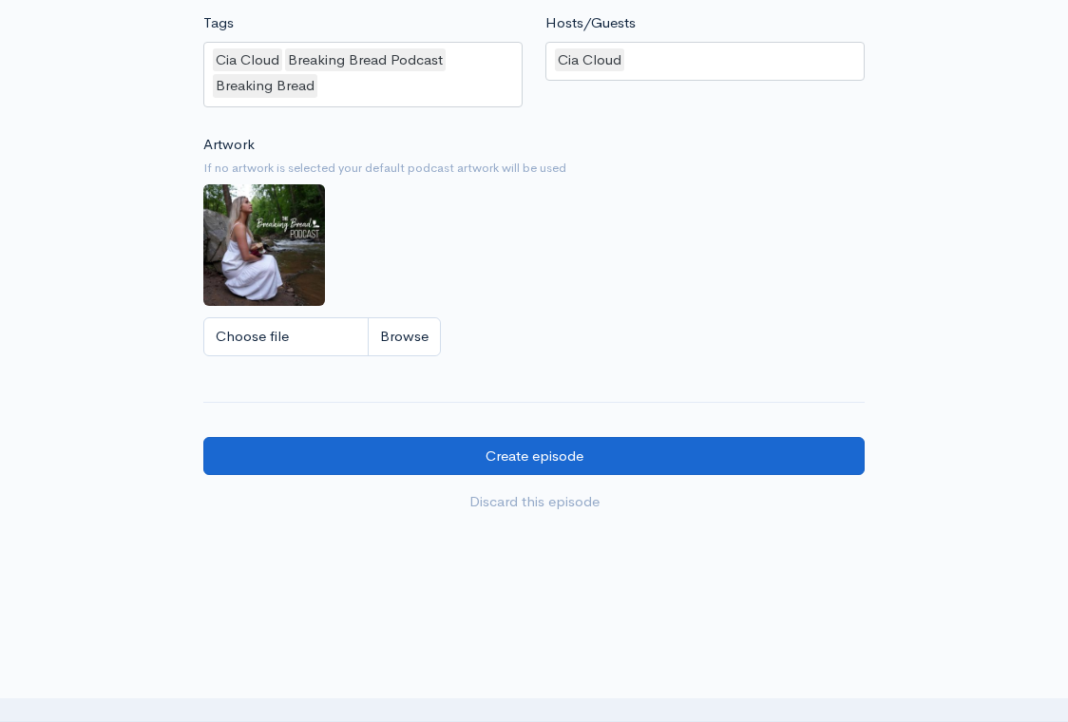
type textarea "What if Jesus felt near in everything you’re walking through?"
click at [475, 437] on input "Create episode" at bounding box center [533, 456] width 661 height 39
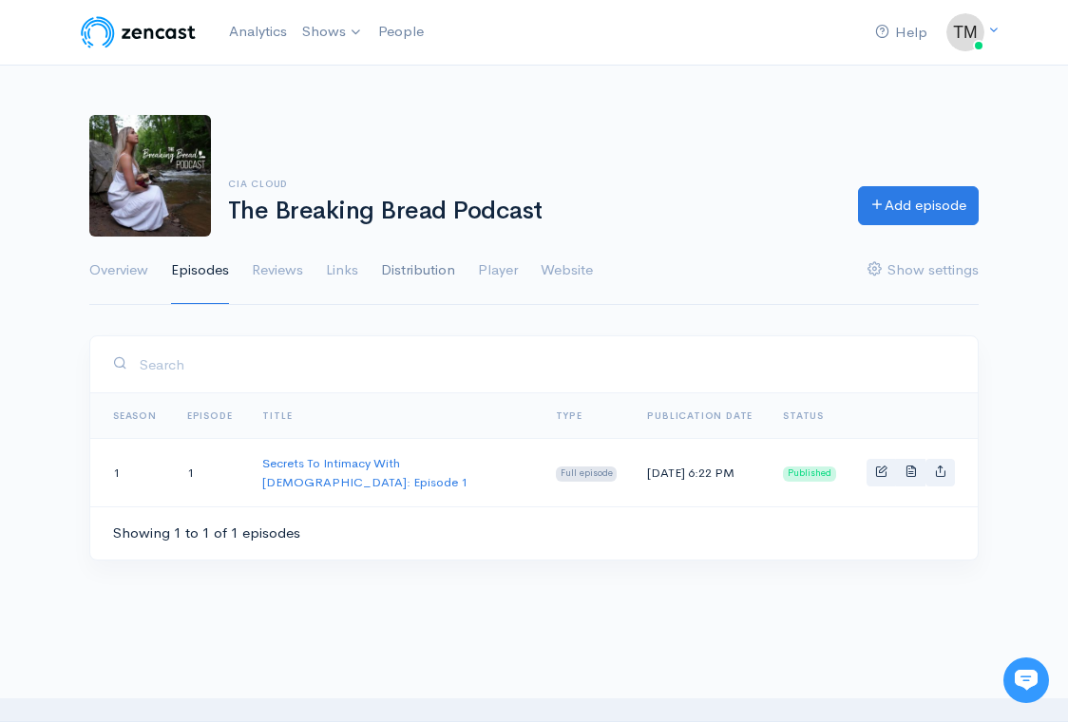
click at [405, 275] on link "Distribution" at bounding box center [418, 271] width 74 height 68
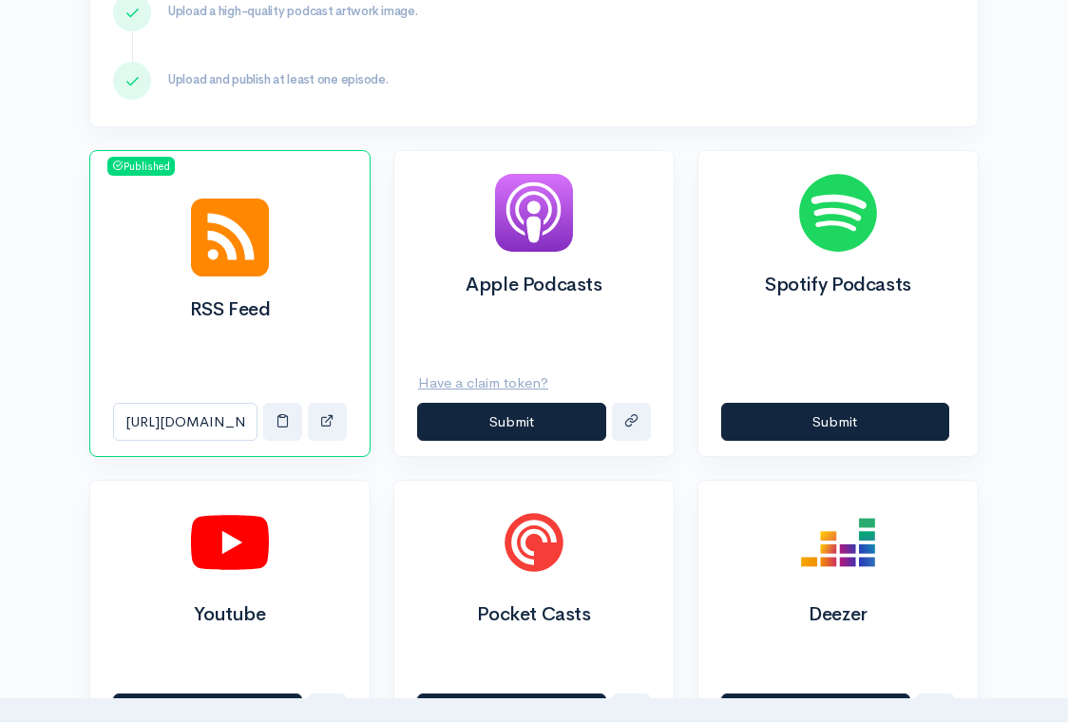
scroll to position [577, 0]
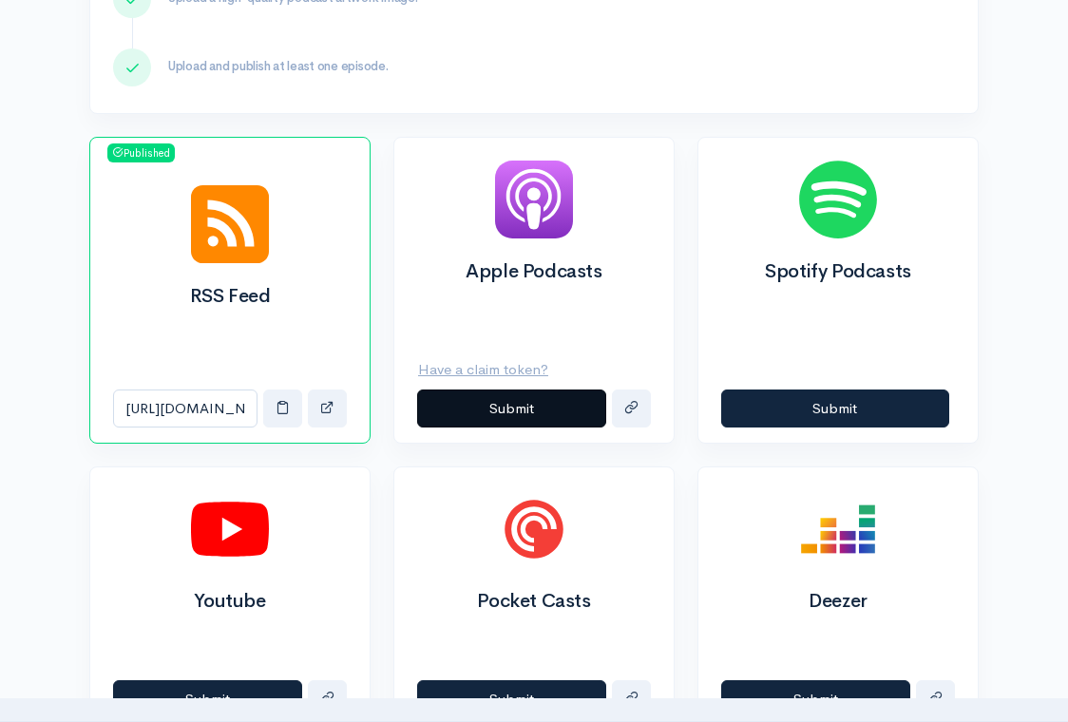
click at [512, 412] on button "Submit" at bounding box center [511, 409] width 189 height 39
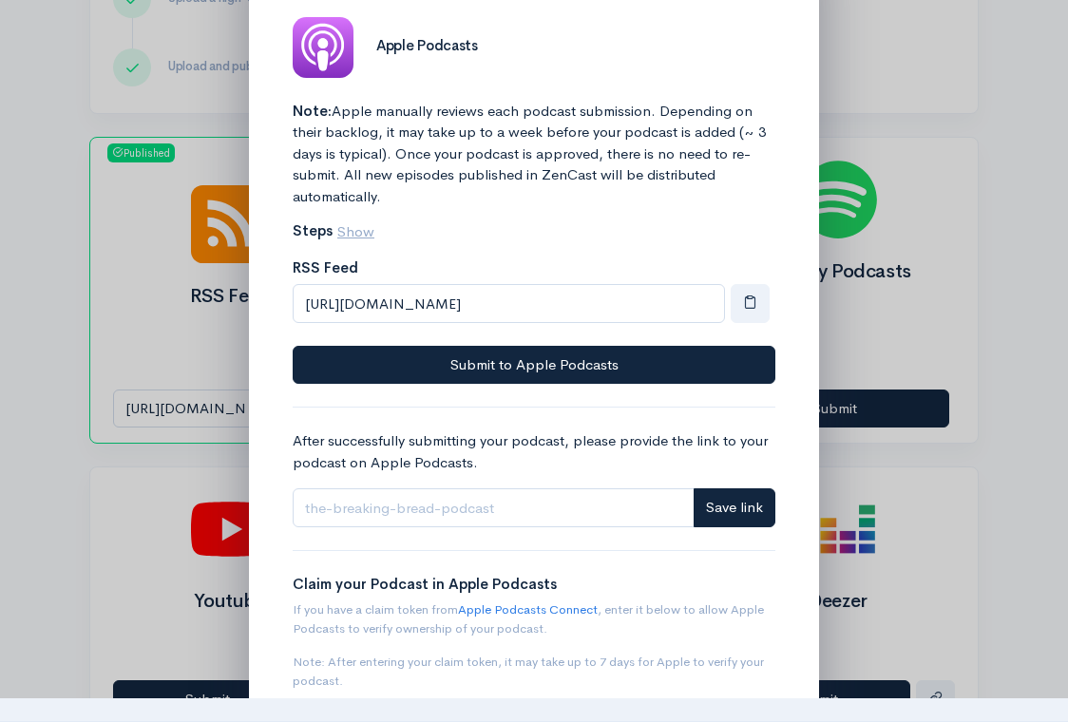
scroll to position [94, 0]
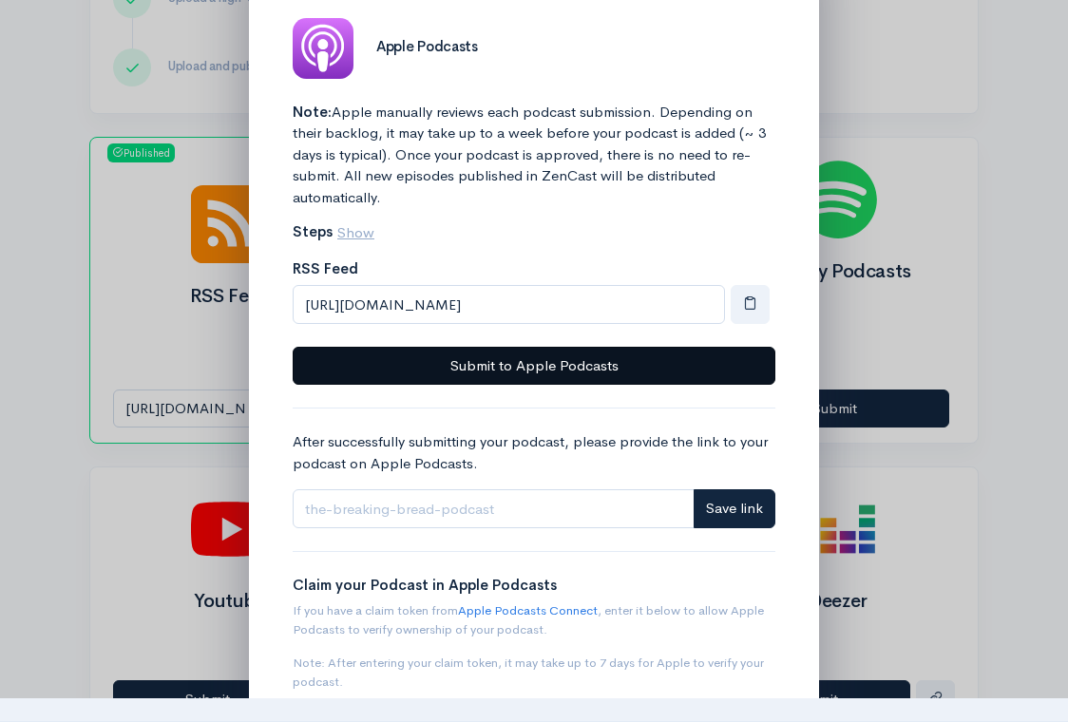
click at [565, 363] on button "Submit to Apple Podcasts" at bounding box center [534, 366] width 483 height 39
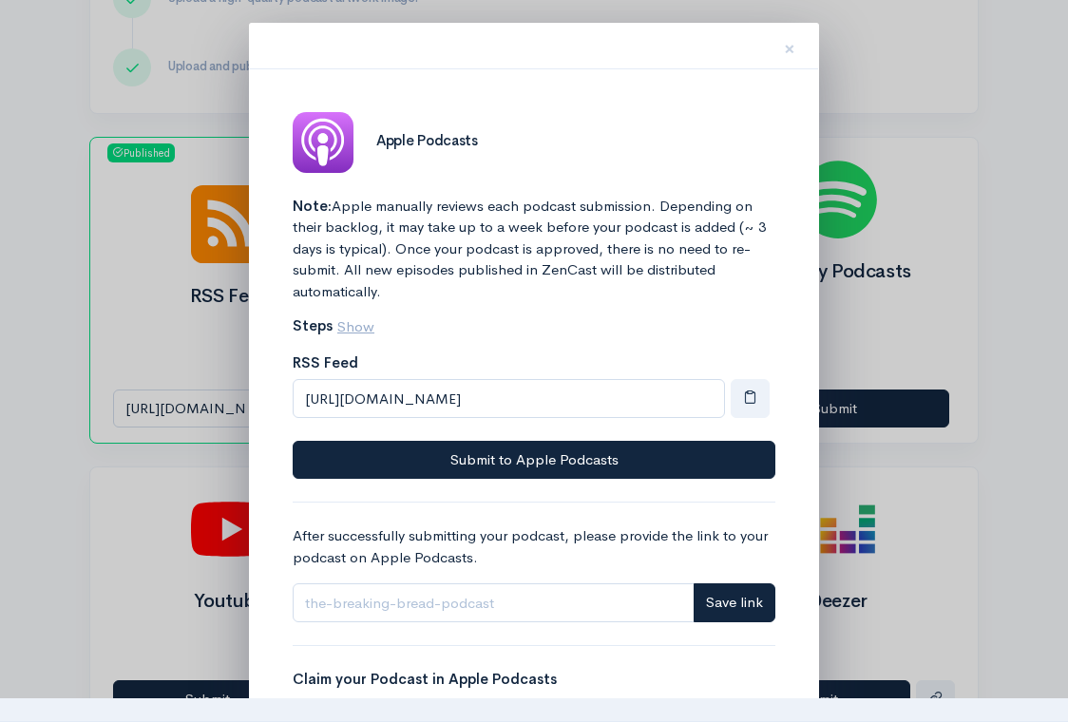
scroll to position [0, 0]
click at [792, 45] on span "×" at bounding box center [789, 49] width 11 height 28
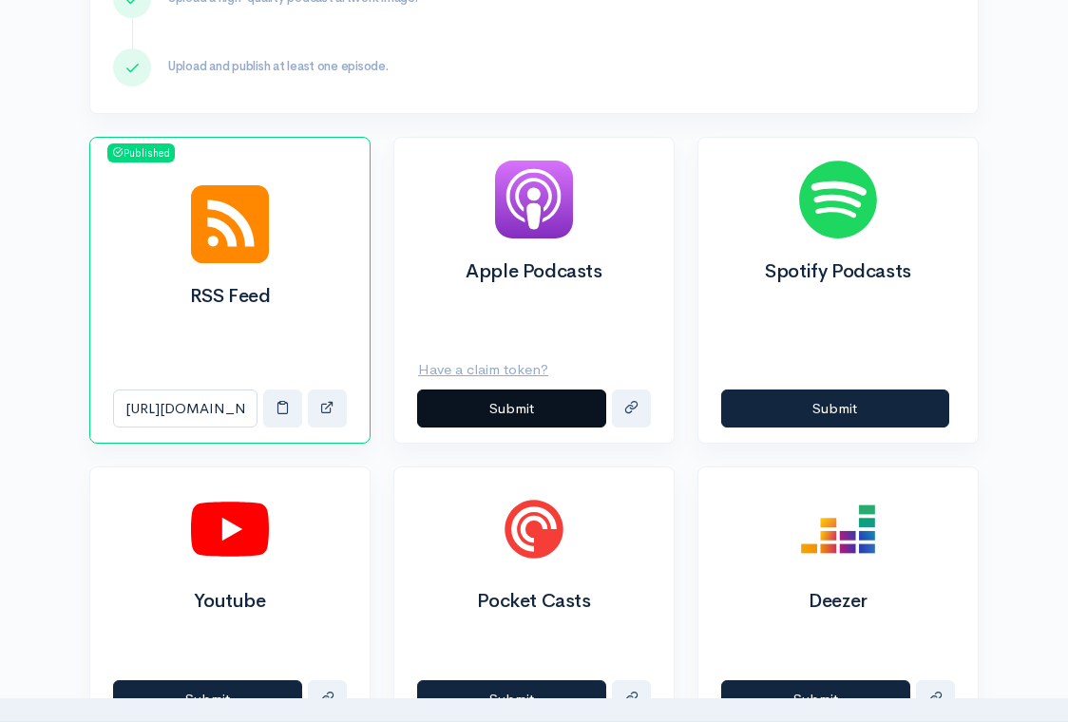
click at [541, 416] on button "Submit" at bounding box center [511, 409] width 189 height 39
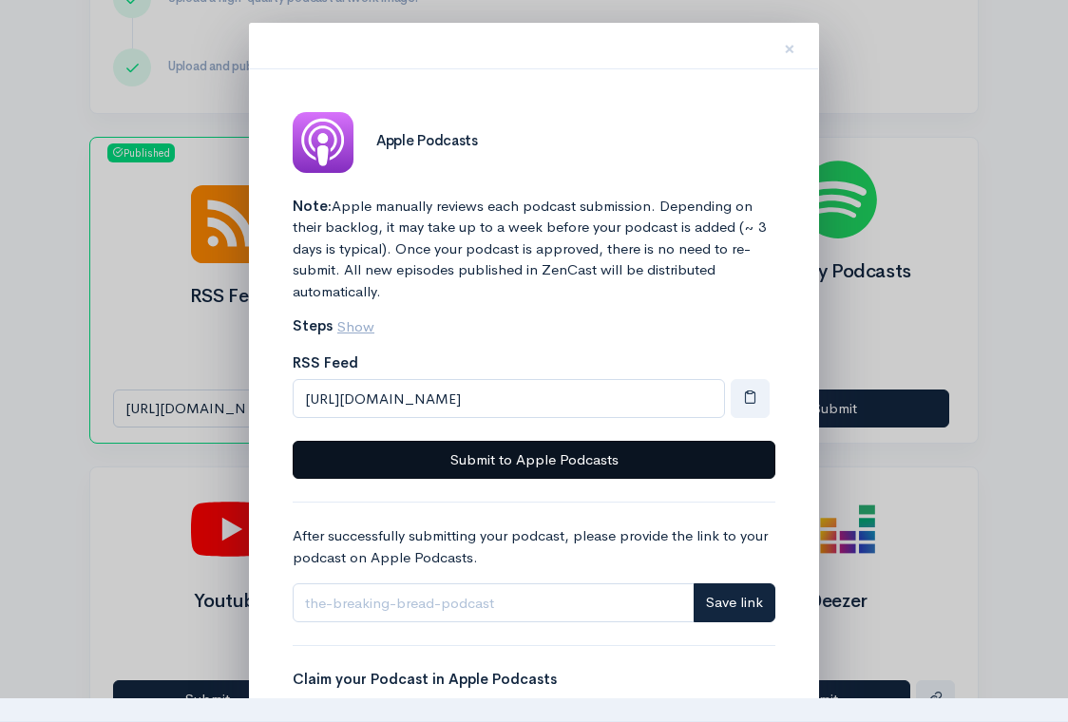
click at [525, 471] on button "Submit to Apple Podcasts" at bounding box center [534, 460] width 483 height 39
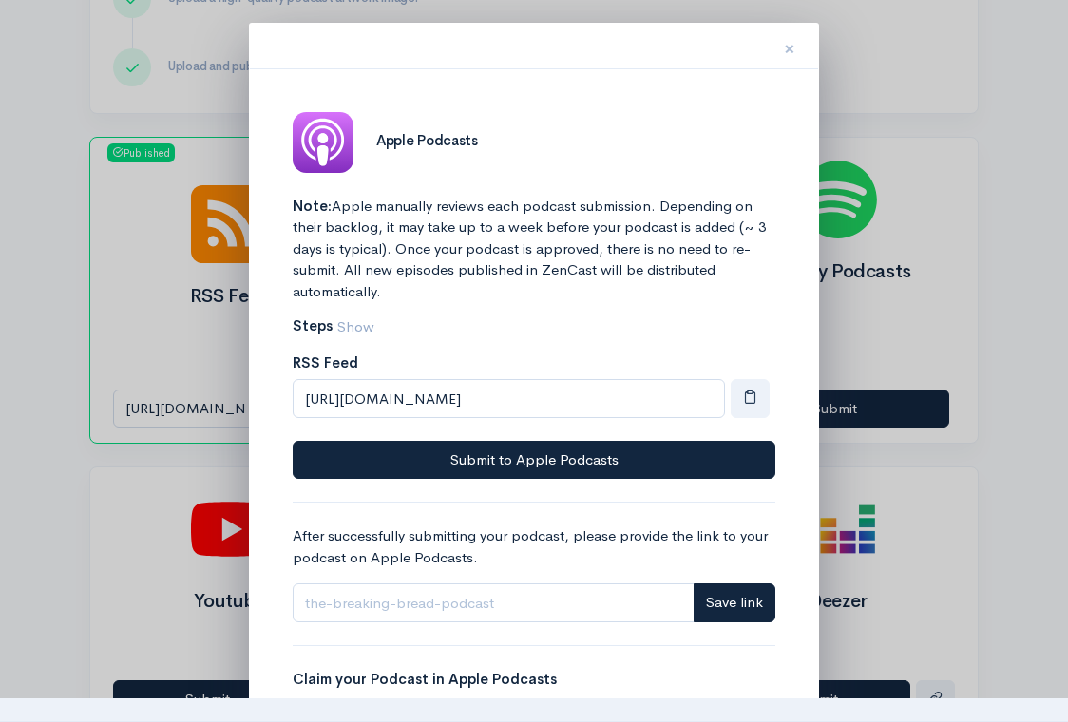
click at [792, 46] on span "×" at bounding box center [789, 49] width 11 height 28
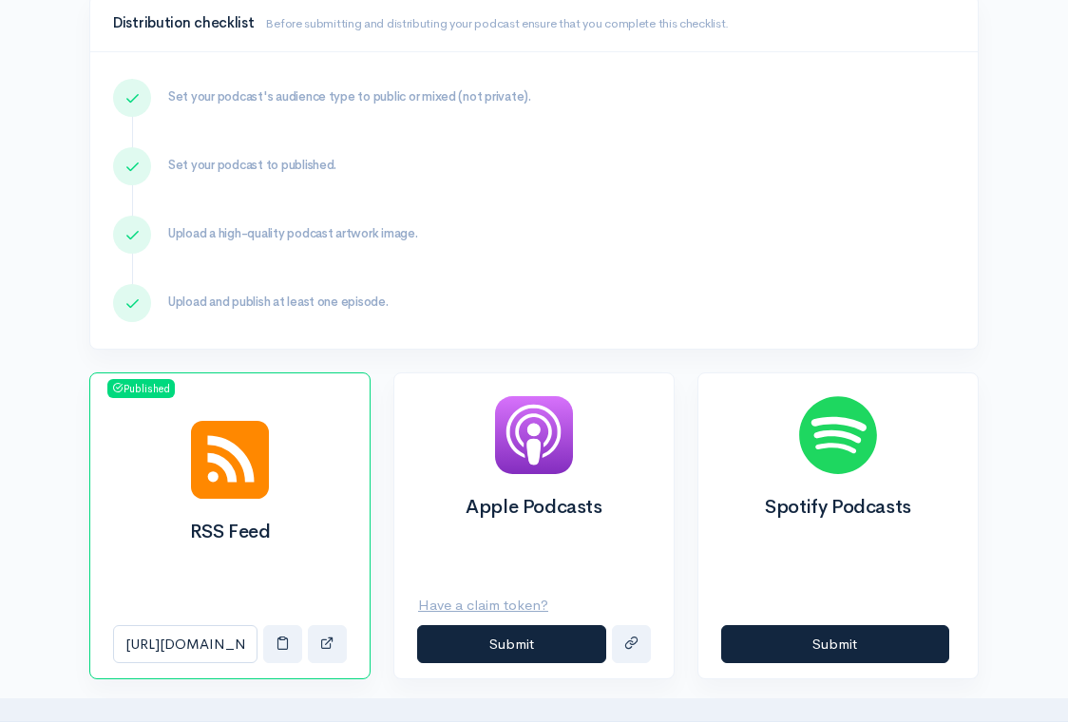
scroll to position [331, 0]
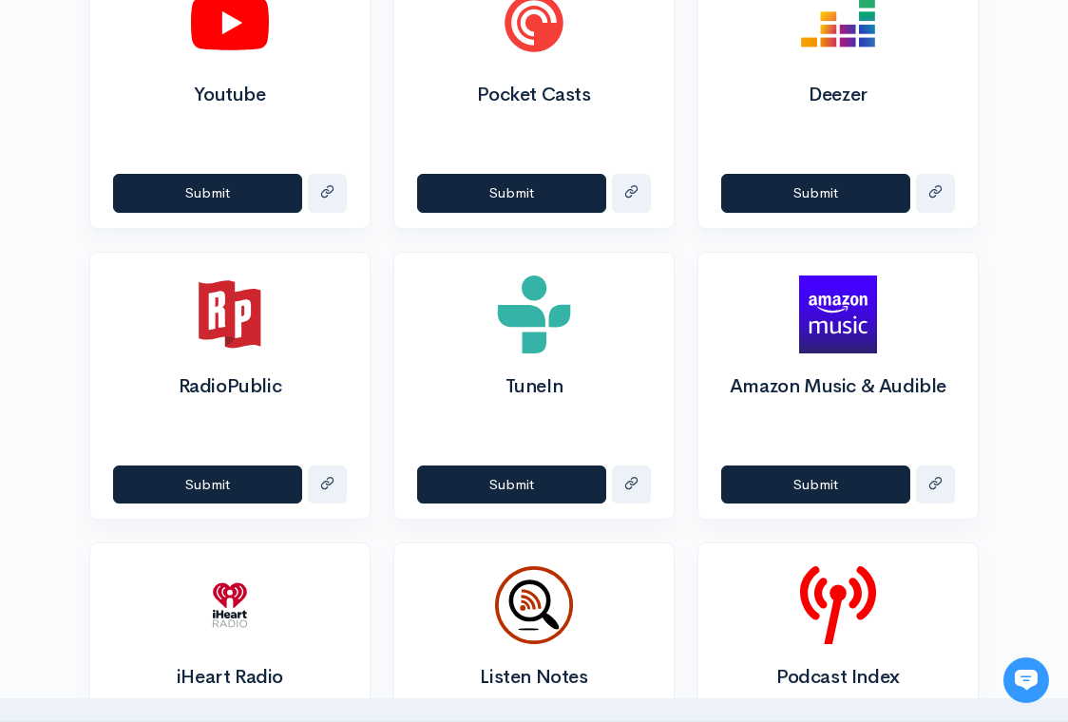
scroll to position [1084, 0]
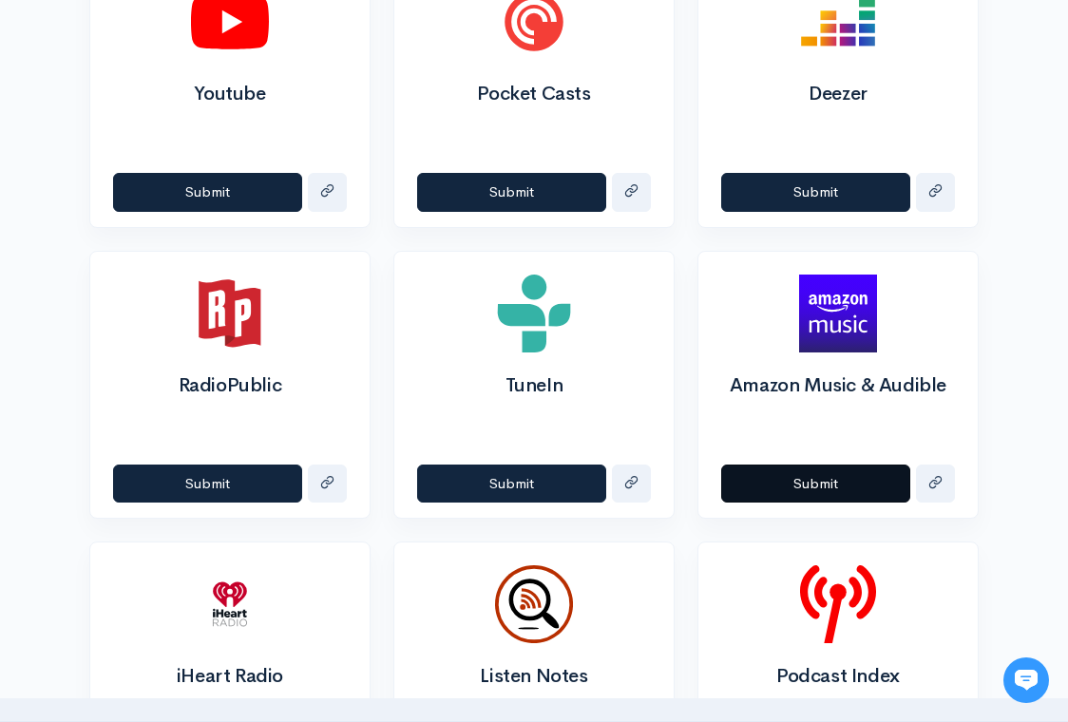
click at [838, 480] on button "Submit" at bounding box center [815, 484] width 189 height 39
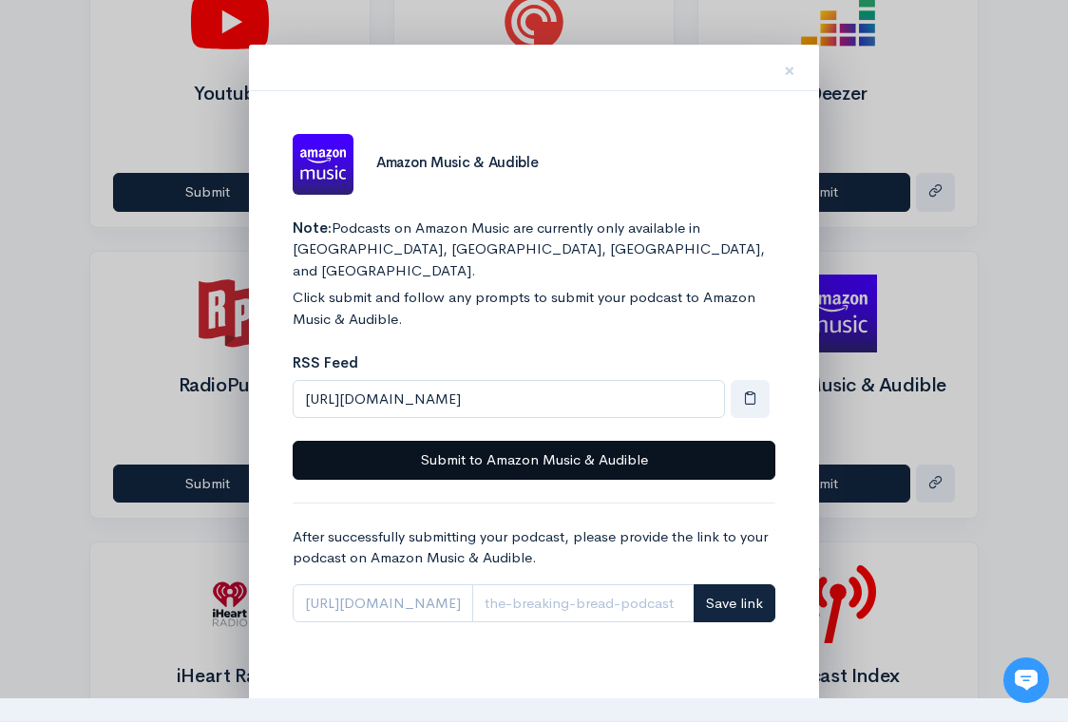
click at [557, 441] on button "Submit to Amazon Music & Audible" at bounding box center [534, 460] width 483 height 39
click at [487, 441] on button "Submit to Amazon Music & Audible" at bounding box center [534, 460] width 483 height 39
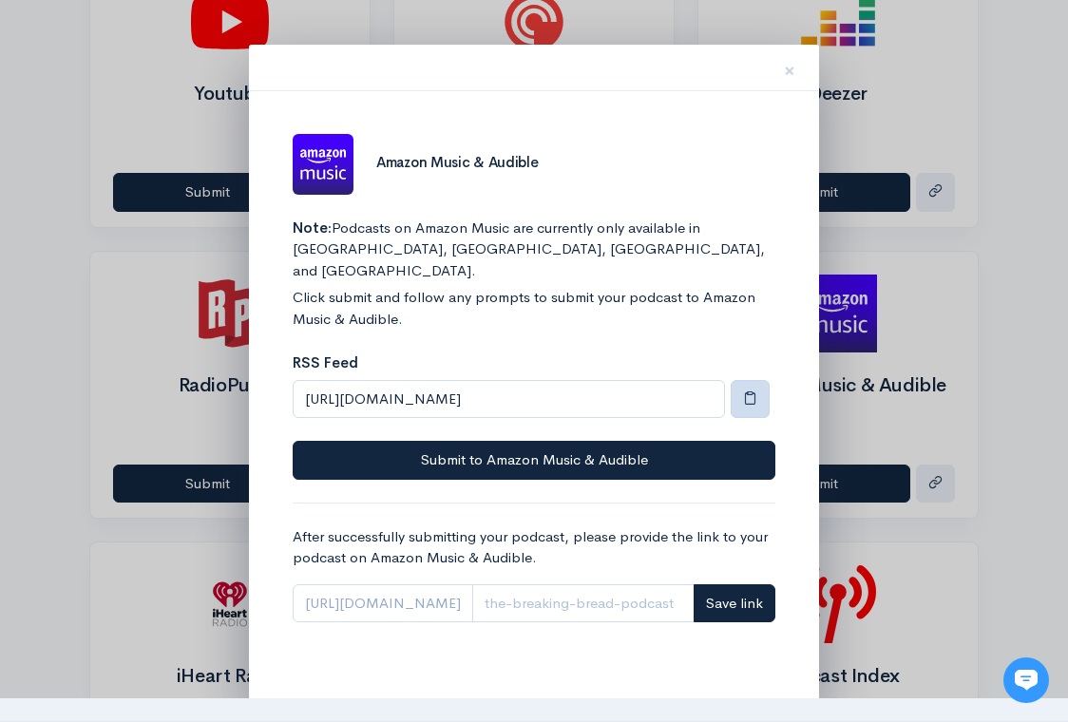
click at [753, 391] on span "button" at bounding box center [750, 398] width 14 height 14
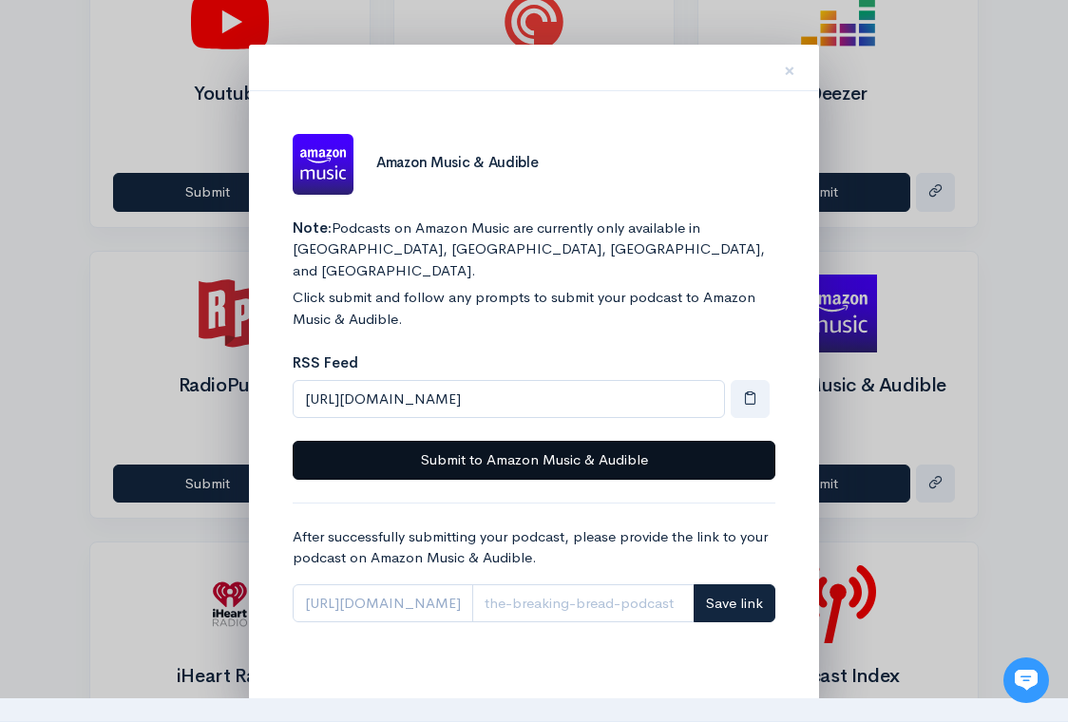
click at [555, 441] on button "Submit to Amazon Music & Audible" at bounding box center [534, 460] width 483 height 39
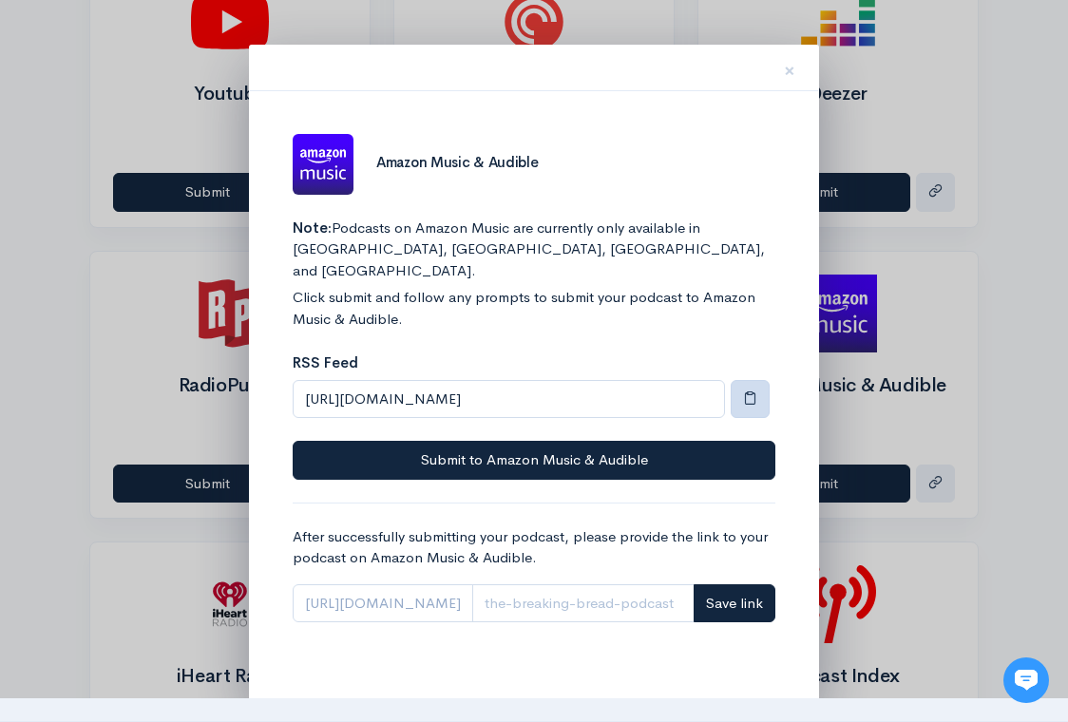
click at [759, 380] on button "button" at bounding box center [750, 399] width 39 height 39
click at [749, 391] on span "button" at bounding box center [750, 398] width 14 height 14
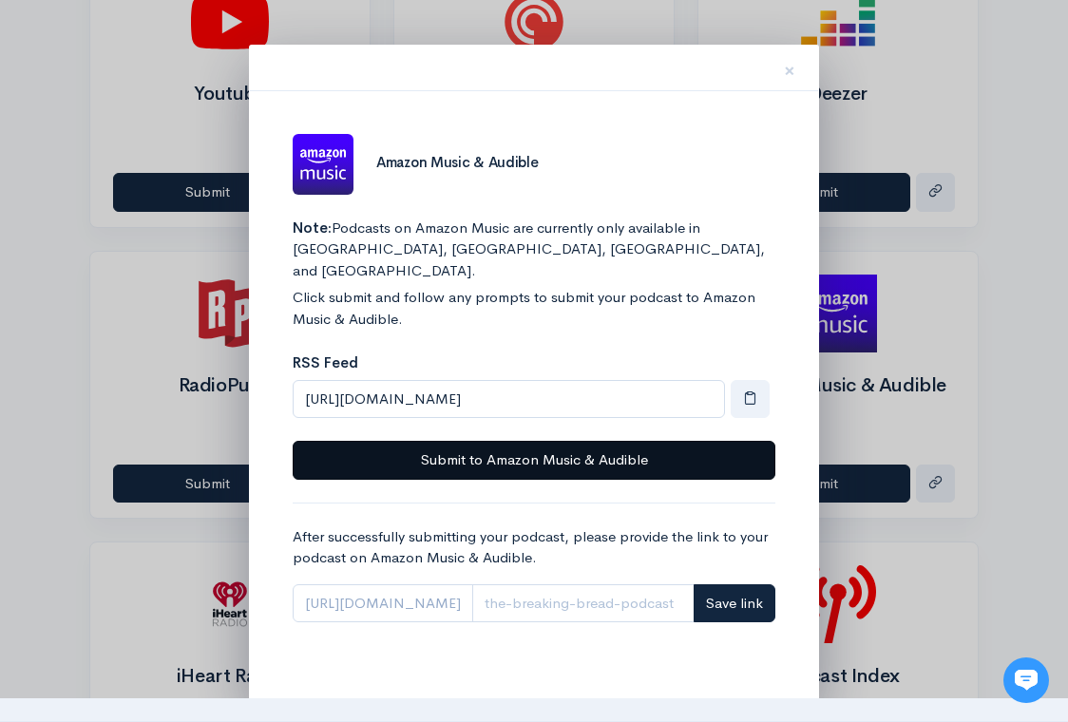
click at [680, 441] on button "Submit to Amazon Music & Audible" at bounding box center [534, 460] width 483 height 39
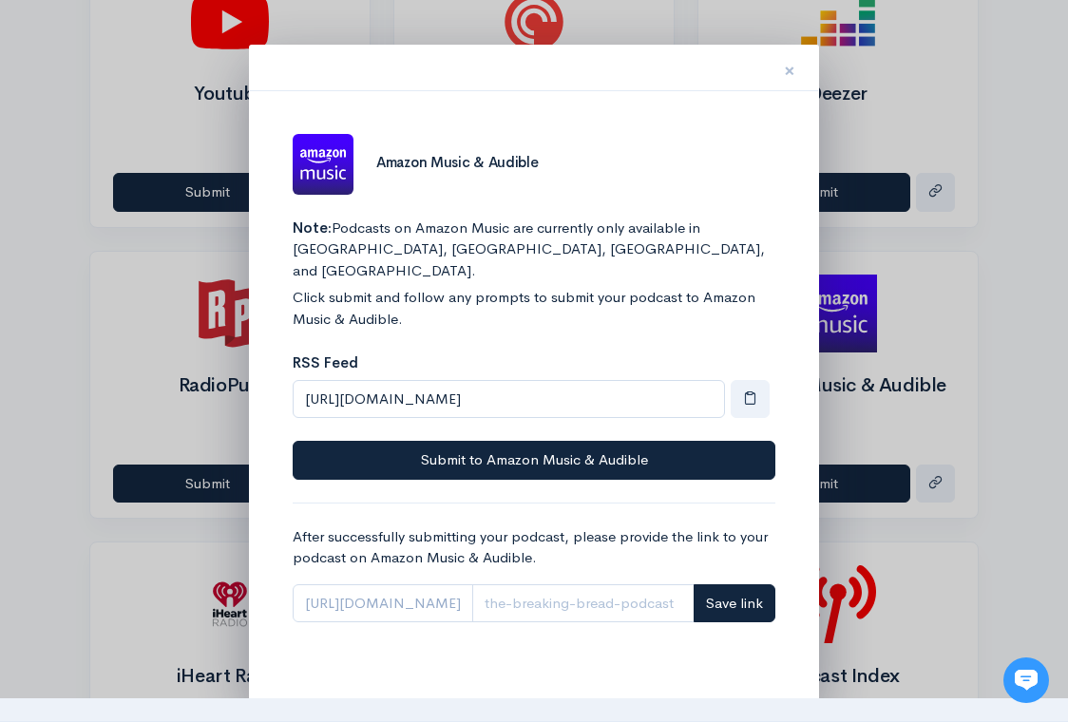
click at [788, 68] on span "×" at bounding box center [789, 71] width 11 height 28
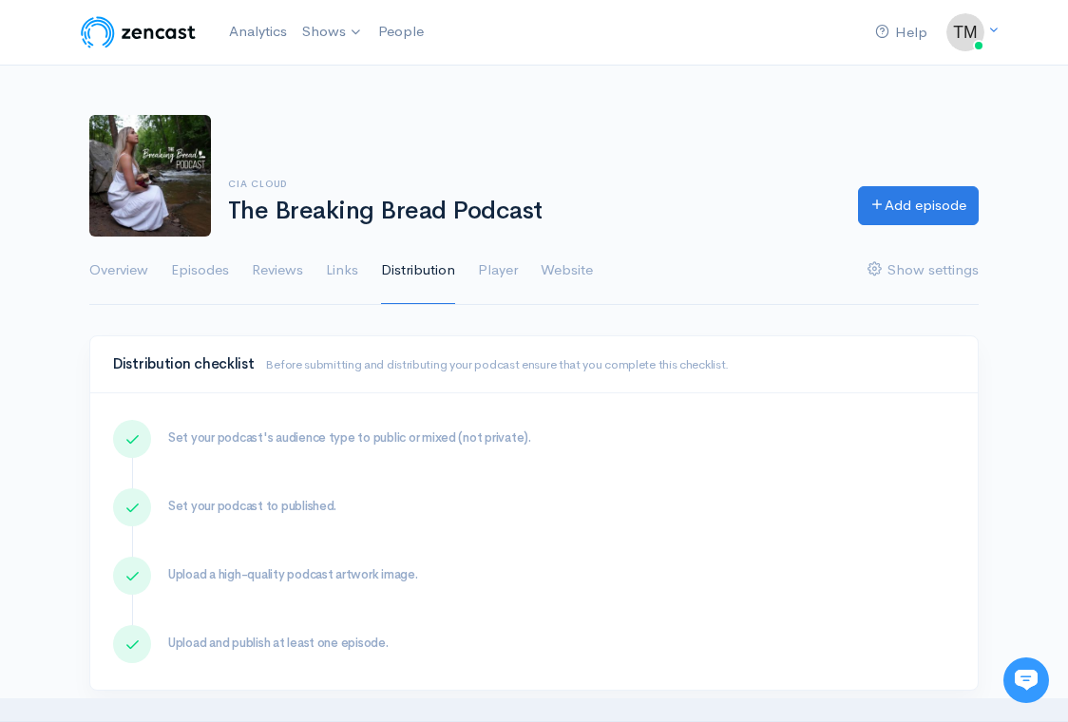
scroll to position [-1, 0]
click at [342, 113] on link "The Faith 2 Faith Gospelcast" at bounding box center [411, 110] width 230 height 33
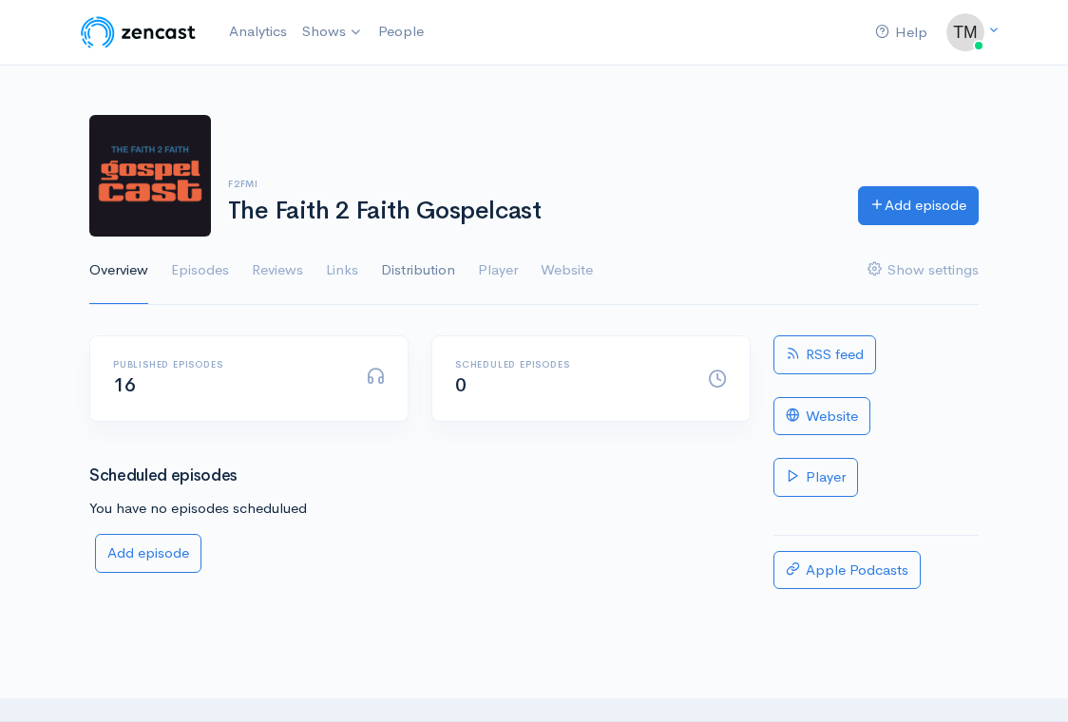
click at [425, 271] on link "Distribution" at bounding box center [418, 271] width 74 height 68
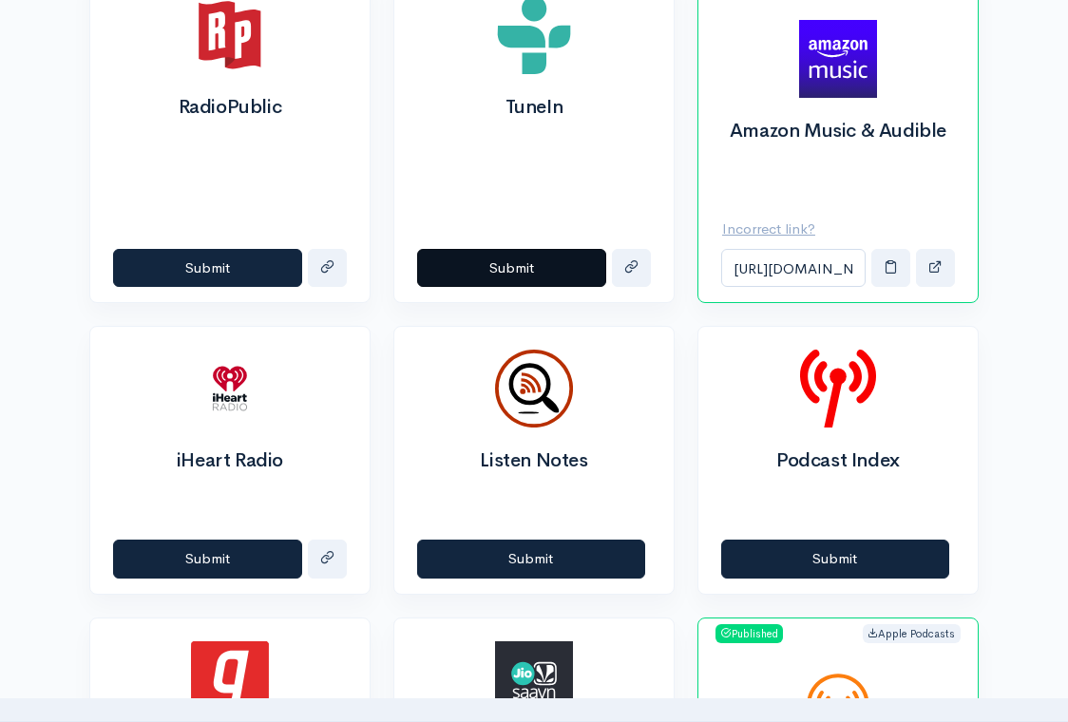
scroll to position [1429, 0]
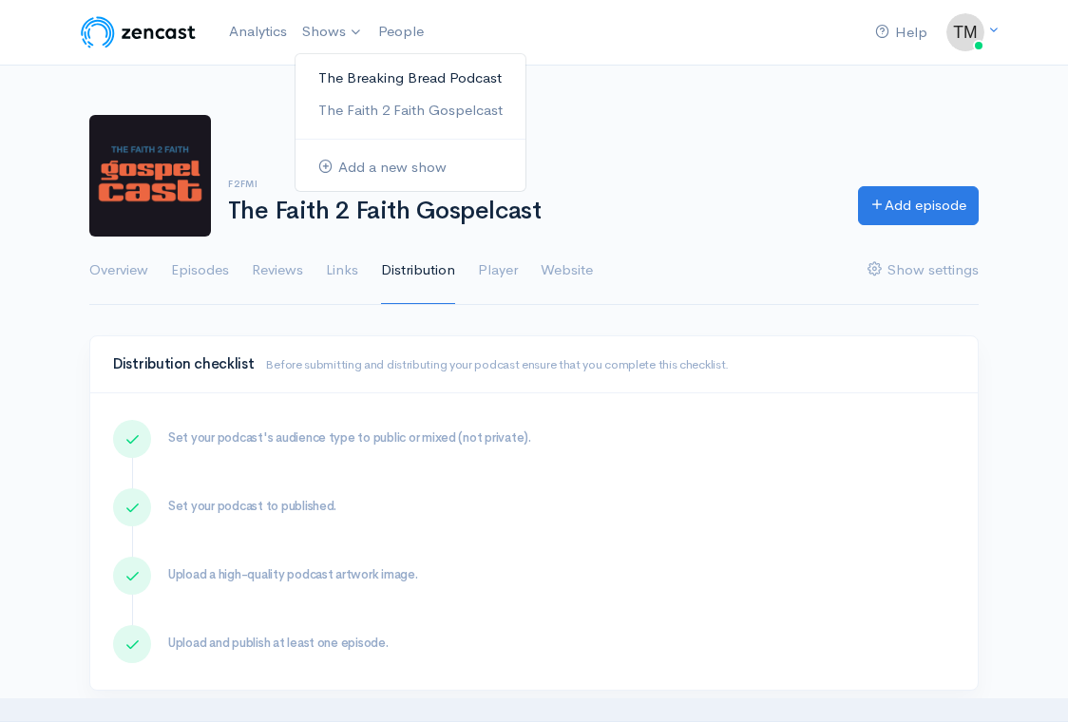
click at [348, 86] on link "The Breaking Bread Podcast" at bounding box center [411, 78] width 230 height 33
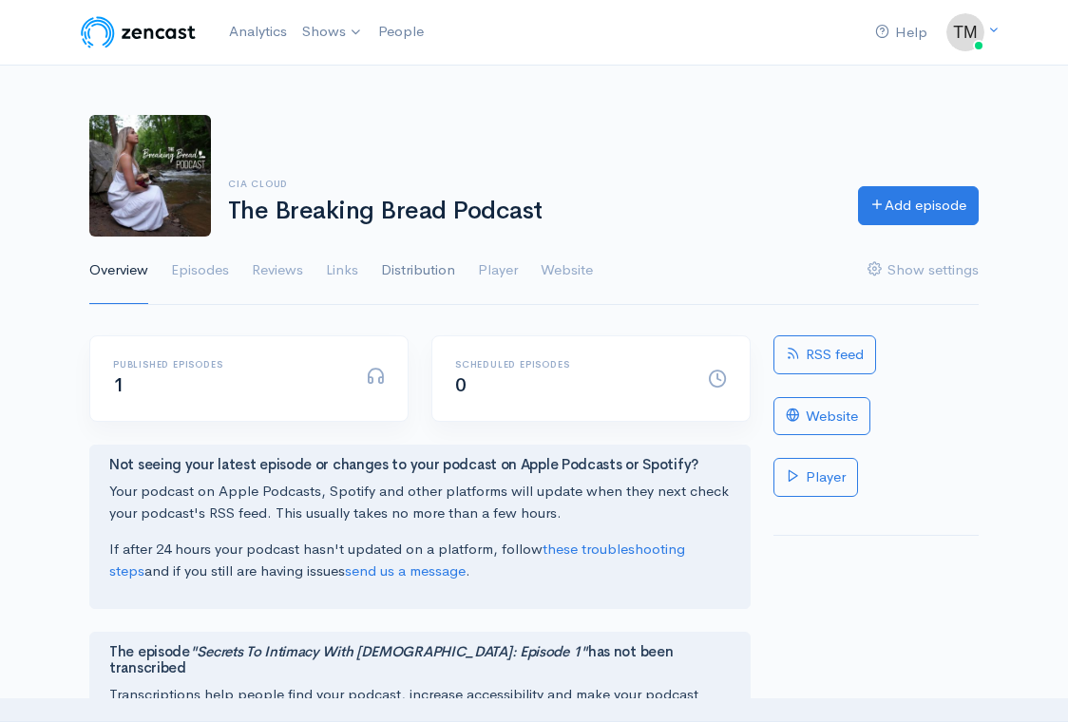
click at [424, 275] on link "Distribution" at bounding box center [418, 271] width 74 height 68
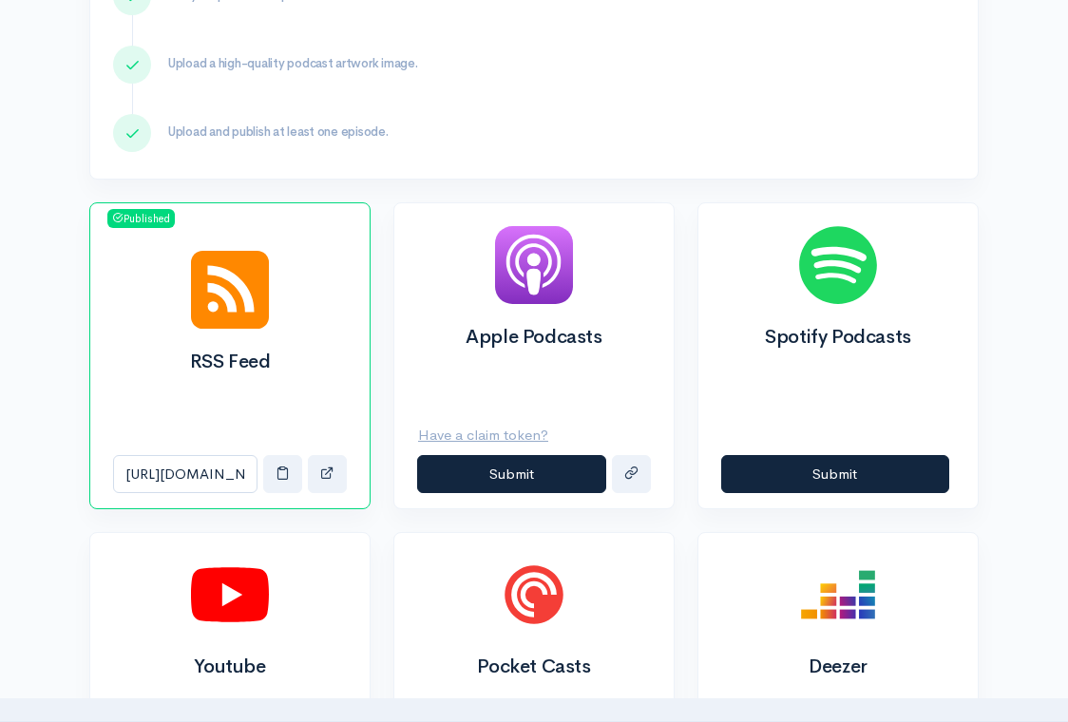
click at [518, 436] on u "Have a claim token?" at bounding box center [483, 435] width 130 height 18
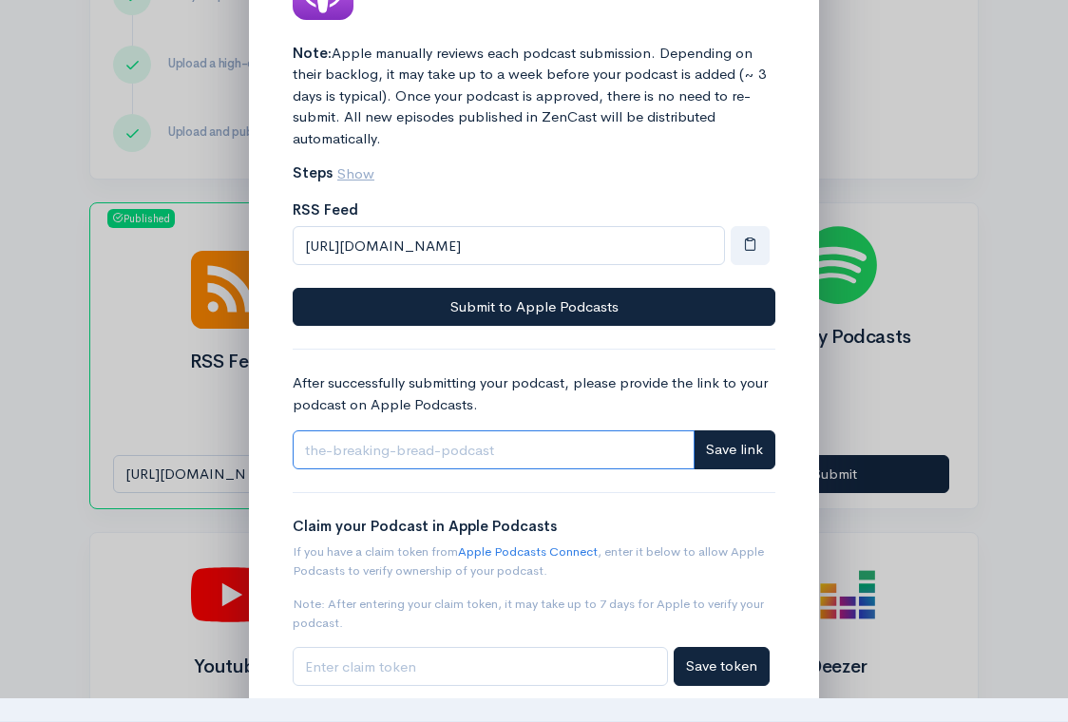
click at [451, 453] on input "Link" at bounding box center [494, 449] width 402 height 39
paste input "[URL][DOMAIN_NAME]"
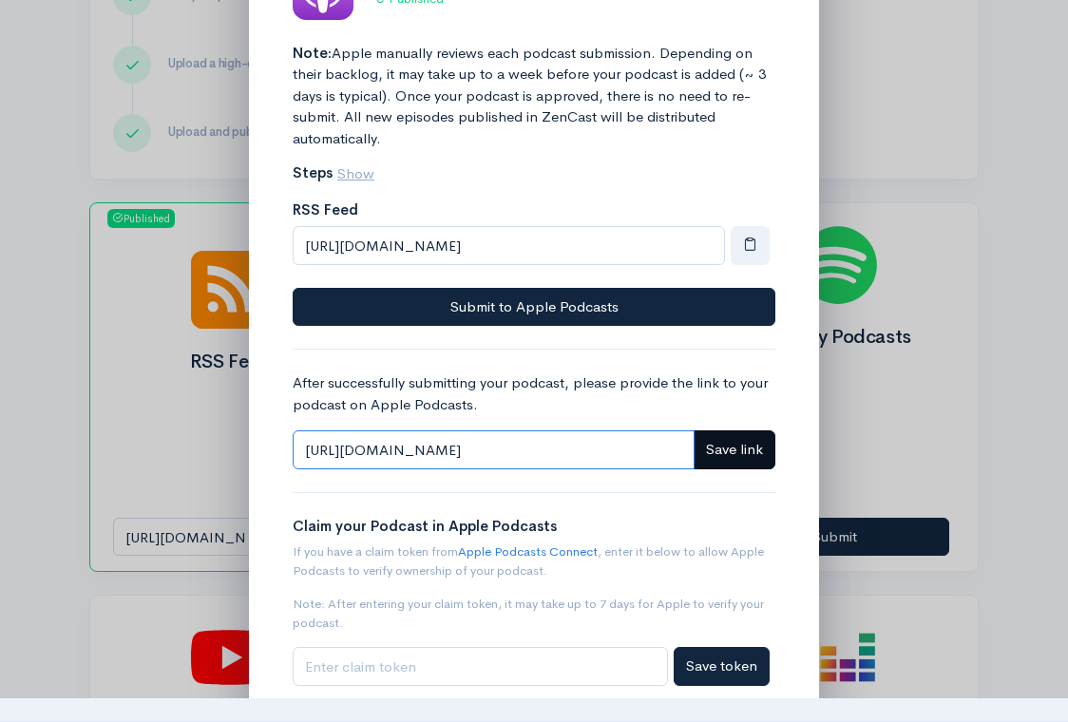
type input "https://podcasts.apple.com/us/podcast/the-breaking-bread-podcast/id1837792246"
click at [734, 448] on span "Save link" at bounding box center [734, 449] width 57 height 18
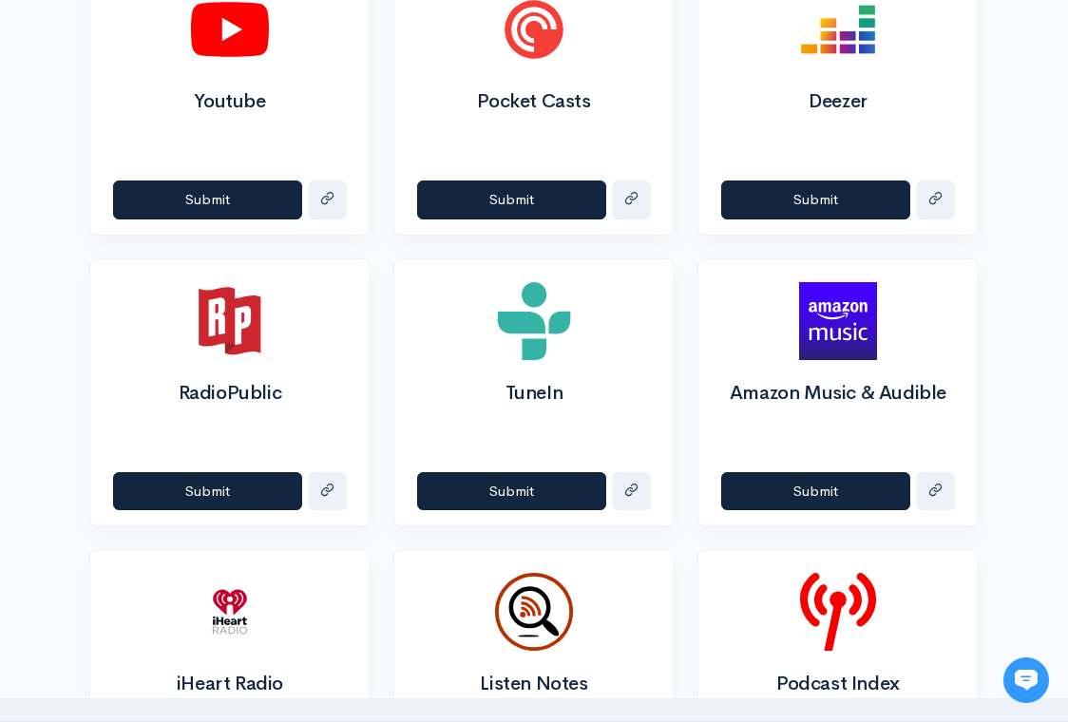
click at [885, 406] on div "Amazon Music & Audible" at bounding box center [837, 358] width 279 height 198
click at [829, 493] on button "Submit" at bounding box center [815, 491] width 189 height 39
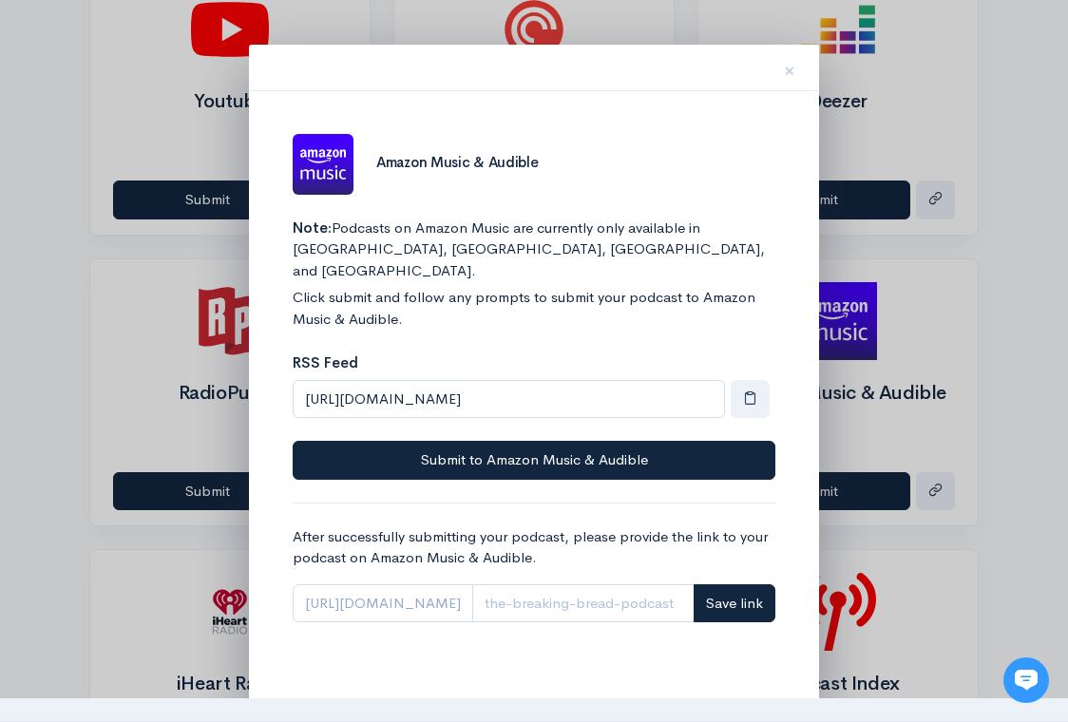
drag, startPoint x: 790, startPoint y: 65, endPoint x: 785, endPoint y: 488, distance: 423.8
click at [785, 488] on div "× Amazon Music & Audible Note: Podcasts on Amazon Music are currently only avai…" at bounding box center [534, 374] width 570 height 659
click at [430, 584] on span "https://music.amazon.com/" at bounding box center [383, 603] width 181 height 39
click at [579, 584] on input "Link" at bounding box center [583, 603] width 222 height 39
click at [419, 584] on span "https://music.amazon.com/" at bounding box center [383, 603] width 181 height 39
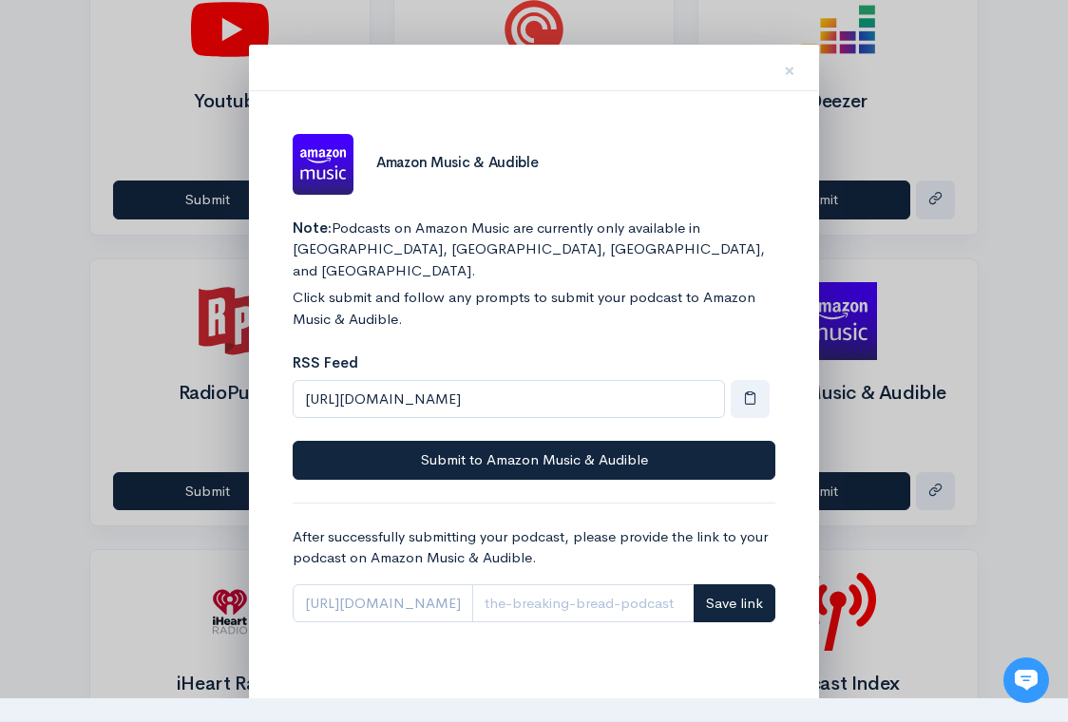
click at [461, 584] on span "https://music.amazon.com/" at bounding box center [383, 603] width 181 height 39
click at [566, 584] on input "Link" at bounding box center [583, 603] width 222 height 39
click at [549, 584] on input "Link" at bounding box center [583, 603] width 222 height 39
paste input "podcasts/80d1c269-a8bc-4db6-ad6a-ec51d137eee5."
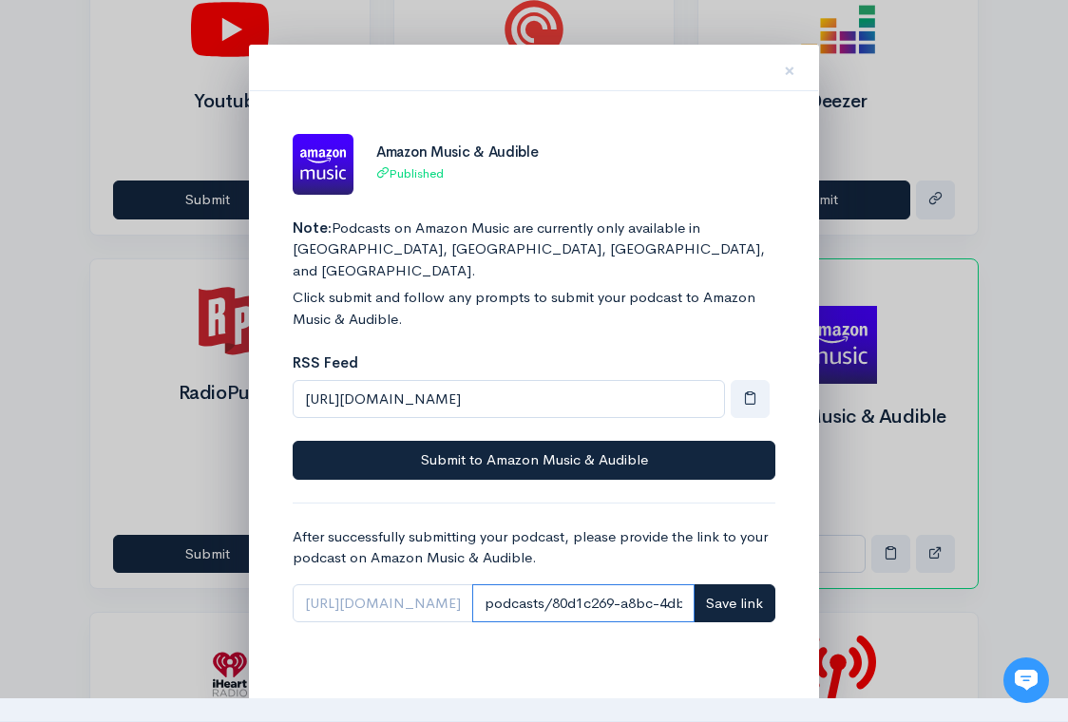
click at [565, 584] on input "podcasts/80d1c269-a8bc-4db6-ad6a-ec51d137eee5." at bounding box center [583, 603] width 222 height 39
type input "podcasts/80d1c269-a8bc-4db6-ad6a-ec51d137eee5"
click at [740, 594] on span "Save link" at bounding box center [734, 603] width 57 height 18
